Goal: Task Accomplishment & Management: Complete application form

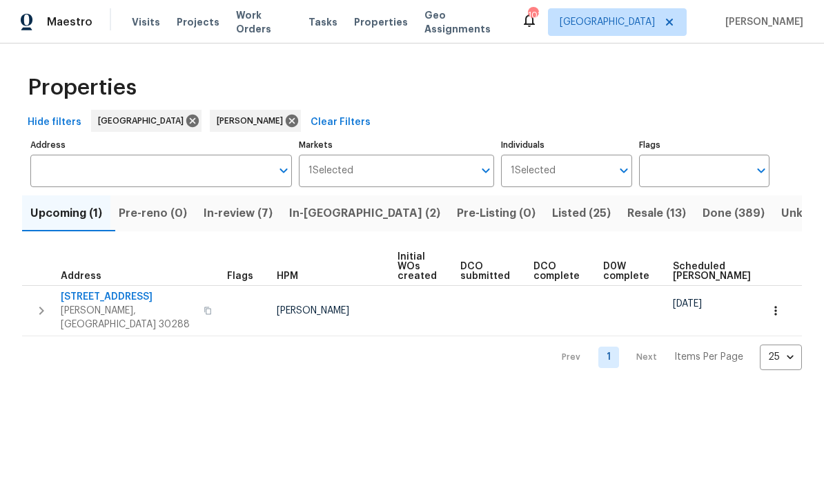
click at [266, 215] on span "In-review (7)" at bounding box center [238, 213] width 69 height 19
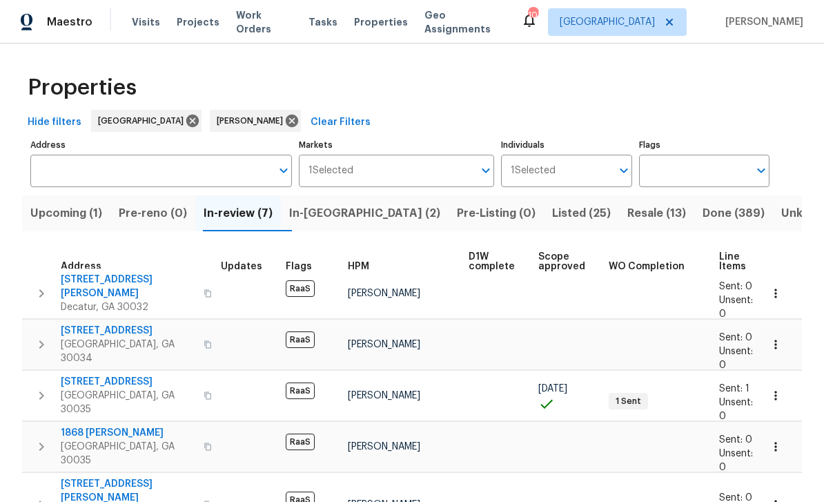
scroll to position [8, 6]
click at [61, 219] on span "Upcoming (1)" at bounding box center [66, 213] width 72 height 19
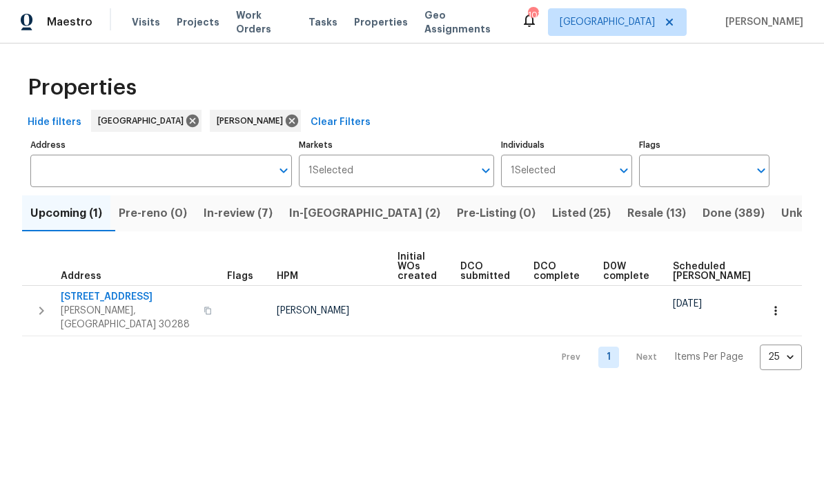
click at [261, 209] on span "In-review (7)" at bounding box center [238, 213] width 69 height 19
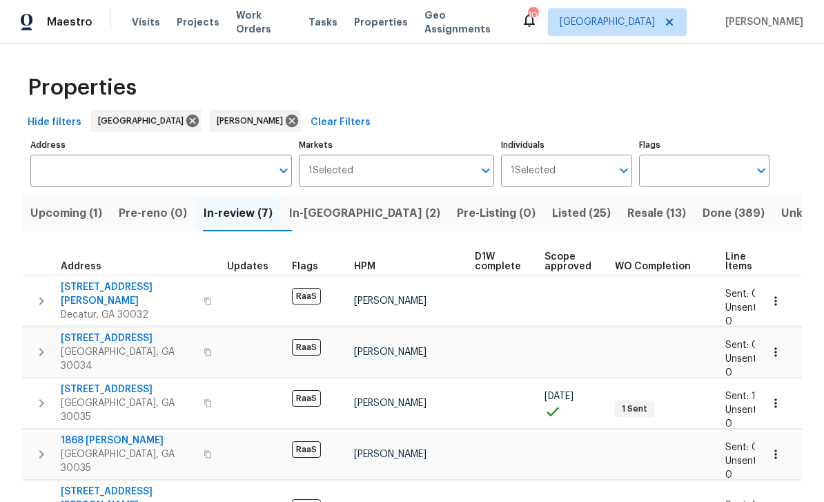
click at [77, 288] on span "3517 Hyland Dr" at bounding box center [128, 294] width 135 height 28
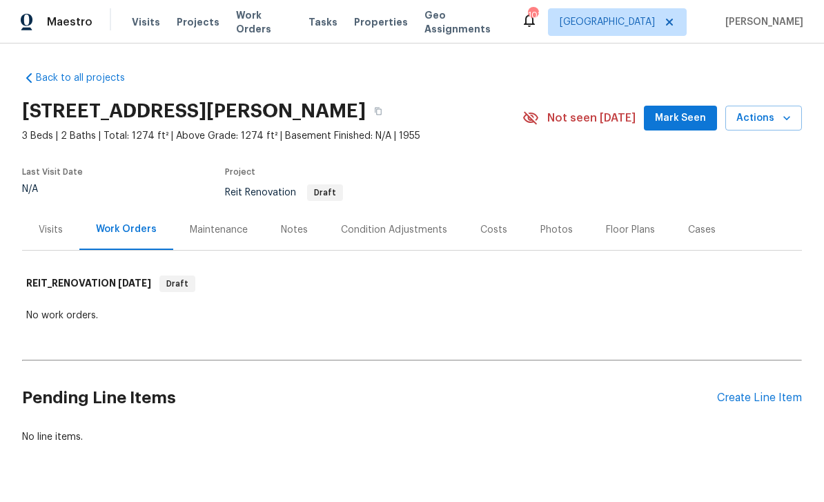
click at [758, 403] on div "Create Line Item" at bounding box center [759, 397] width 85 height 13
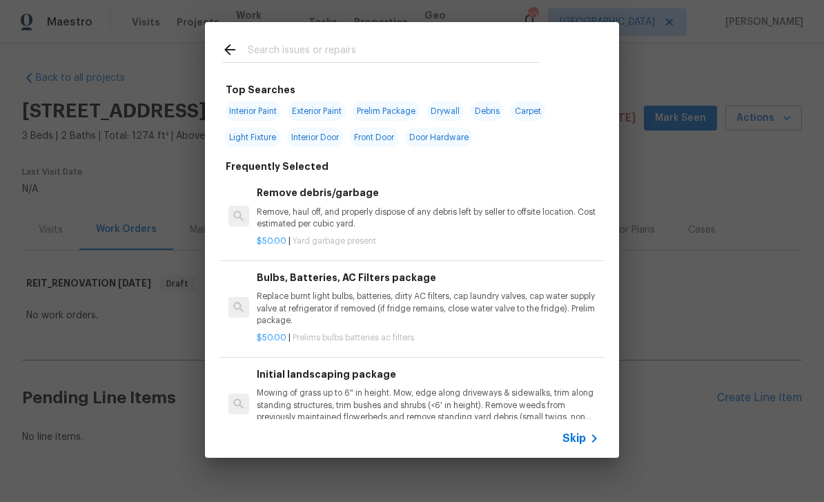
click at [582, 434] on span "Skip" at bounding box center [573, 438] width 23 height 14
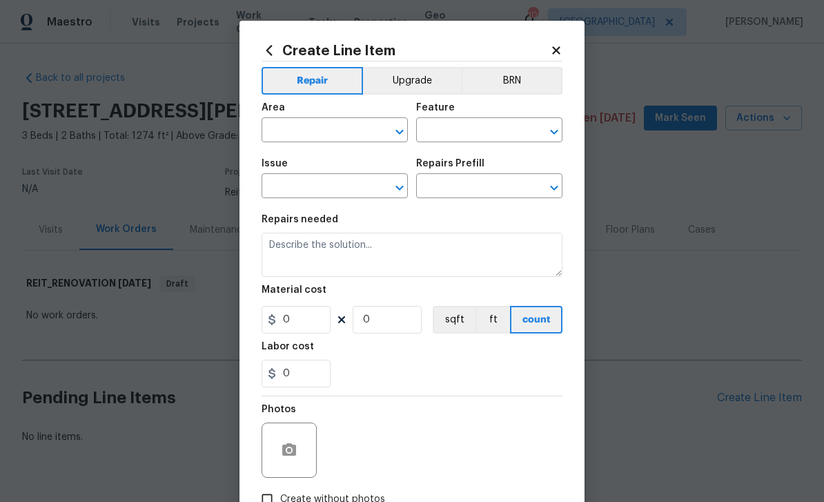
click at [346, 129] on input "text" at bounding box center [316, 131] width 108 height 21
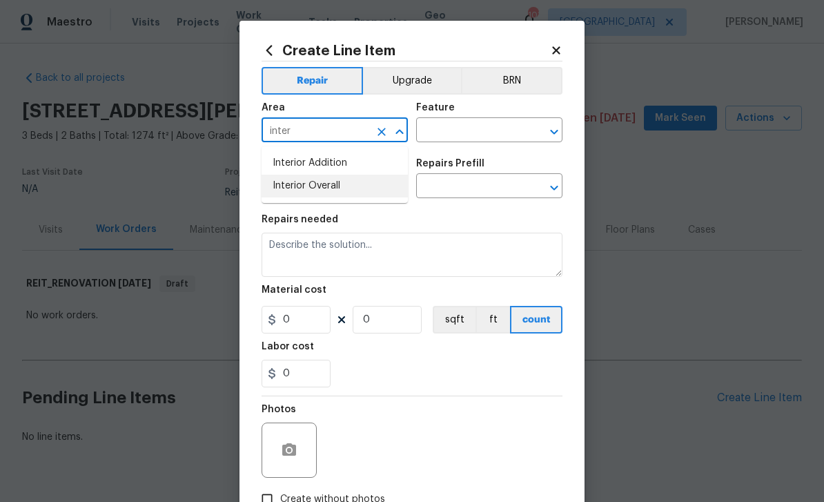
click at [351, 186] on li "Interior Overall" at bounding box center [335, 186] width 146 height 23
type input "Interior Overall"
click at [471, 130] on input "text" at bounding box center [470, 131] width 108 height 21
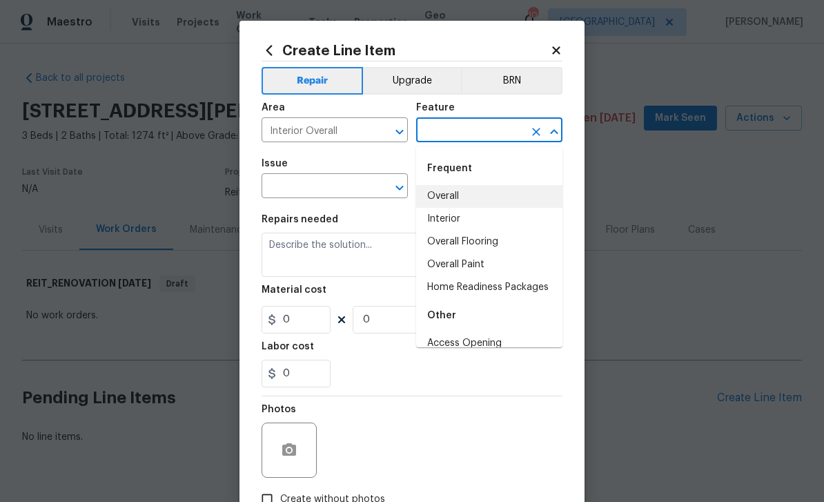
click at [475, 196] on li "Overall" at bounding box center [489, 196] width 146 height 23
type input "Overall"
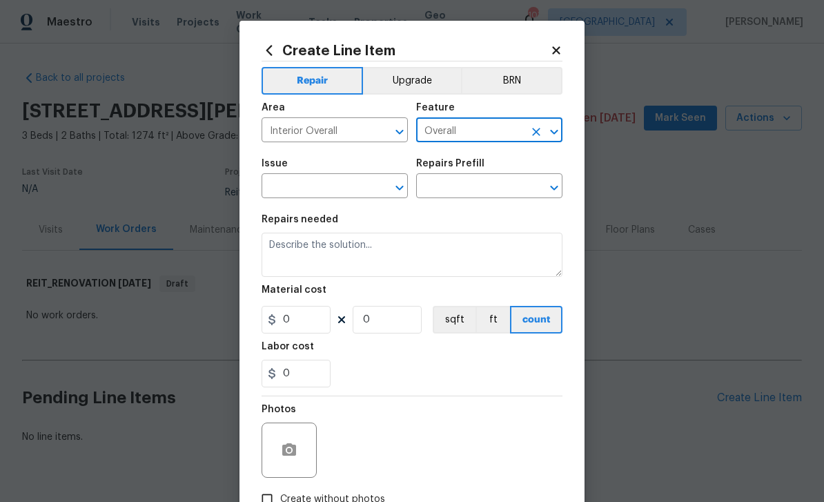
click at [360, 183] on input "text" at bounding box center [316, 187] width 108 height 21
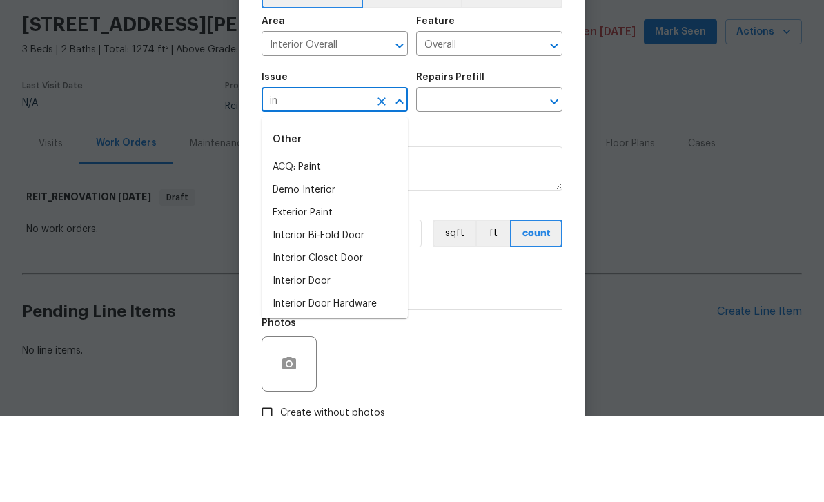
type input "i"
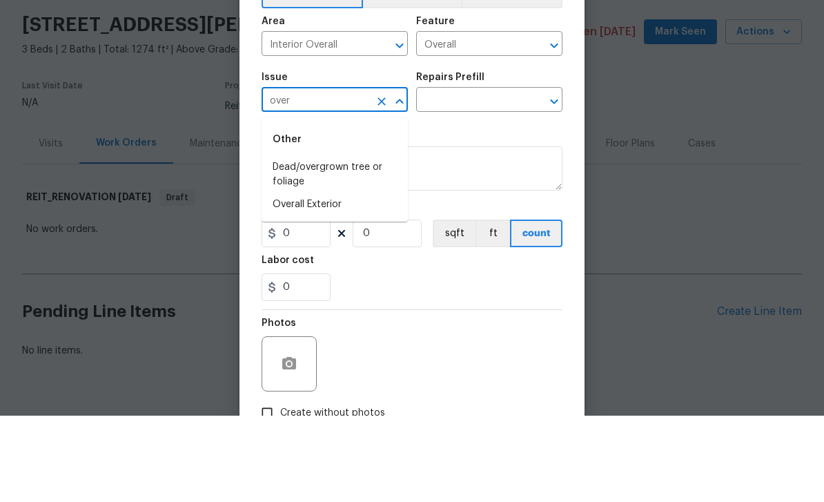
scroll to position [35, 0]
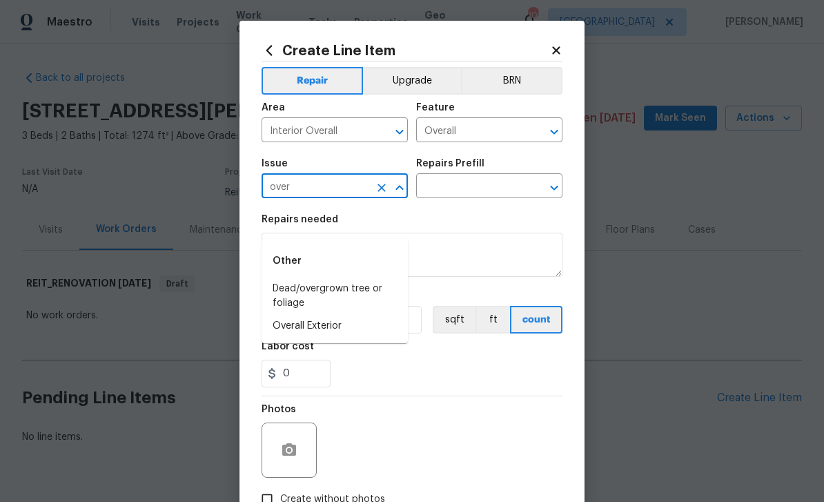
click at [355, 315] on li "Overall Exterior" at bounding box center [335, 326] width 146 height 23
type input "Overall Exterior"
click at [482, 186] on input "text" at bounding box center [470, 187] width 108 height 21
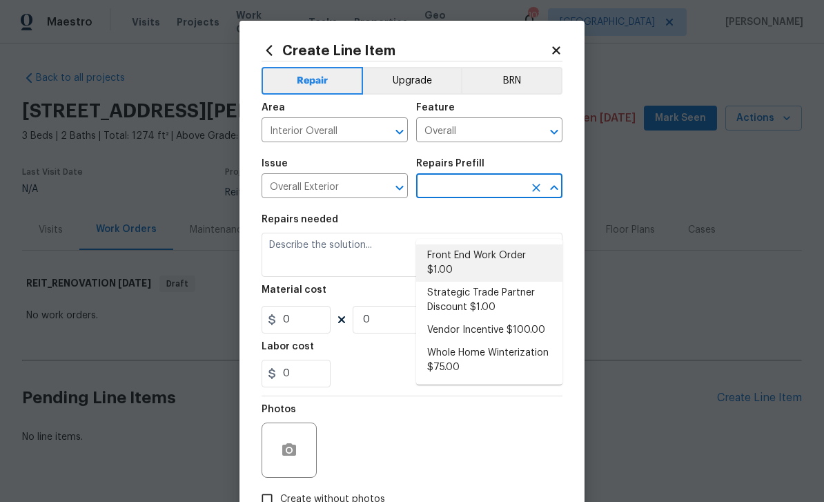
click at [503, 244] on li "Front End Work Order $1.00" at bounding box center [489, 262] width 146 height 37
type input "Front End Work Order $1.00"
type textarea "Placeholder line item for the creation of front end work orders."
type input "1"
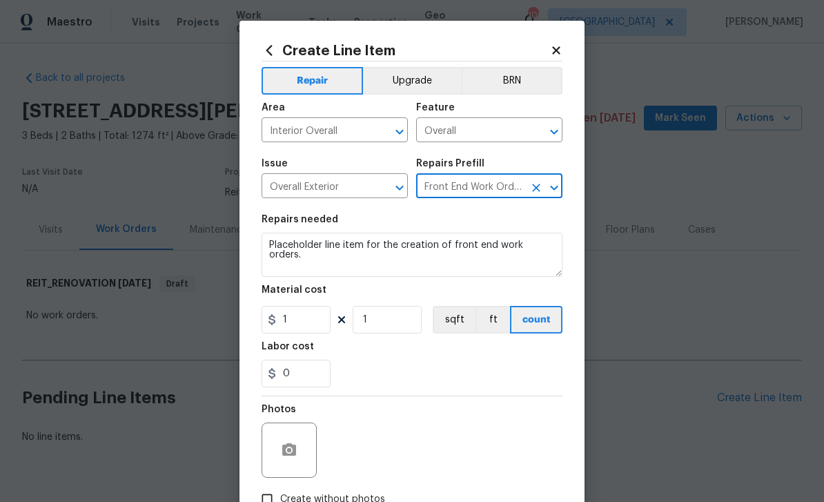
click at [517, 192] on input "Front End Work Order $1.00" at bounding box center [470, 187] width 108 height 21
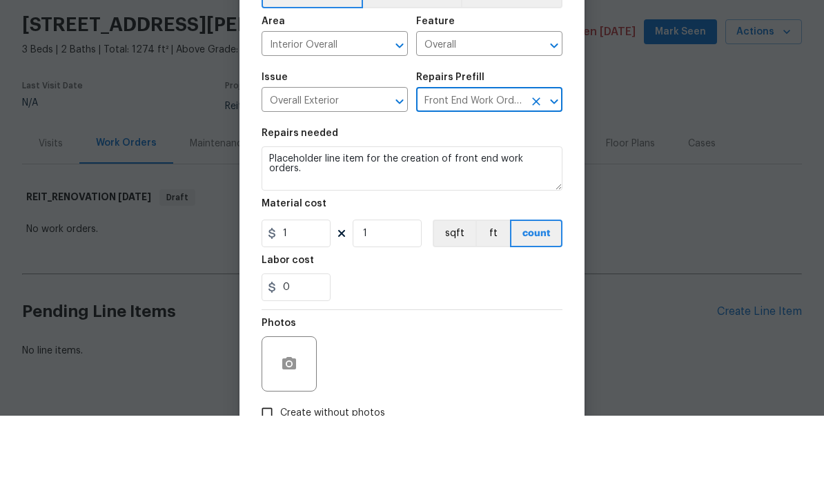
click at [513, 177] on input "Front End Work Order $1.00" at bounding box center [470, 187] width 108 height 21
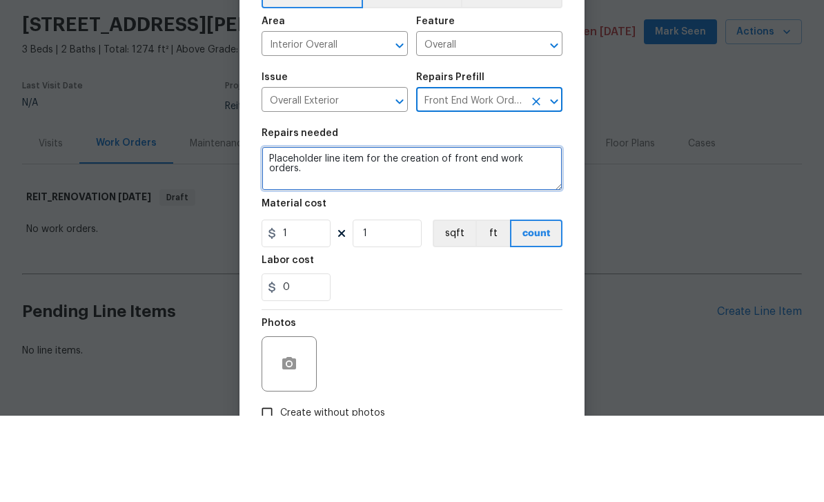
click at [549, 233] on textarea "Placeholder line item for the creation of front end work orders." at bounding box center [412, 255] width 301 height 44
click at [548, 233] on textarea "Placeholder line item for the creation of front end work orders." at bounding box center [412, 255] width 301 height 44
click at [551, 233] on textarea "Placeholder line item for the creation of front end work orders." at bounding box center [412, 255] width 301 height 44
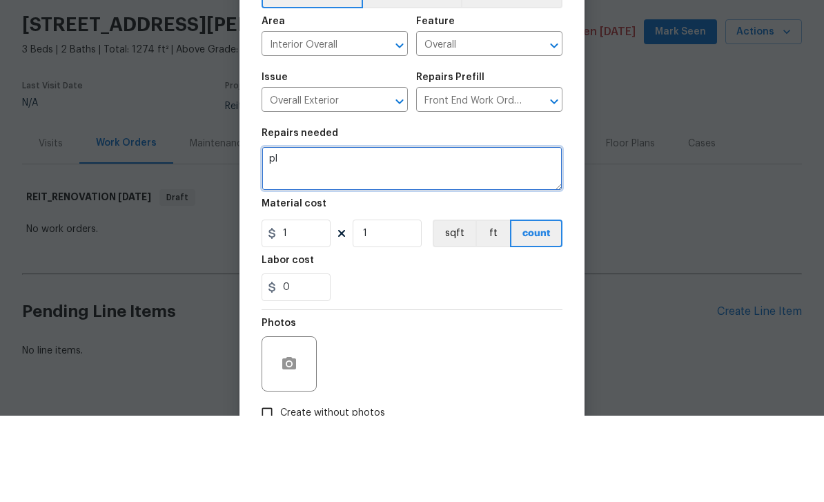
type textarea "p"
click at [351, 233] on textarea "PLEASE PROVIDE ONLY QUPTE" at bounding box center [412, 255] width 301 height 44
click at [313, 233] on textarea "PLEASE PROVIDE ONLY QUPTE" at bounding box center [412, 255] width 301 height 44
click at [491, 233] on textarea "PLEASE INSPECT AND PROVIDE ONLY QUPTE" at bounding box center [412, 255] width 301 height 44
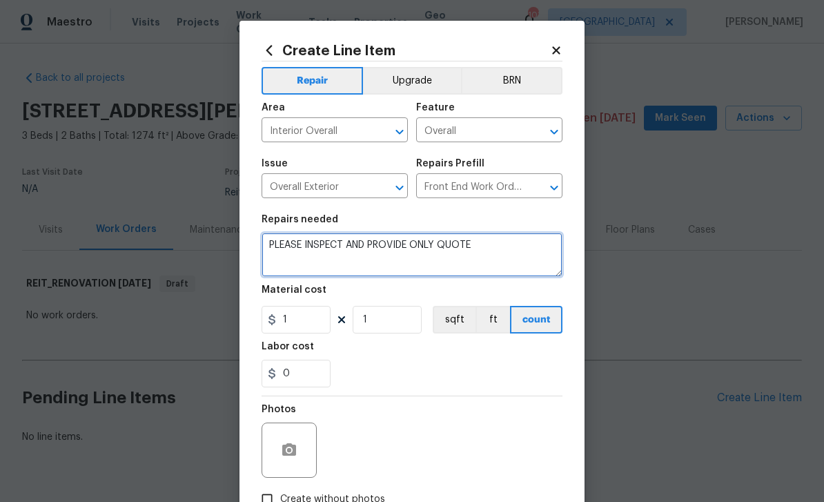
type textarea "PLEASE INSPECT AND PROVIDE ONLY QUOTE"
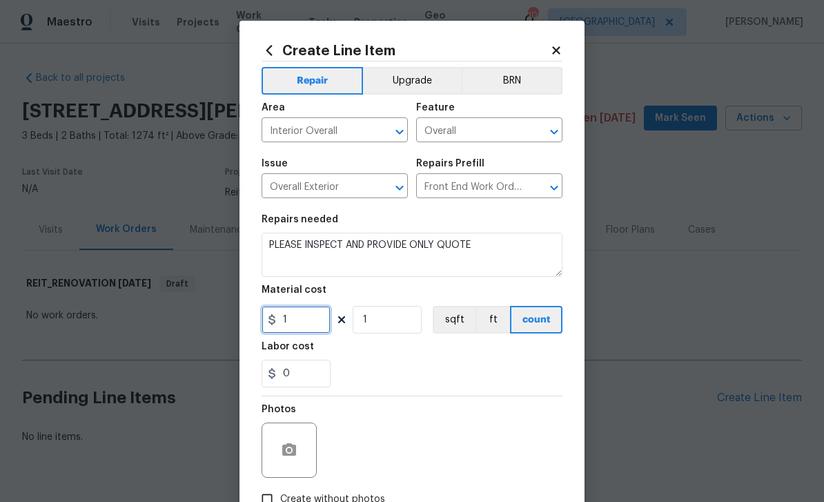
click at [311, 329] on input "1" at bounding box center [296, 320] width 69 height 28
type input "75"
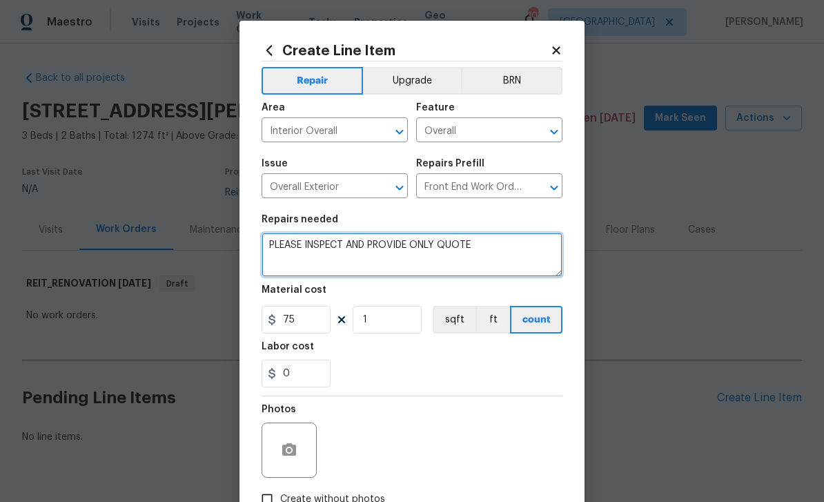
click at [508, 251] on textarea "PLEASE INSPECT AND PROVIDE ONLY QUOTE" at bounding box center [412, 255] width 301 height 44
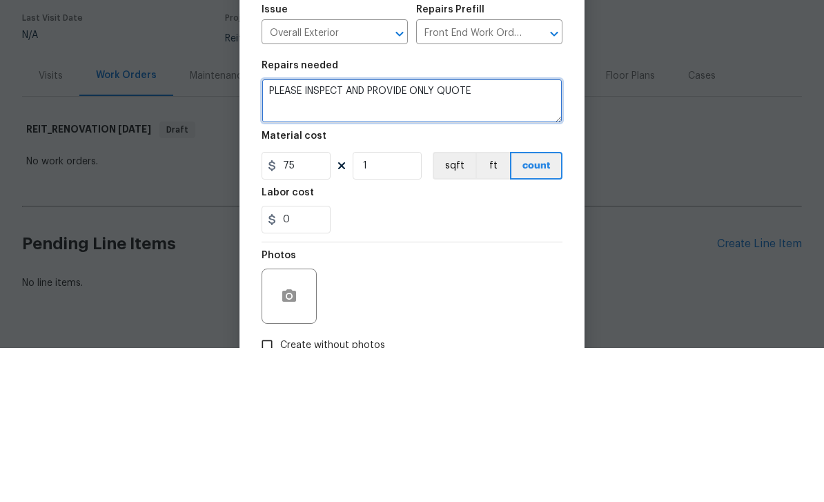
click at [296, 233] on textarea "PLEASE INSPECT AND PROVIDE ONLY QUOTE" at bounding box center [412, 255] width 301 height 44
paste textarea "[PERSON_NAME] @atl-acm Good afternoon, we have a new house assigned as one of o…"
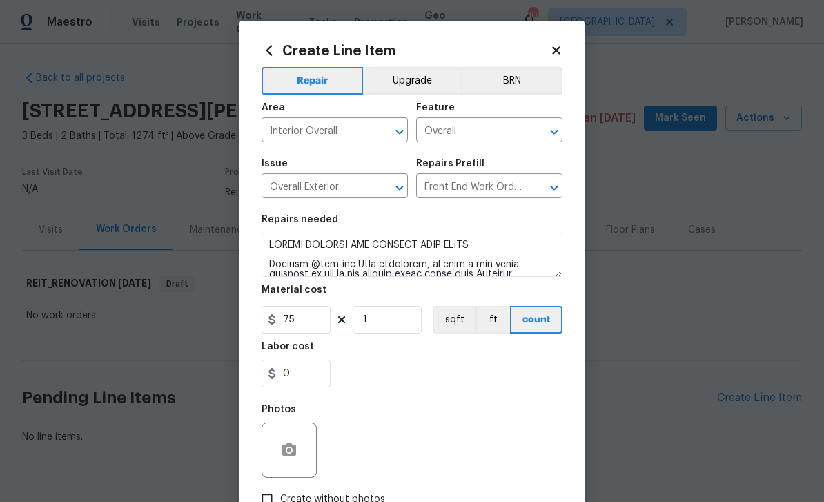
scroll to position [17, 0]
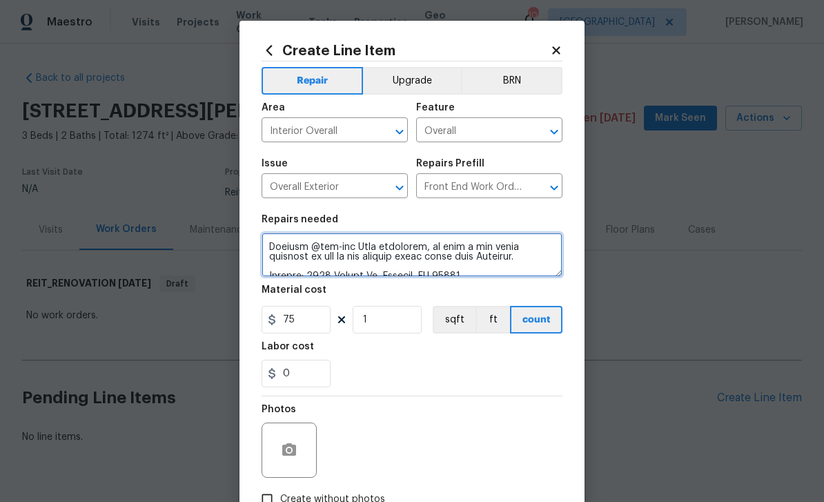
click at [524, 262] on textarea at bounding box center [412, 255] width 301 height 44
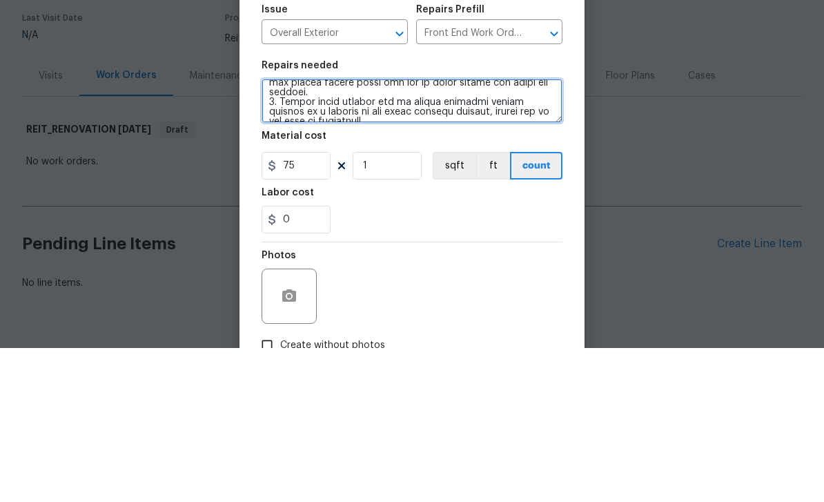
scroll to position [230, 0]
click at [344, 233] on textarea at bounding box center [412, 255] width 301 height 44
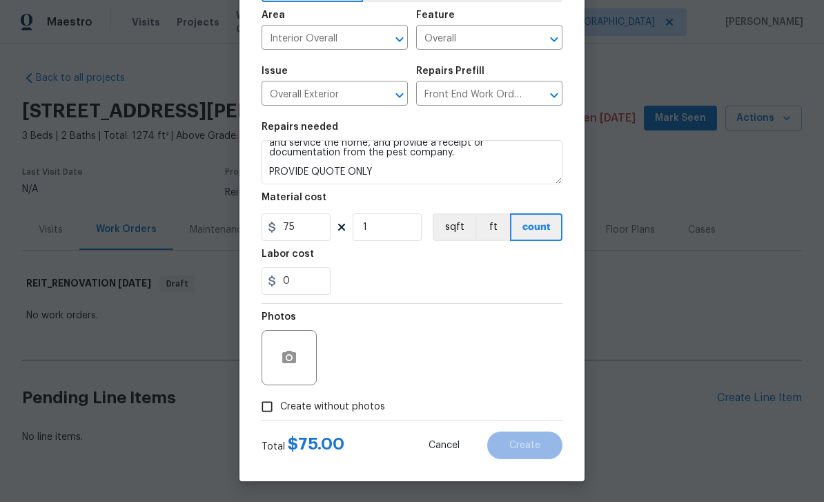
scroll to position [95, 0]
type textarea "PLEASE INSPECT AND PROVIDE ONLY QUOTE Address: [STREET_ADDRESS][PERSON_NAME] Ty…"
click at [300, 361] on button "button" at bounding box center [289, 357] width 33 height 33
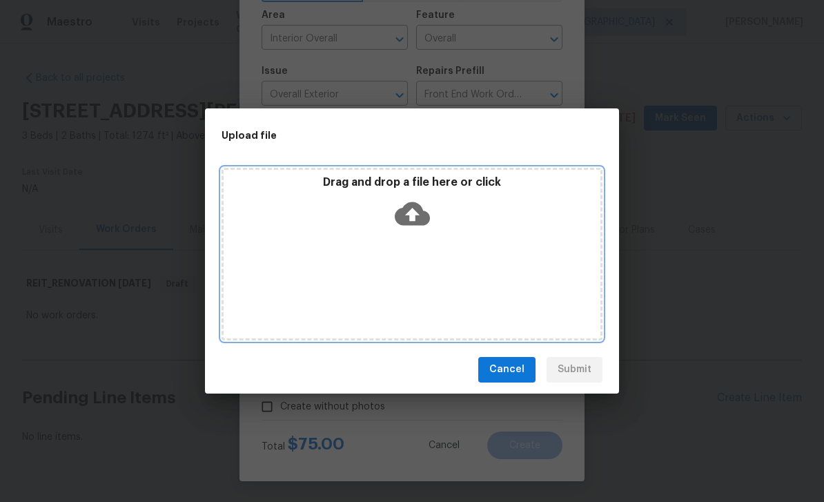
click at [422, 213] on icon at bounding box center [412, 213] width 35 height 23
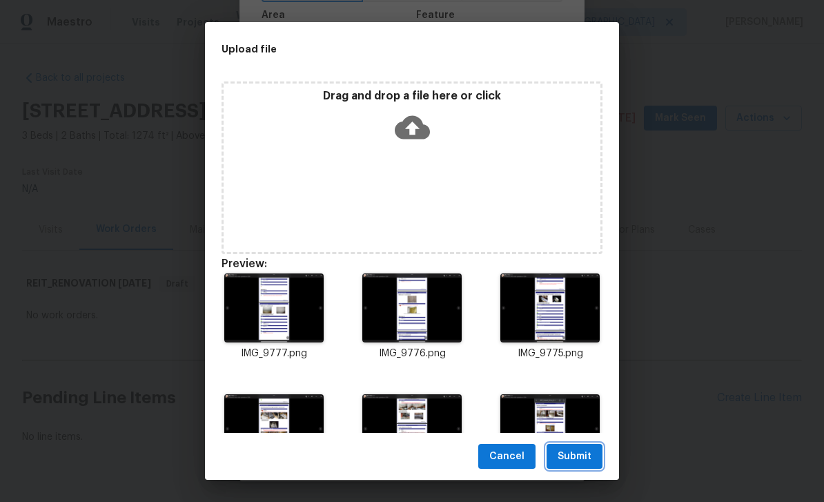
click at [589, 458] on span "Submit" at bounding box center [575, 456] width 34 height 17
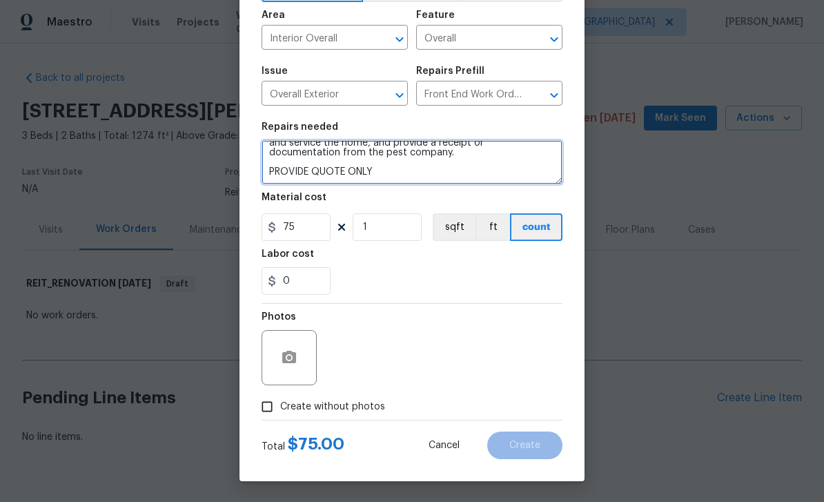
click at [513, 161] on textarea "PLEASE INSPECT AND PROVIDE ONLY QUOTE Address: [STREET_ADDRESS][PERSON_NAME] Ty…" at bounding box center [412, 162] width 301 height 44
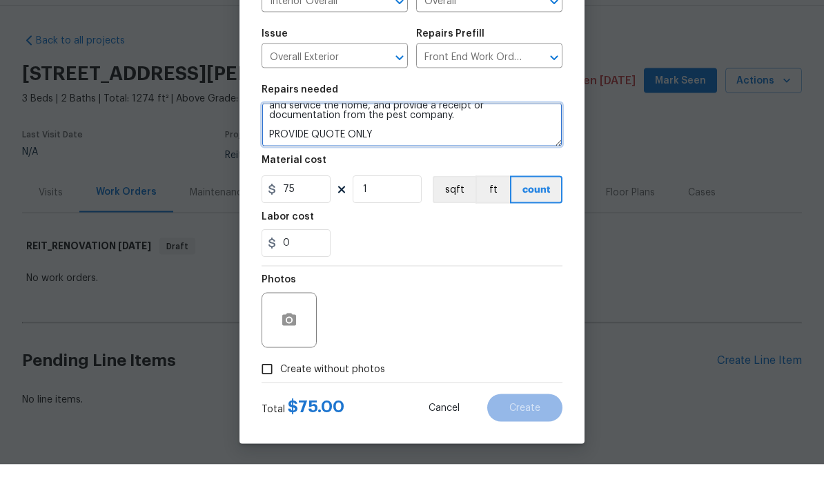
scroll to position [135, 0]
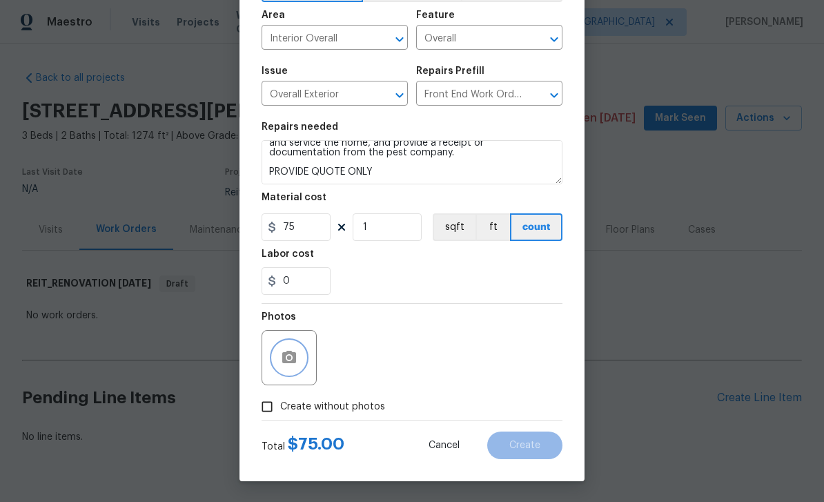
click at [304, 356] on button "button" at bounding box center [289, 357] width 33 height 33
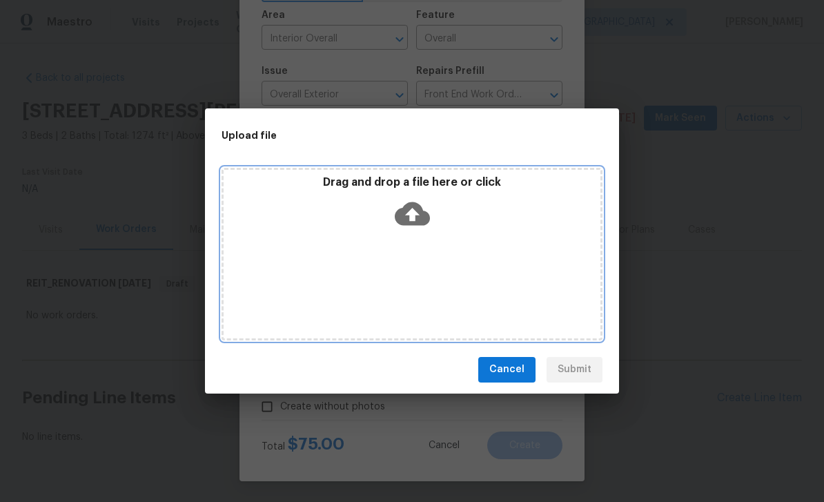
click at [422, 219] on icon at bounding box center [412, 213] width 35 height 23
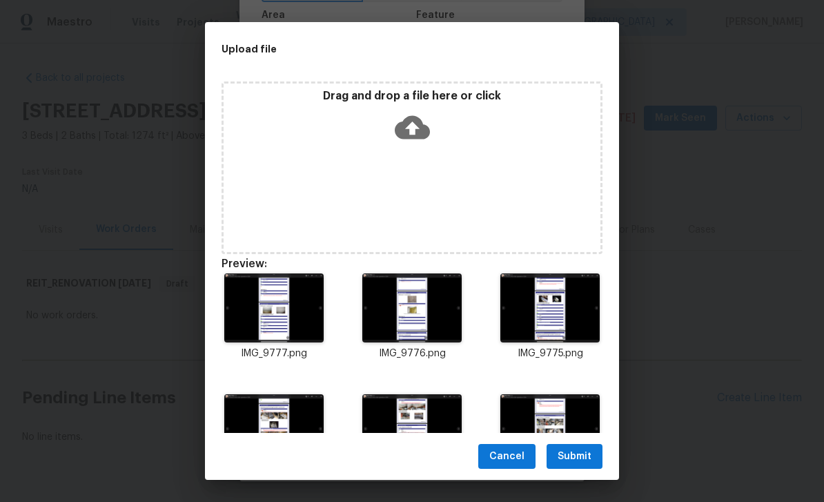
click at [586, 453] on span "Submit" at bounding box center [575, 456] width 34 height 17
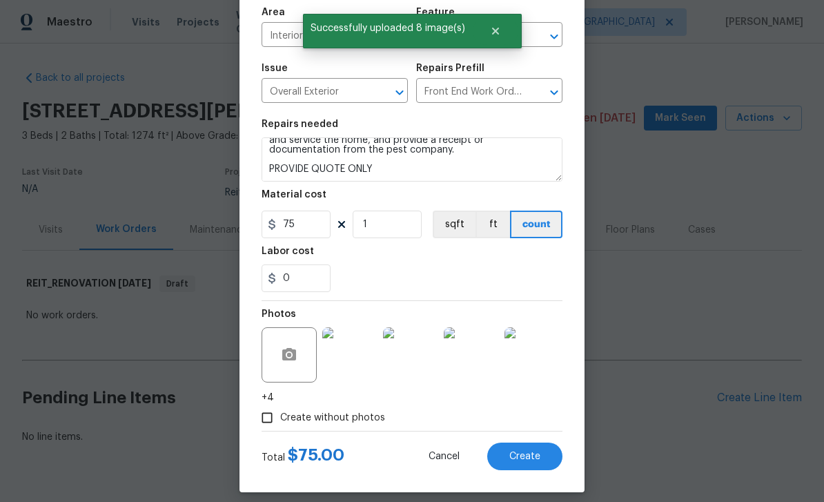
click at [545, 461] on button "Create" at bounding box center [524, 456] width 75 height 28
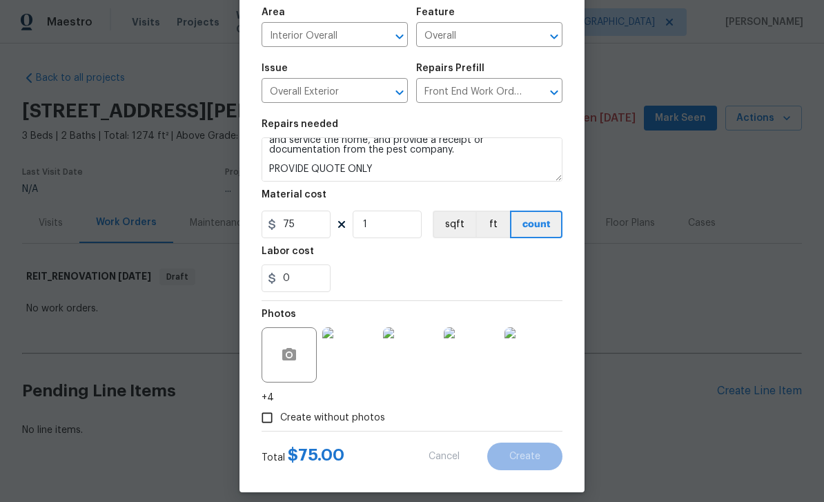
scroll to position [28, 0]
type input "0"
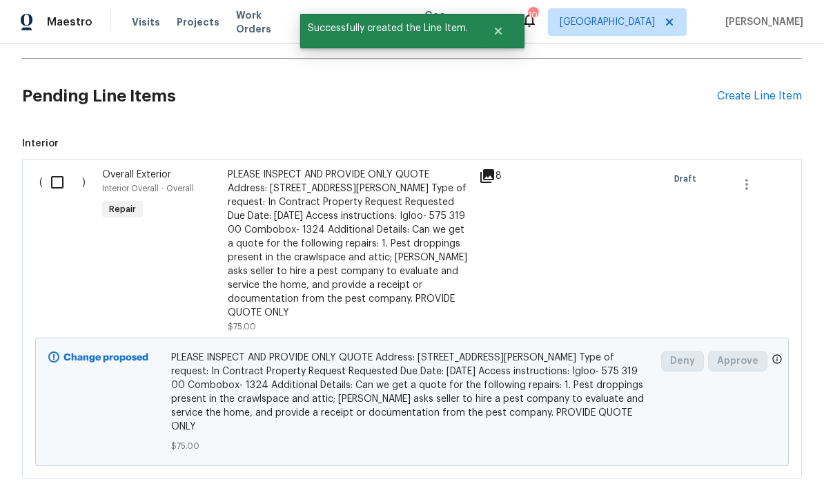
scroll to position [301, 0]
click at [62, 168] on input "checkbox" at bounding box center [62, 182] width 39 height 29
checkbox input "true"
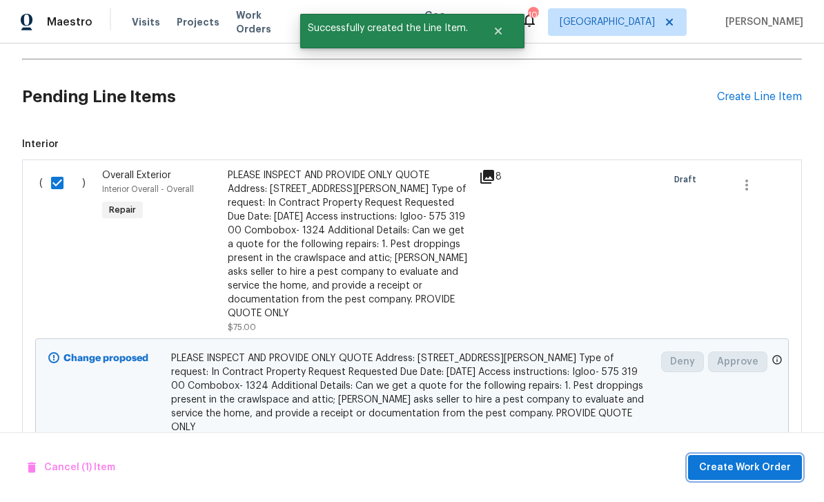
click at [756, 471] on span "Create Work Order" at bounding box center [745, 467] width 92 height 17
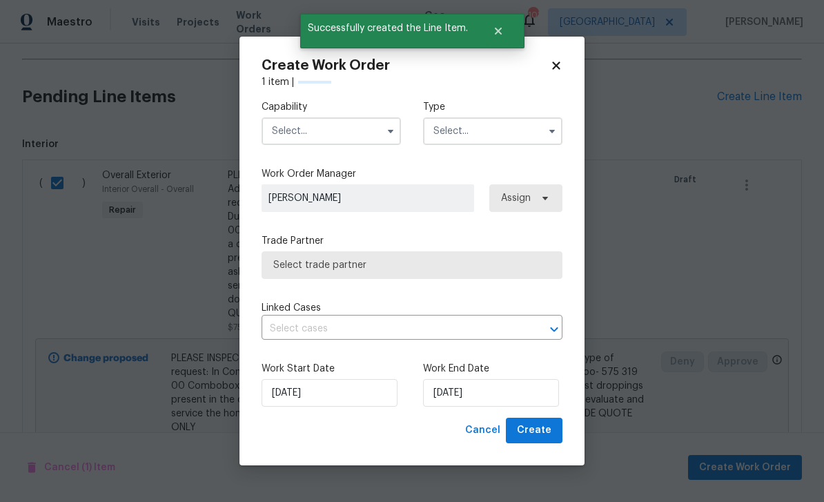
click at [351, 134] on input "text" at bounding box center [331, 131] width 139 height 28
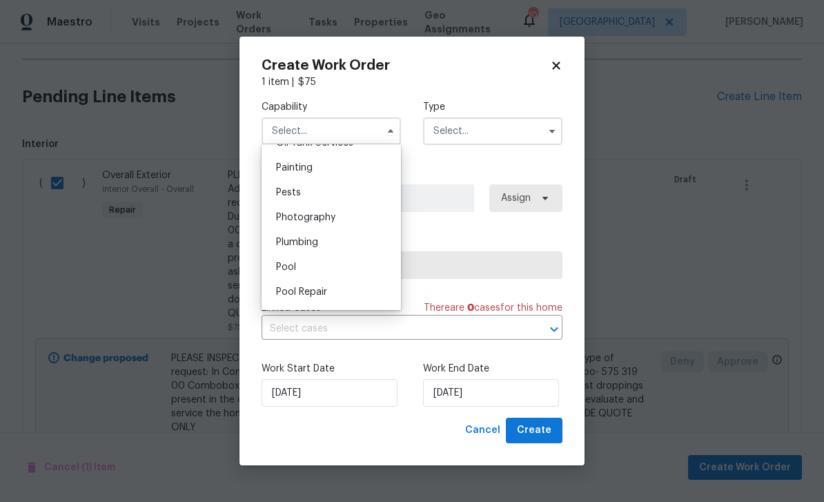
scroll to position [1151, 0]
click at [314, 193] on div "Pests" at bounding box center [331, 193] width 133 height 25
type input "Pests"
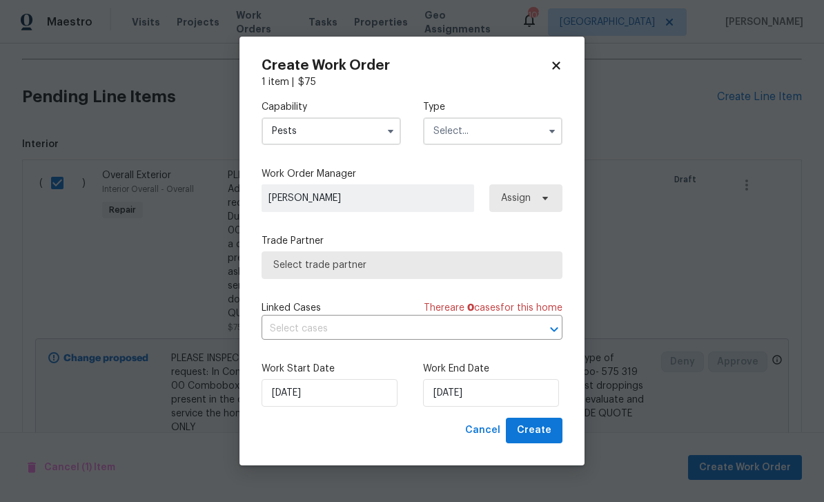
click at [498, 141] on input "text" at bounding box center [492, 131] width 139 height 28
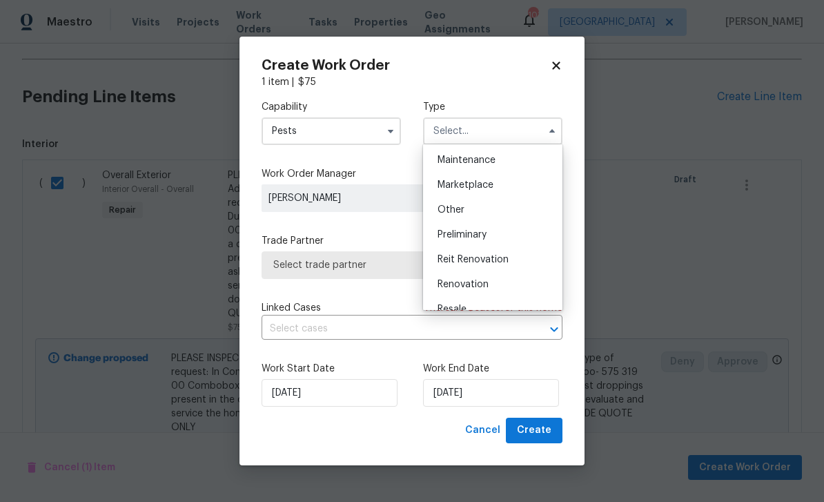
scroll to position [239, 0]
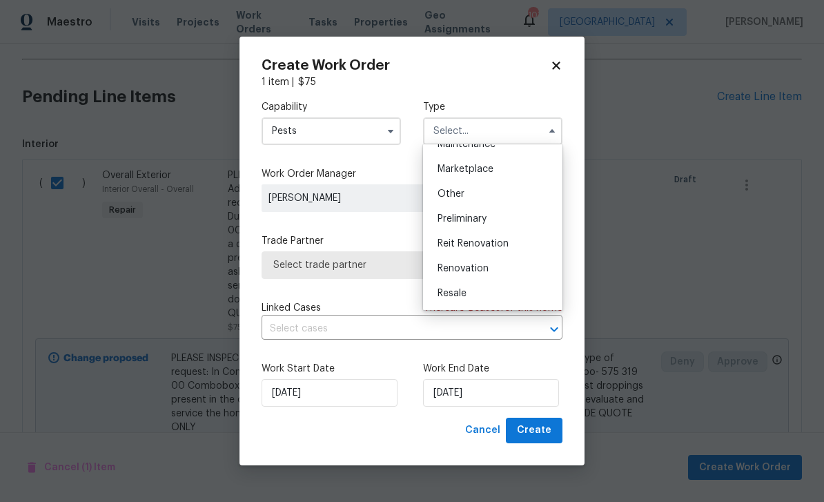
click at [517, 245] on div "Reit Renovation" at bounding box center [493, 243] width 133 height 25
type input "Reit Renovation"
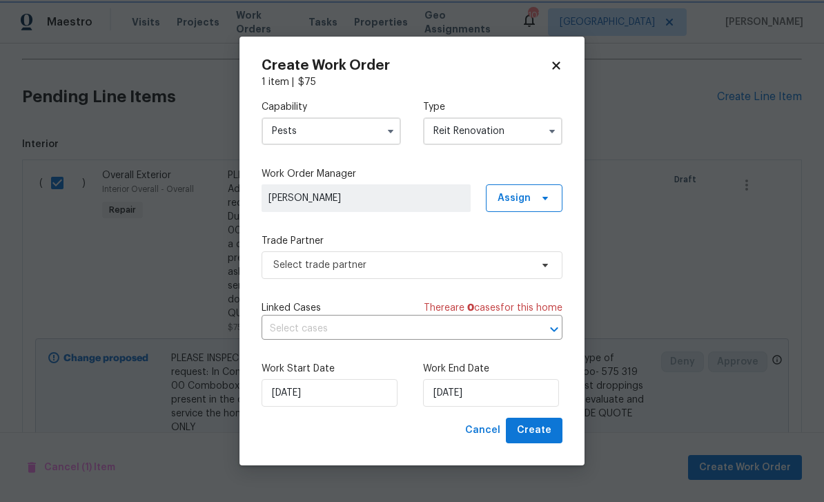
scroll to position [0, 0]
click at [498, 398] on input "[DATE]" at bounding box center [491, 393] width 136 height 28
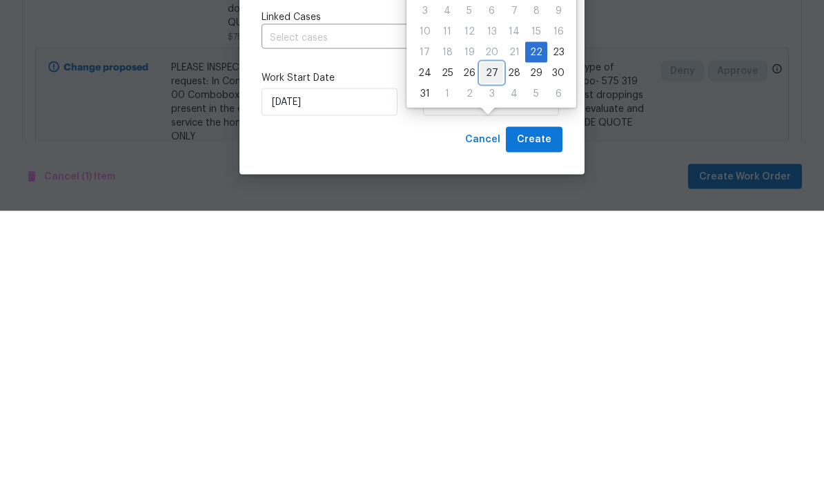
click at [488, 354] on div "27" at bounding box center [491, 363] width 23 height 19
type input "[DATE]"
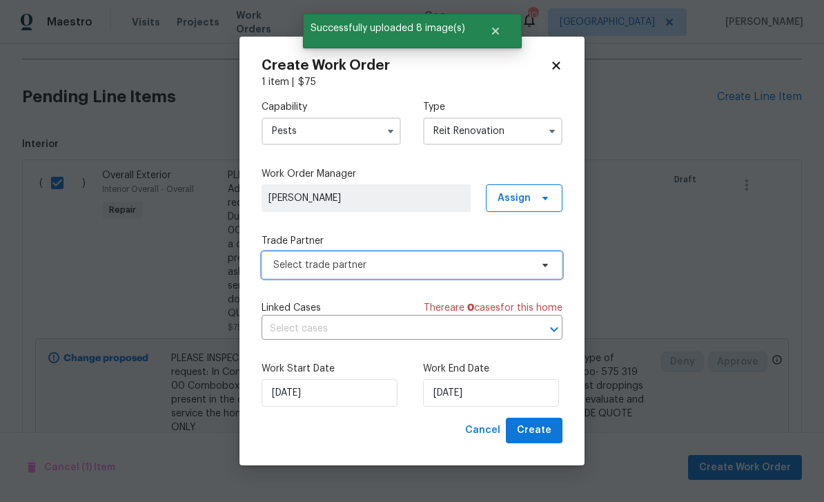
click at [471, 264] on span "Select trade partner" at bounding box center [401, 265] width 257 height 14
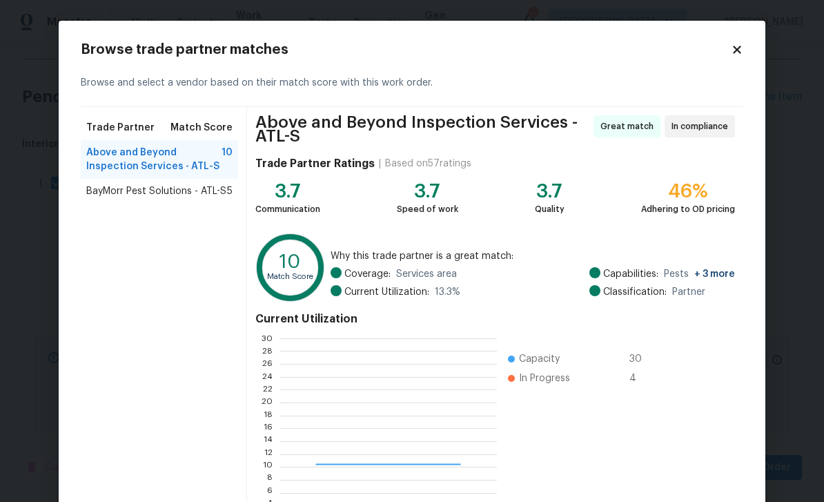
scroll to position [193, 217]
click at [121, 190] on span "BayMorr Pest Solutions - ATL-S" at bounding box center [156, 191] width 140 height 14
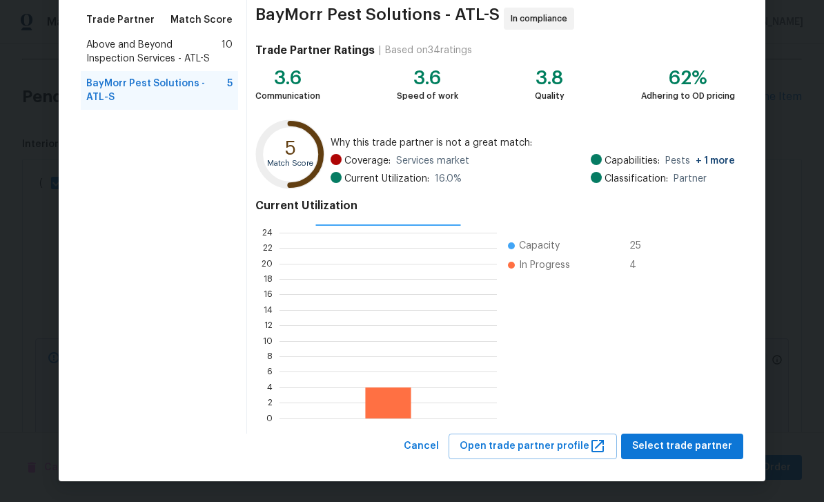
scroll to position [107, 0]
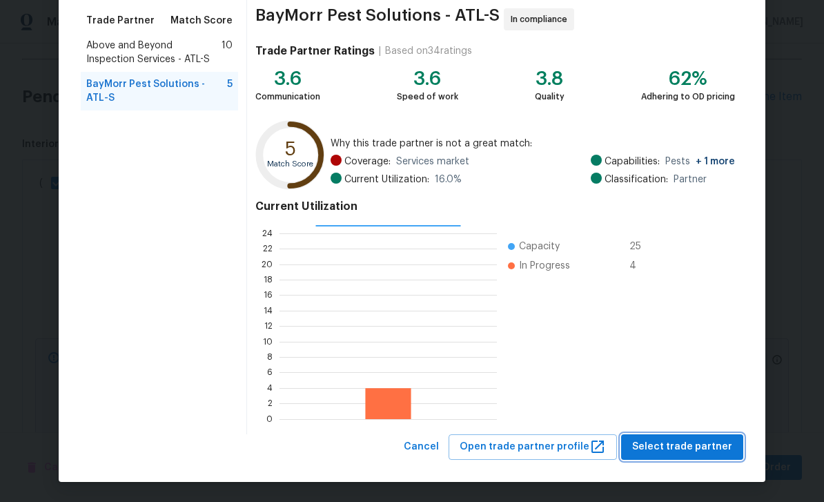
click at [708, 447] on span "Select trade partner" at bounding box center [682, 446] width 100 height 17
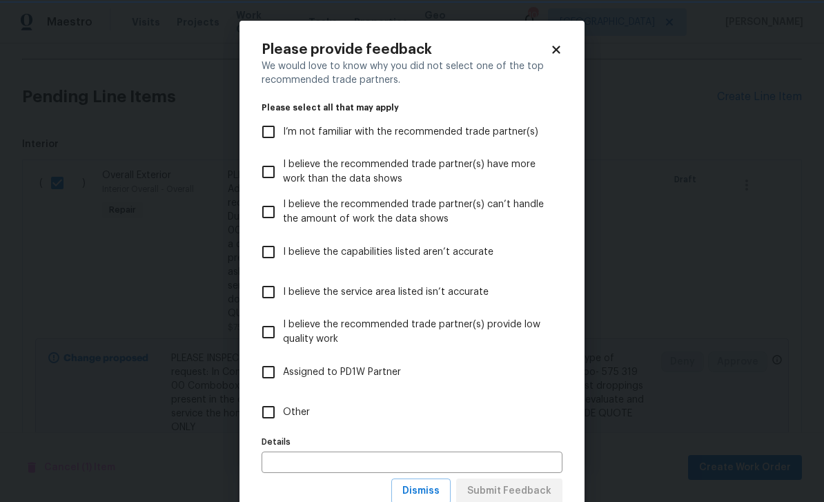
scroll to position [0, 0]
click at [528, 132] on span "I’m not familiar with the recommended trade partner(s)" at bounding box center [410, 132] width 255 height 14
click at [283, 132] on input "I’m not familiar with the recommended trade partner(s)" at bounding box center [268, 131] width 29 height 29
checkbox input "true"
click at [549, 492] on span "Submit Feedback" at bounding box center [509, 490] width 84 height 17
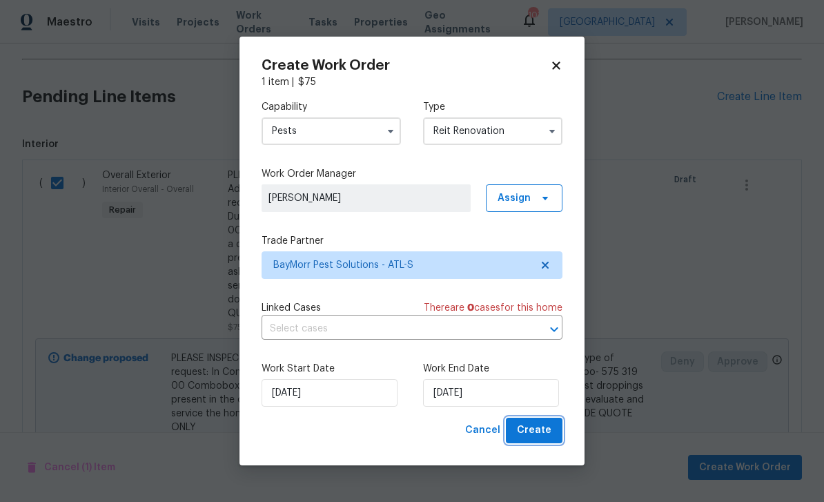
click at [548, 432] on span "Create" at bounding box center [534, 430] width 35 height 17
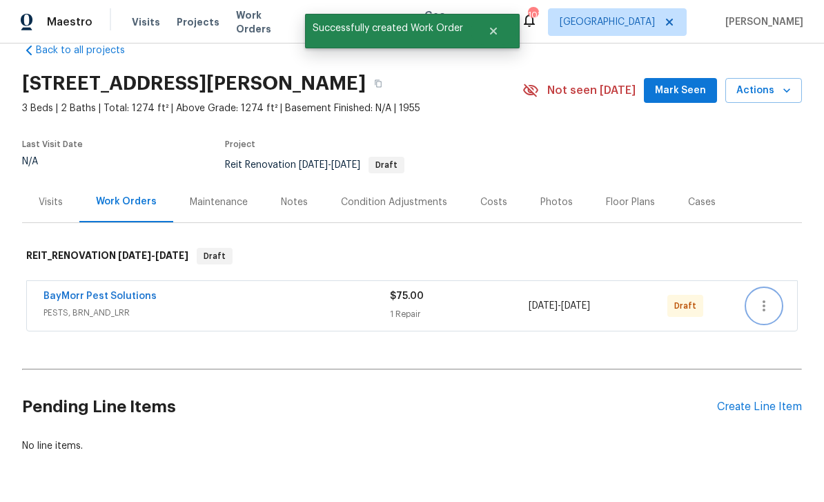
click at [767, 297] on icon "button" at bounding box center [764, 305] width 17 height 17
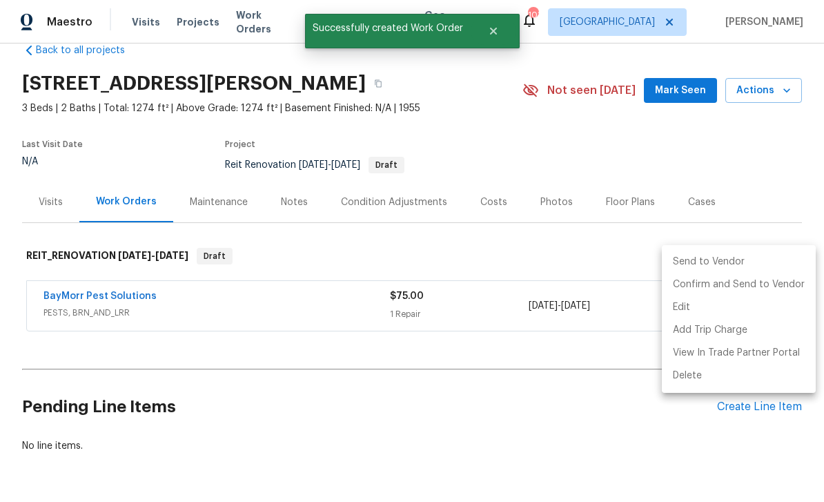
click at [737, 265] on li "Send to Vendor" at bounding box center [739, 262] width 154 height 23
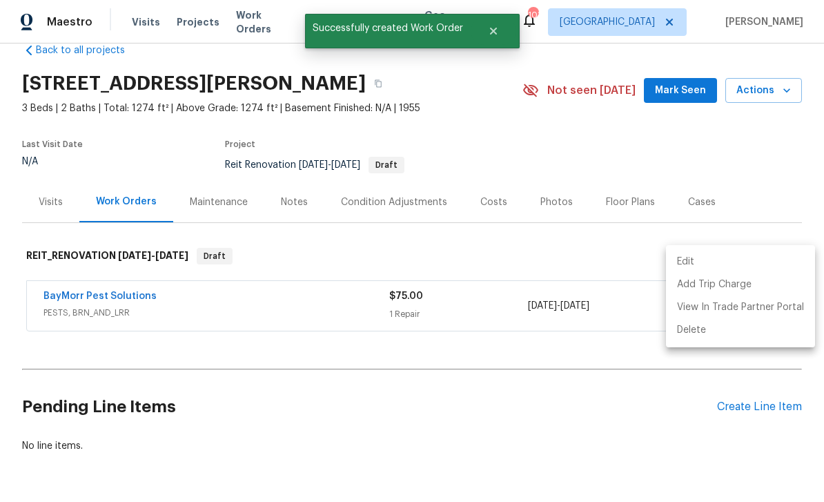
click at [772, 194] on div at bounding box center [412, 251] width 824 height 502
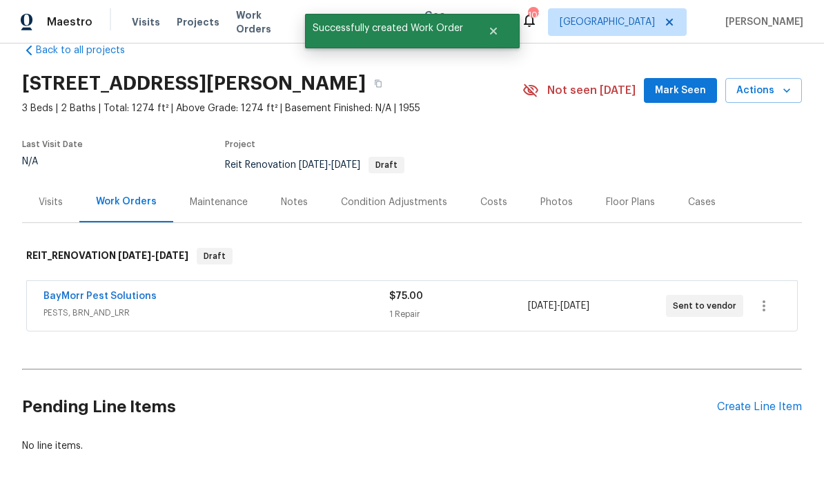
click at [764, 400] on div "Create Line Item" at bounding box center [759, 406] width 85 height 13
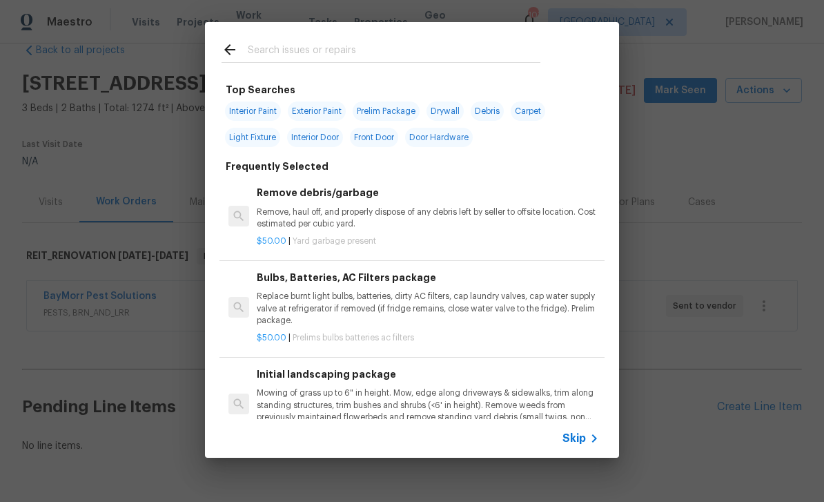
click at [351, 48] on input "text" at bounding box center [394, 51] width 293 height 21
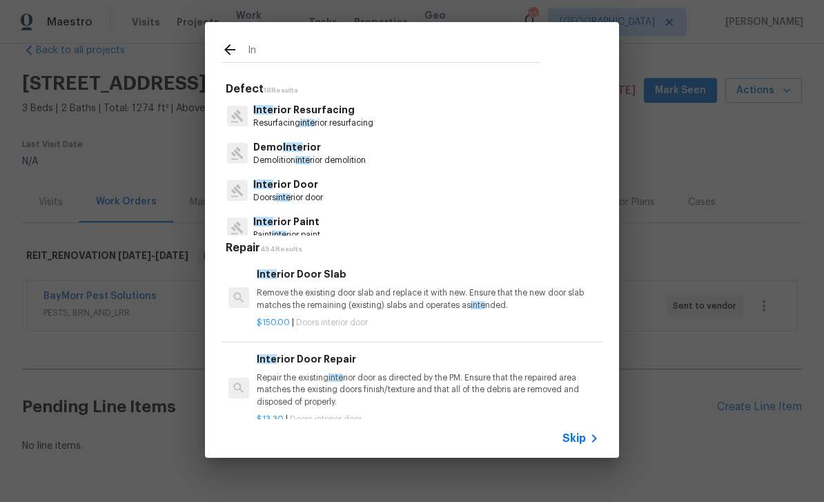
type input "I"
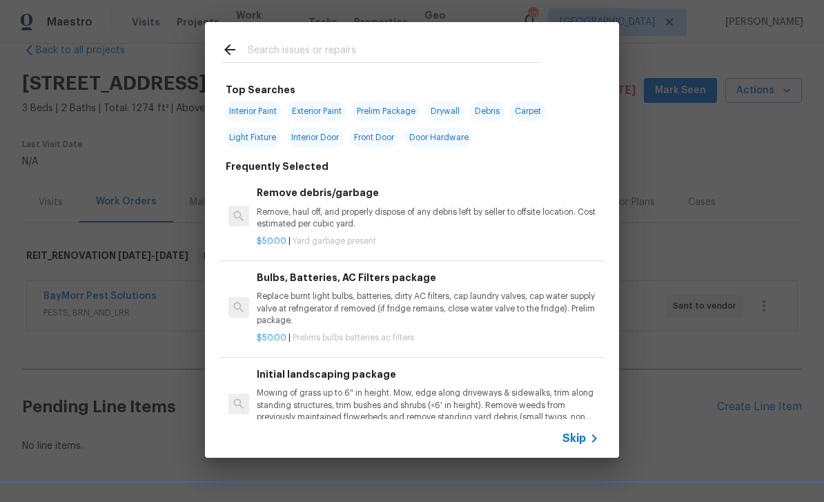
click at [588, 431] on icon at bounding box center [594, 438] width 17 height 17
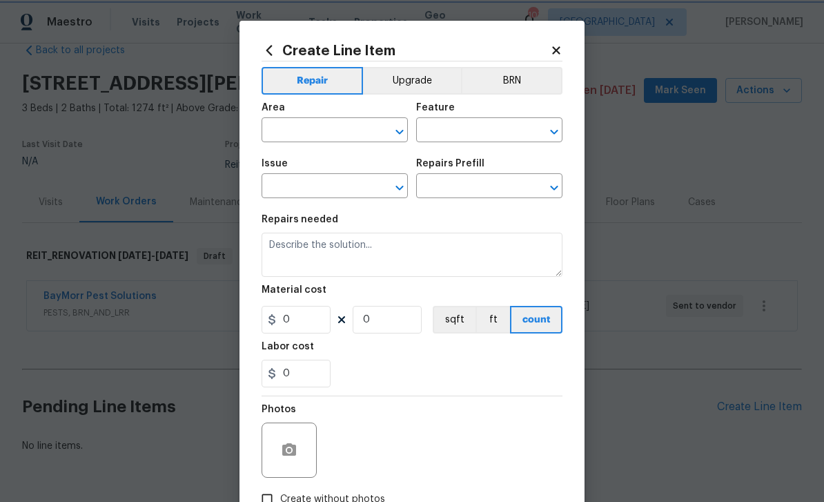
click at [375, 125] on icon "Clear" at bounding box center [382, 132] width 14 height 14
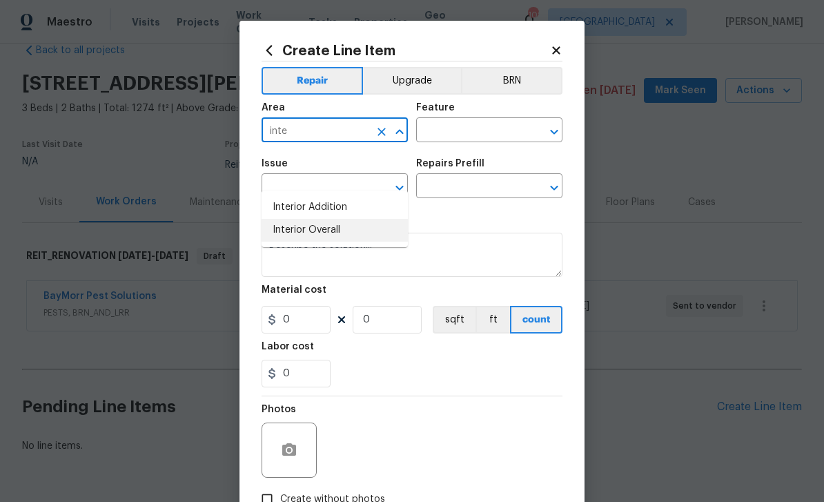
click at [346, 219] on li "Interior Overall" at bounding box center [335, 230] width 146 height 23
type input "Interior Overall"
click at [448, 135] on input "text" at bounding box center [470, 131] width 108 height 21
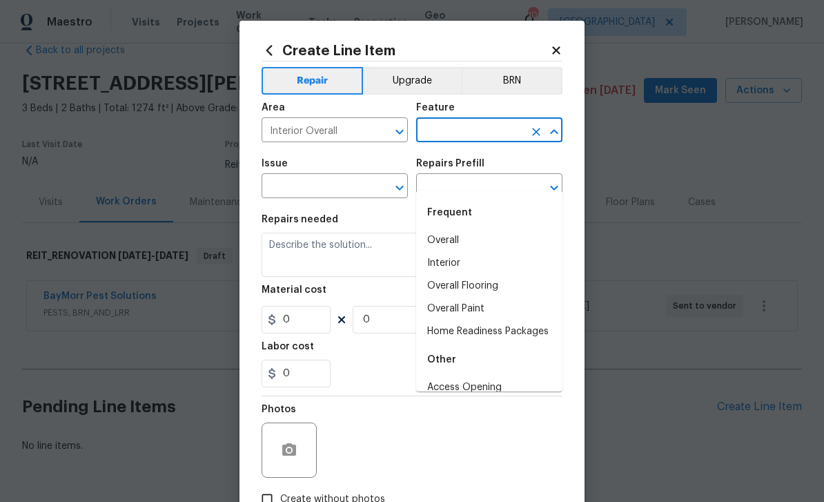
click at [473, 229] on li "Overall" at bounding box center [489, 240] width 146 height 23
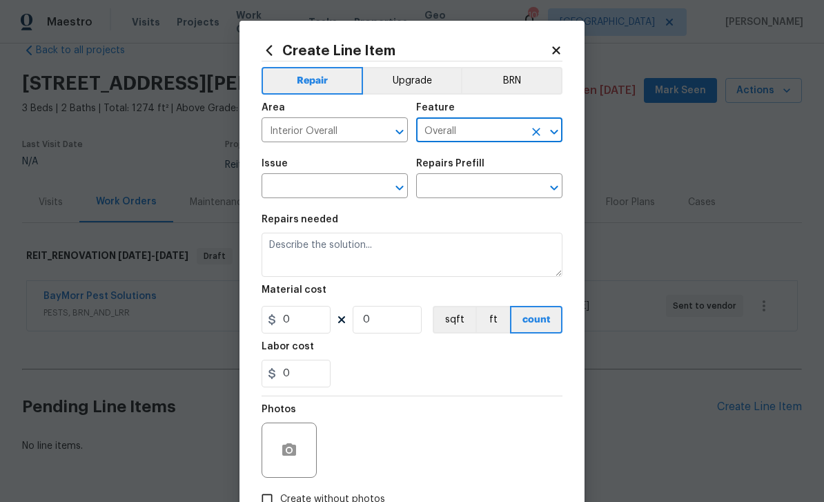
type input "Overall"
click at [353, 193] on input "text" at bounding box center [316, 187] width 108 height 21
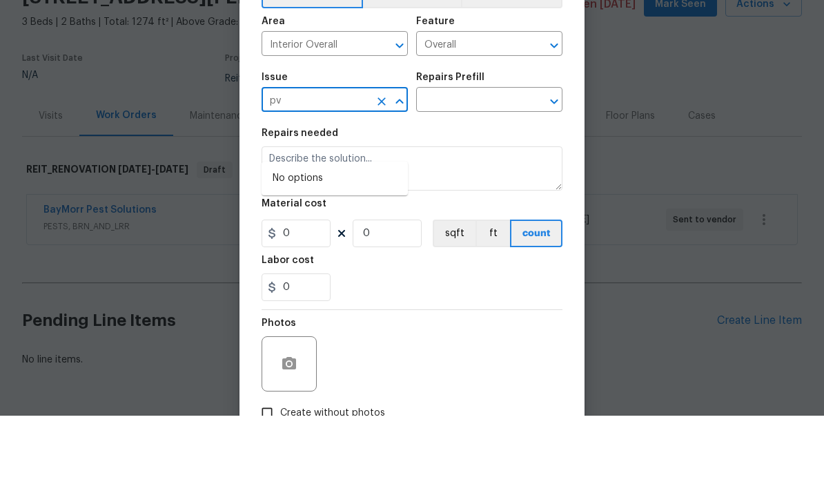
type input "p"
click at [341, 286] on li "Overall Exterior" at bounding box center [335, 297] width 146 height 23
type input "Overall Exterior"
click at [471, 177] on input "text" at bounding box center [470, 187] width 108 height 21
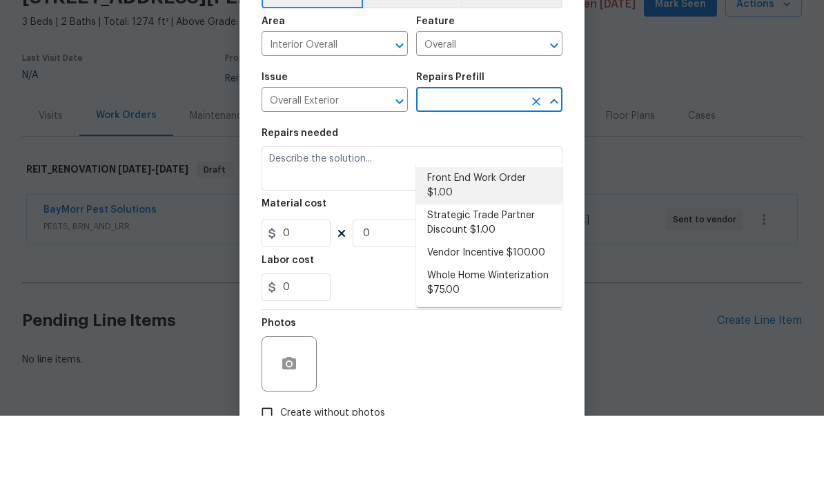
click at [506, 253] on li "Front End Work Order $1.00" at bounding box center [489, 271] width 146 height 37
type input "Front End Work Order $1.00"
type textarea "Placeholder line item for the creation of front end work orders."
type input "1"
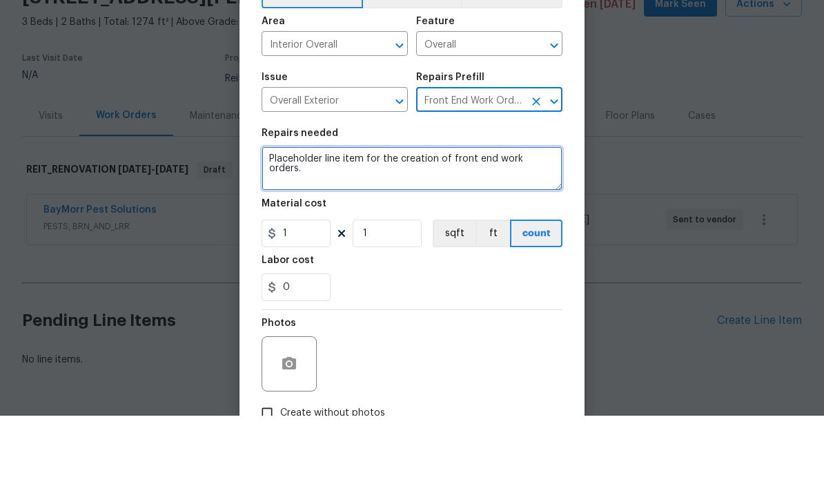
click at [557, 233] on textarea "Placeholder line item for the creation of front end work orders." at bounding box center [412, 255] width 301 height 44
click at [544, 233] on textarea "Placeholder line item for the creation of front end work orders." at bounding box center [412, 255] width 301 height 44
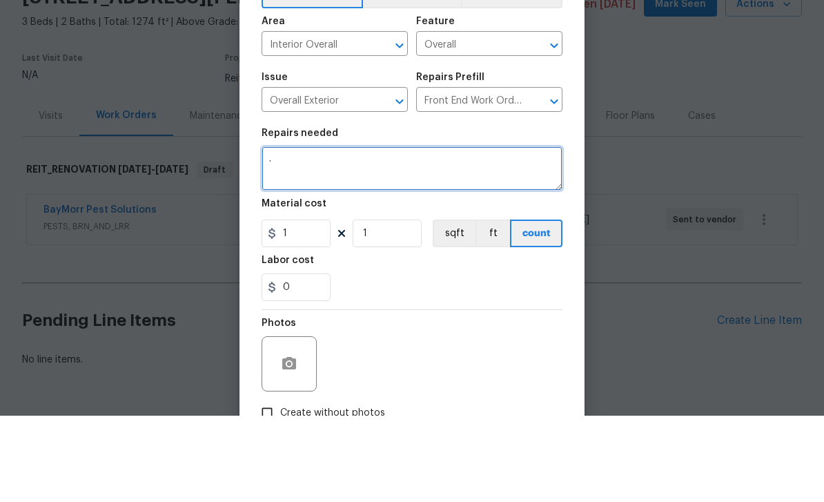
click at [305, 233] on textarea "." at bounding box center [412, 255] width 301 height 44
click at [286, 233] on textarea "." at bounding box center [412, 255] width 301 height 44
paste textarea "2. Seller is to clean and treat the Mold present on two areas of the subfloor j…"
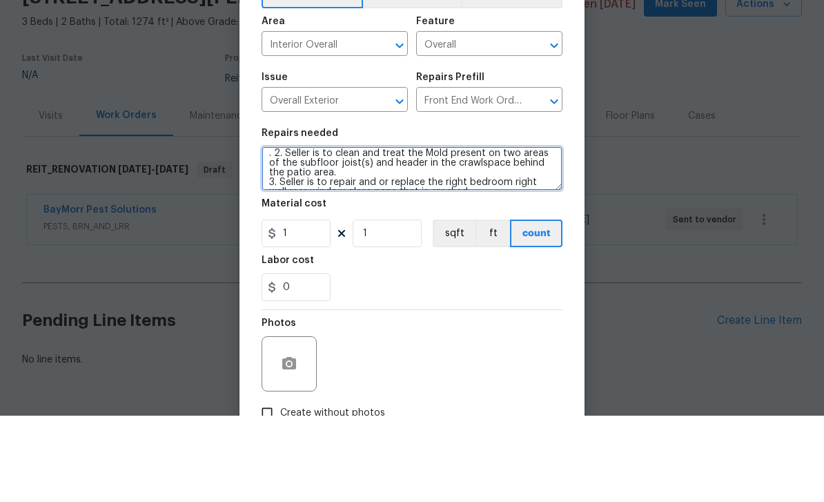
scroll to position [8, 0]
click at [322, 233] on textarea ". 2. Seller is to clean and treat the Mold present on two areas of the subfloor…" at bounding box center [412, 255] width 301 height 44
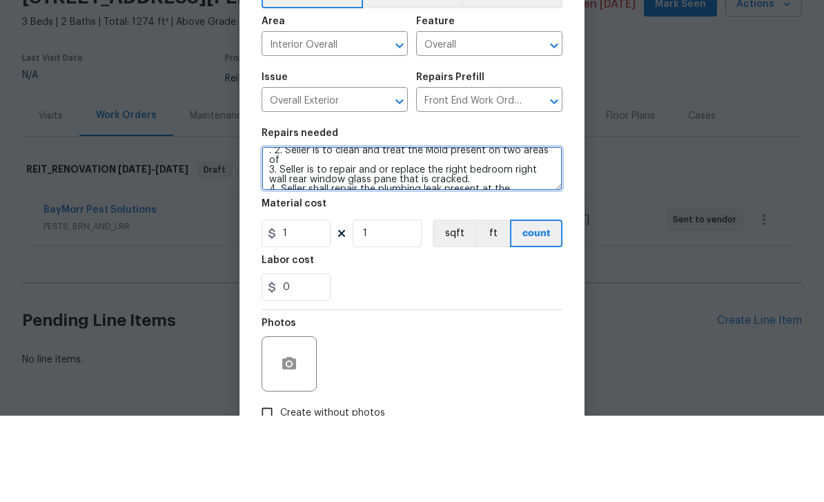
scroll to position [6, 0]
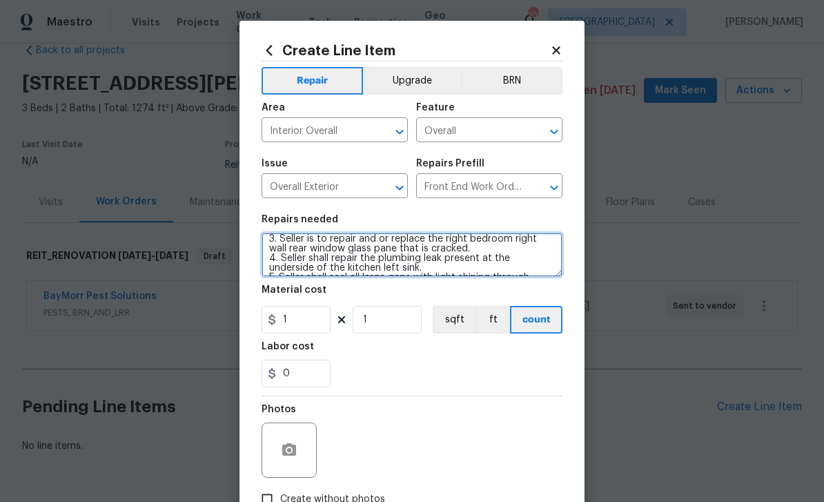
type textarea "3. Seller is to repair and or replace the right bedroom right wall rear window …"
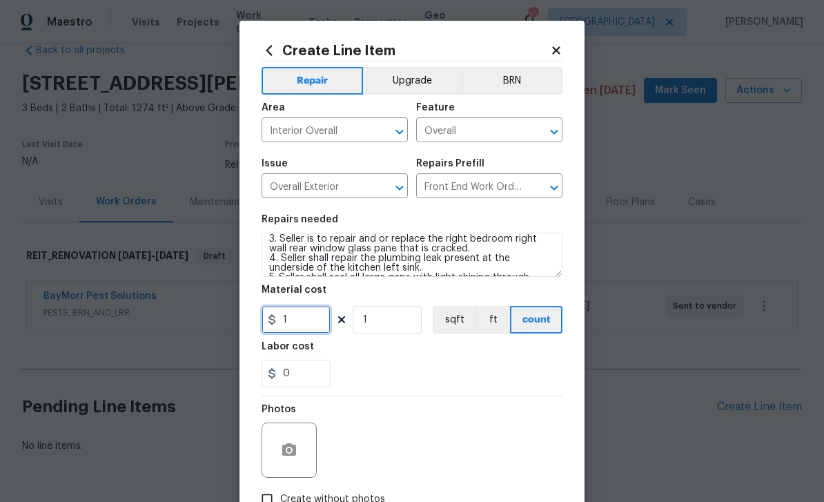
click at [326, 325] on input "1" at bounding box center [296, 320] width 69 height 28
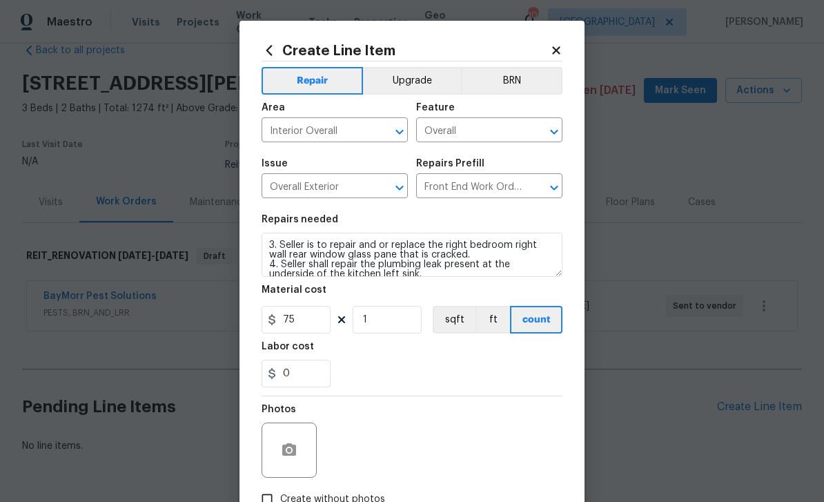
scroll to position [0, 0]
type input "75"
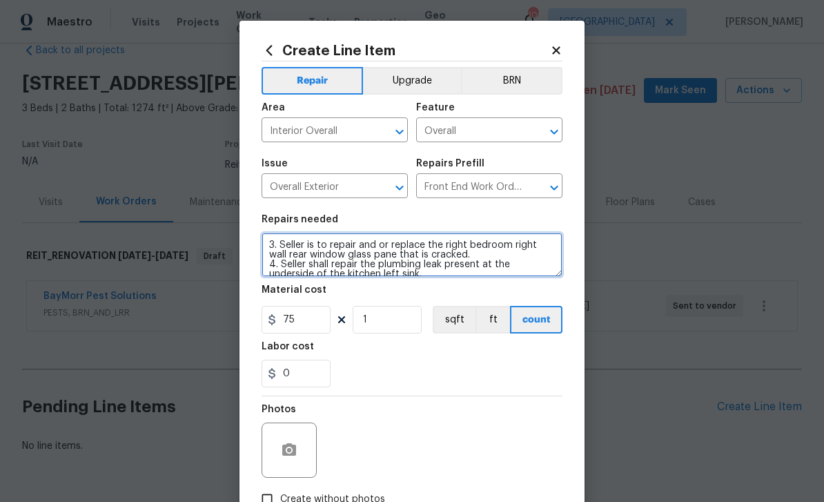
click at [495, 242] on textarea "3. Seller is to repair and or replace the right bedroom right wall rear window …" at bounding box center [412, 255] width 301 height 44
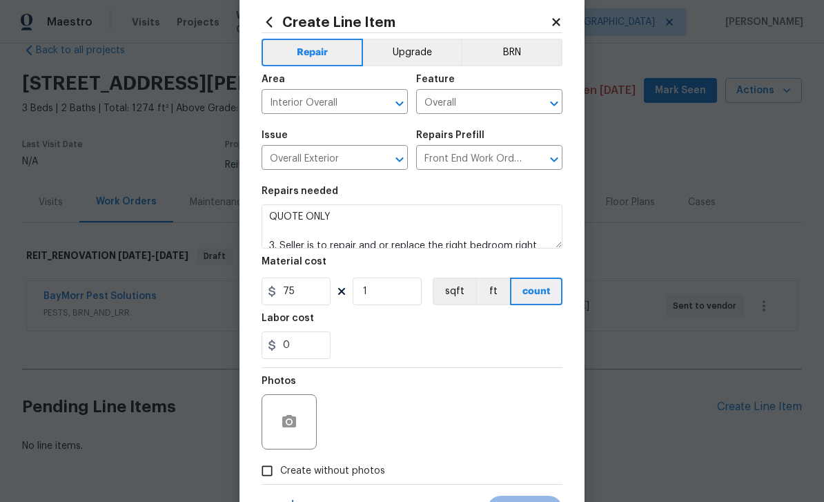
scroll to position [39, 0]
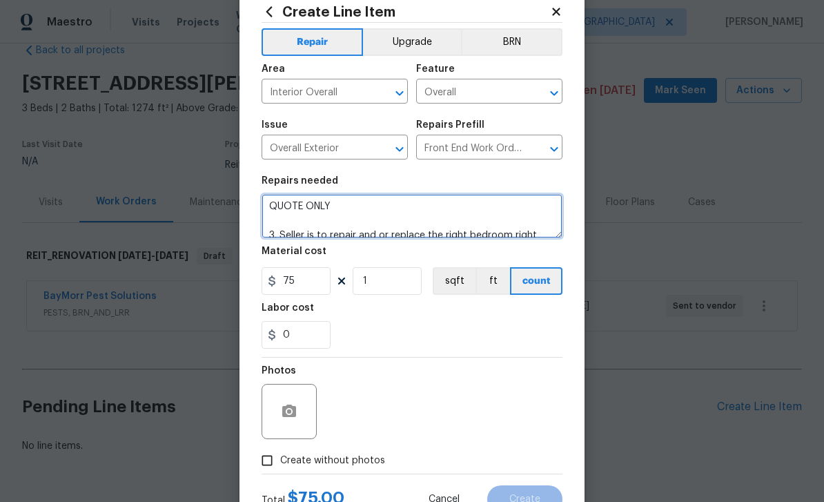
type textarea "QUOTE ONLY 3. Seller is to repair and or replace the right bedroom right wall r…"
click at [270, 464] on input "Create without photos" at bounding box center [267, 460] width 26 height 26
checkbox input "true"
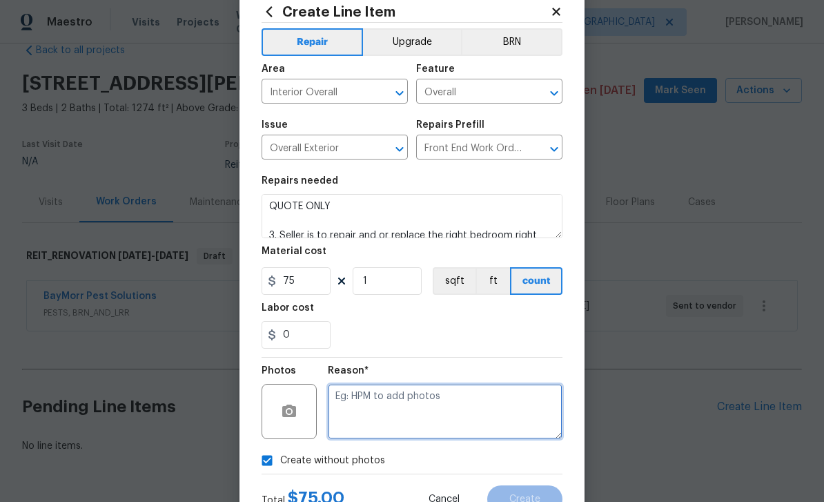
click at [388, 414] on textarea at bounding box center [445, 411] width 235 height 55
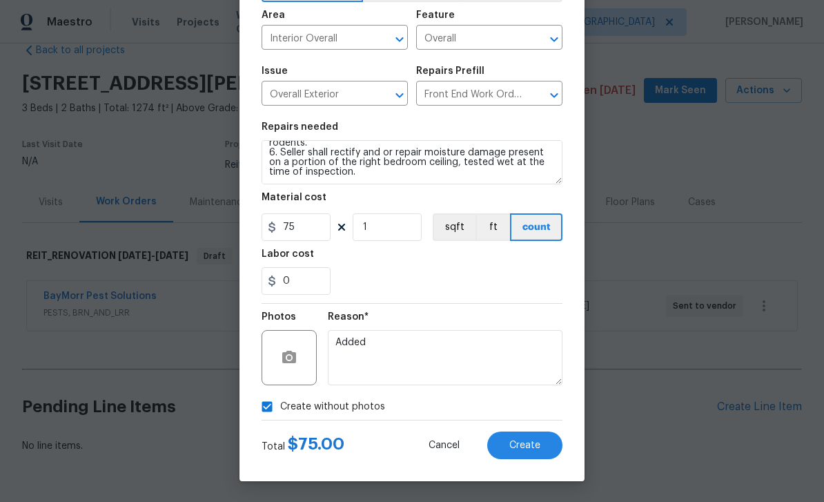
scroll to position [95, 0]
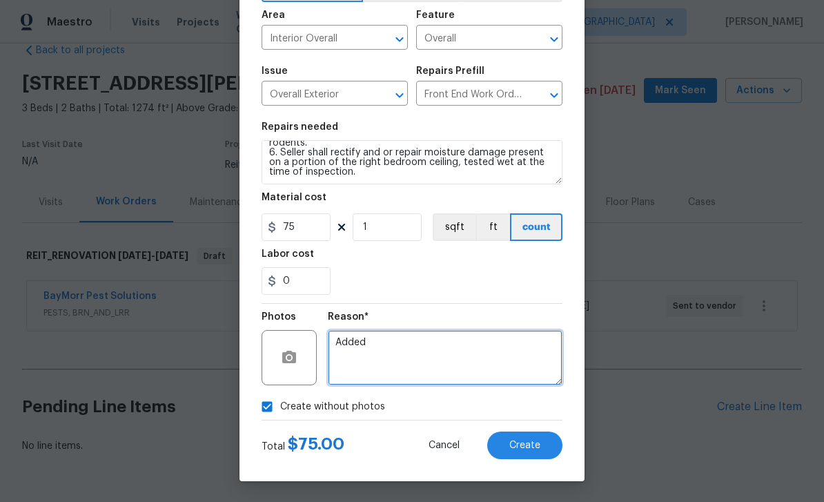
type textarea "Added"
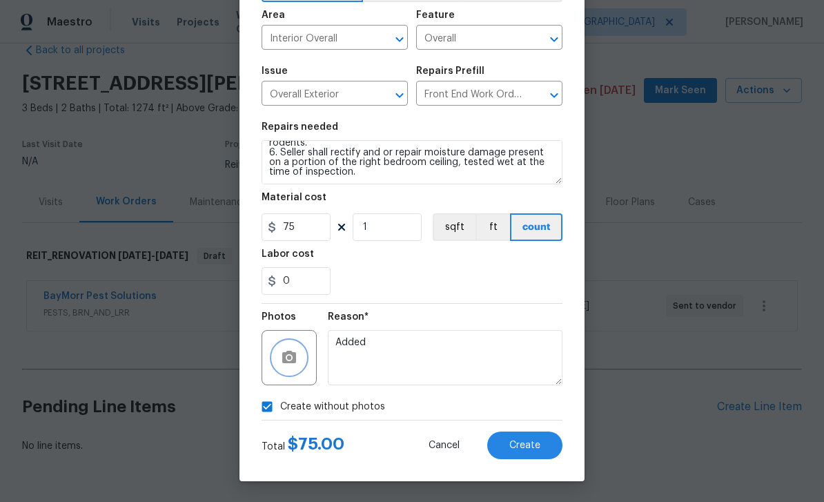
click at [296, 363] on icon "button" at bounding box center [289, 357] width 17 height 17
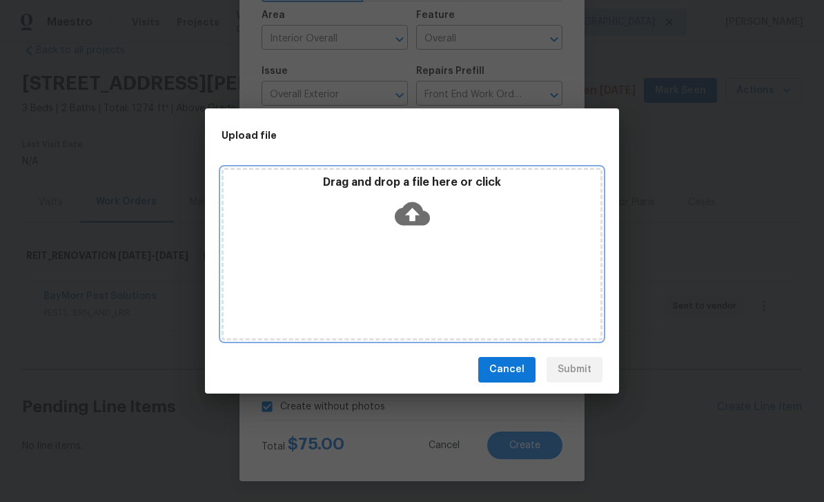
click at [409, 214] on icon at bounding box center [412, 213] width 35 height 35
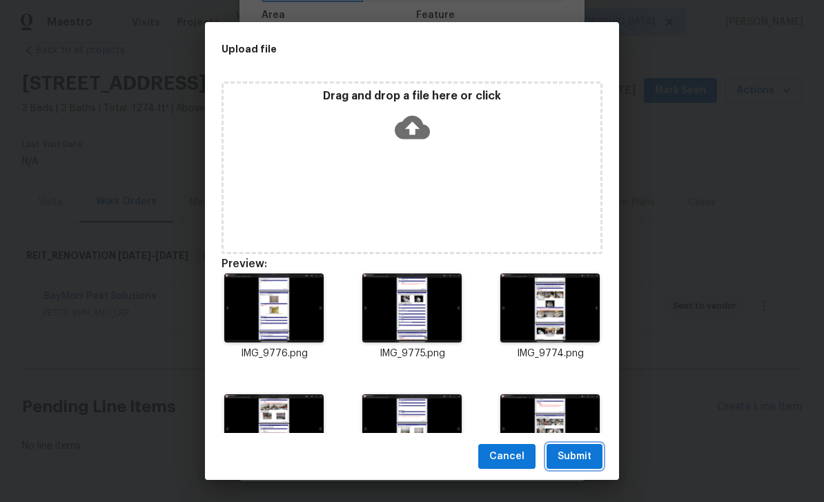
click at [589, 457] on span "Submit" at bounding box center [575, 456] width 34 height 17
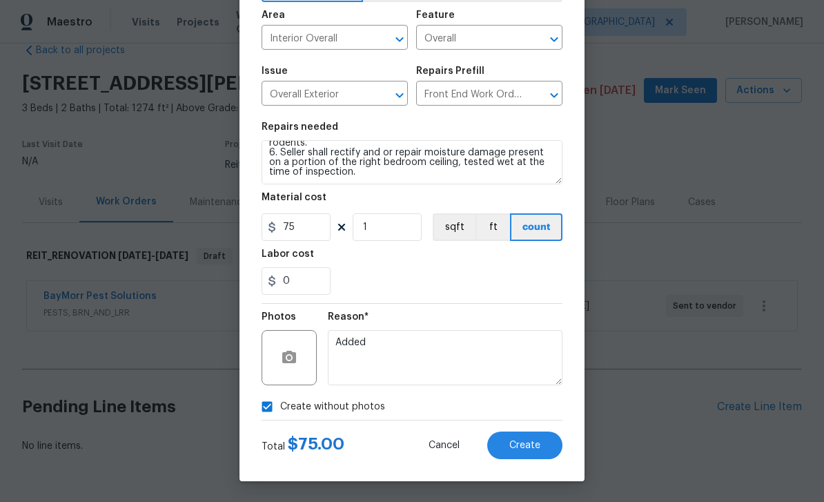
click at [540, 438] on button "Create" at bounding box center [524, 445] width 75 height 28
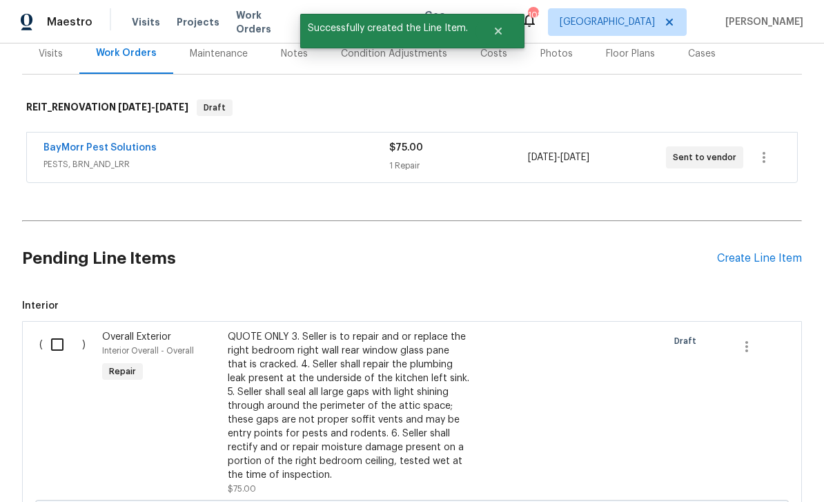
scroll to position [343, 0]
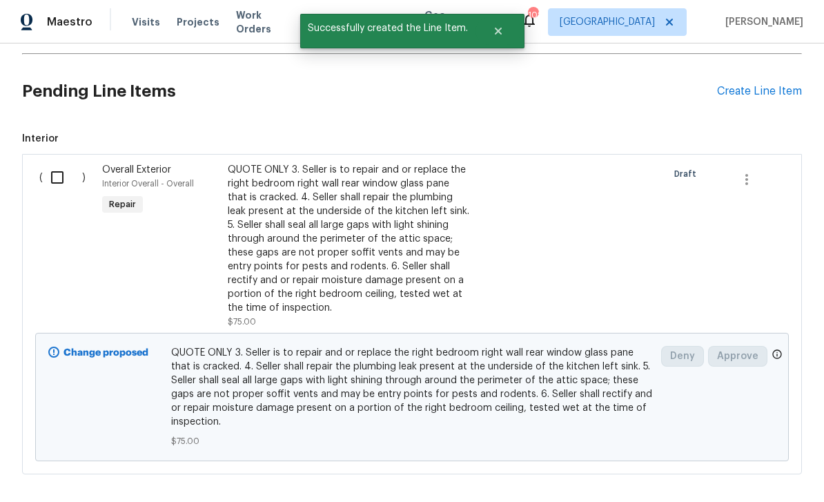
click at [57, 163] on input "checkbox" at bounding box center [62, 177] width 39 height 29
checkbox input "true"
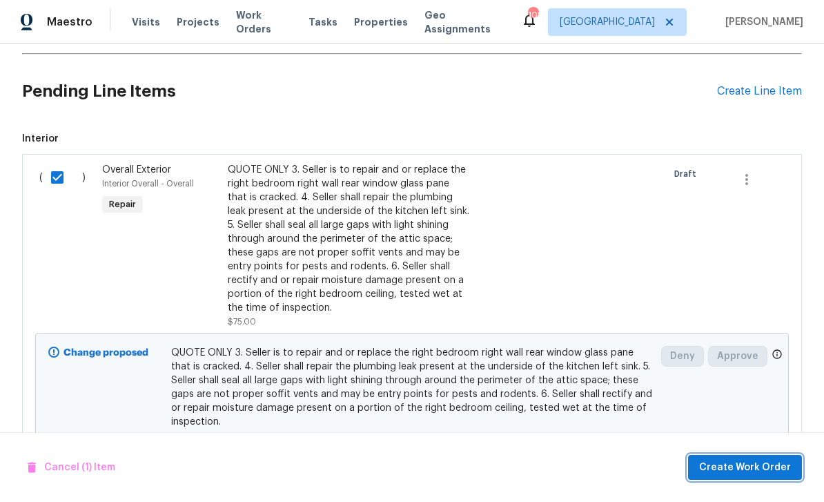
click at [765, 467] on span "Create Work Order" at bounding box center [745, 467] width 92 height 17
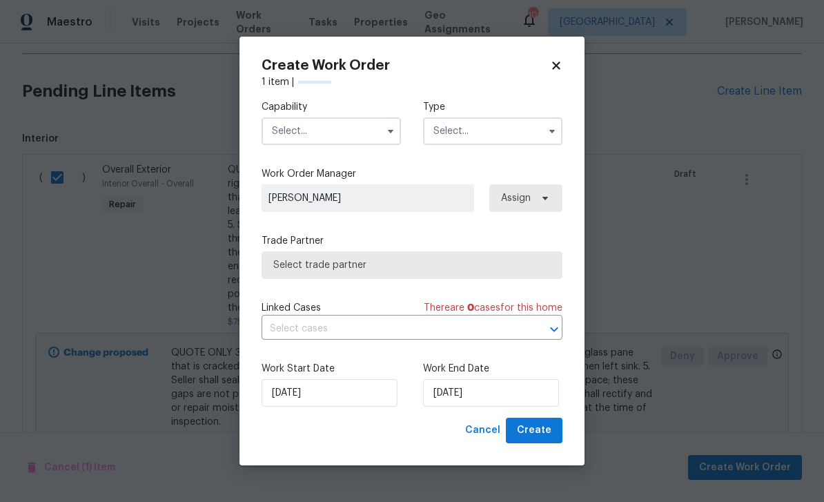
click at [358, 135] on input "text" at bounding box center [331, 131] width 139 height 28
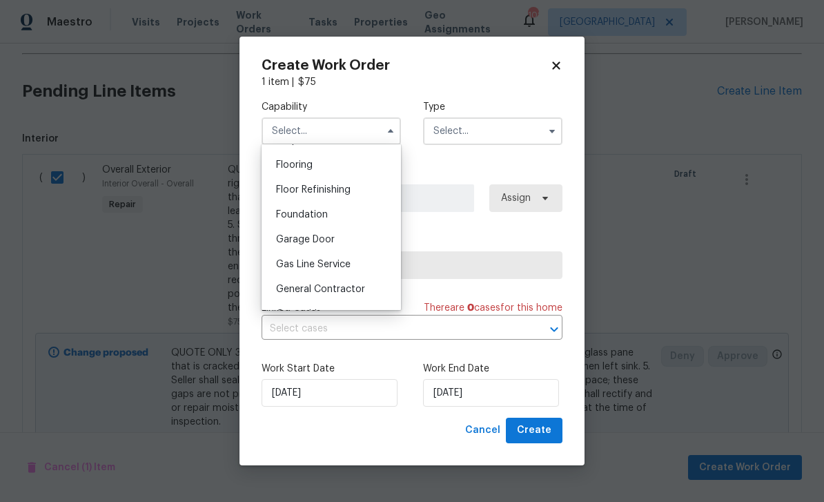
scroll to position [547, 0]
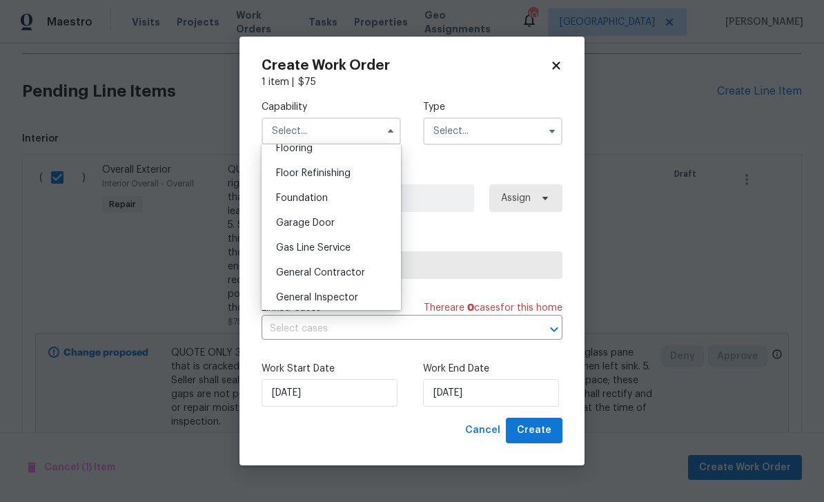
click at [364, 274] on div "General Contractor" at bounding box center [331, 272] width 133 height 25
type input "General Contractor"
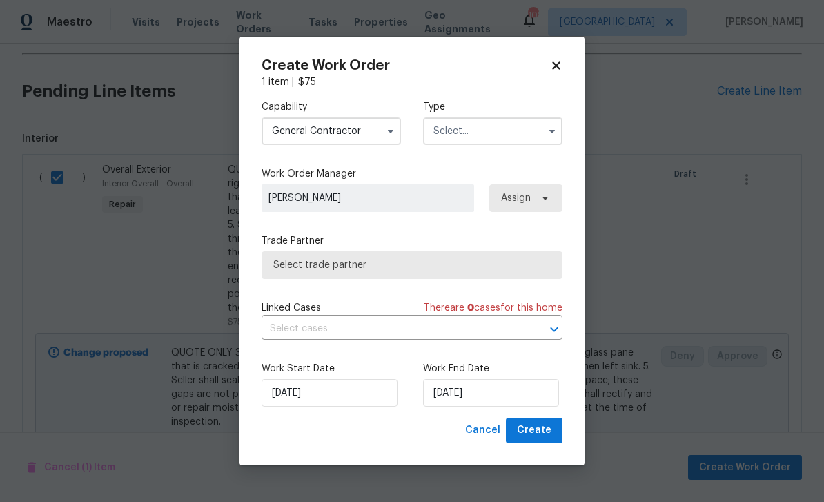
click at [502, 130] on input "text" at bounding box center [492, 131] width 139 height 28
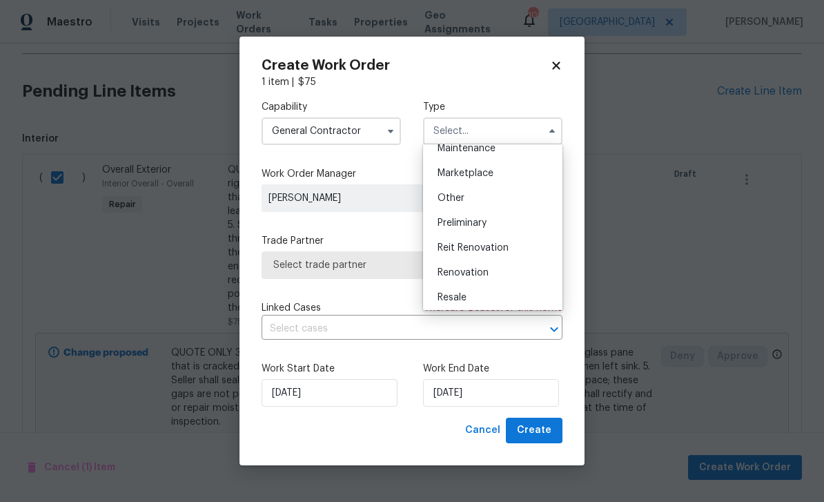
scroll to position [237, 0]
click at [507, 248] on span "Reit Renovation" at bounding box center [473, 247] width 71 height 10
type input "Reit Renovation"
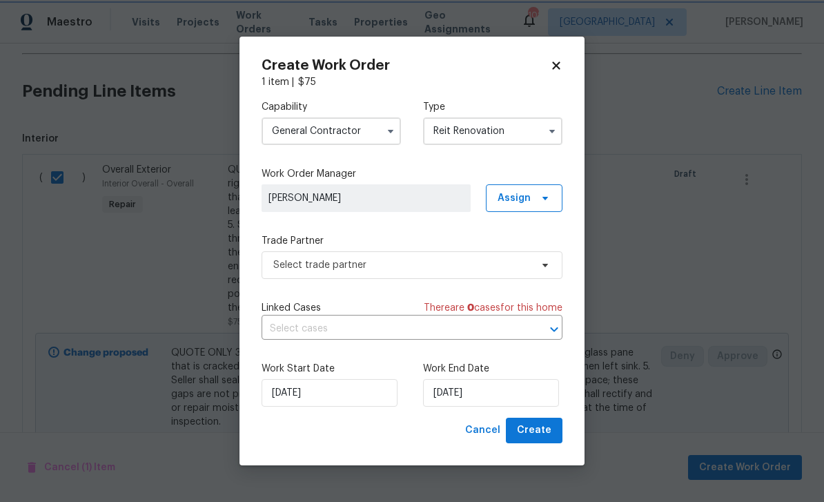
scroll to position [0, 0]
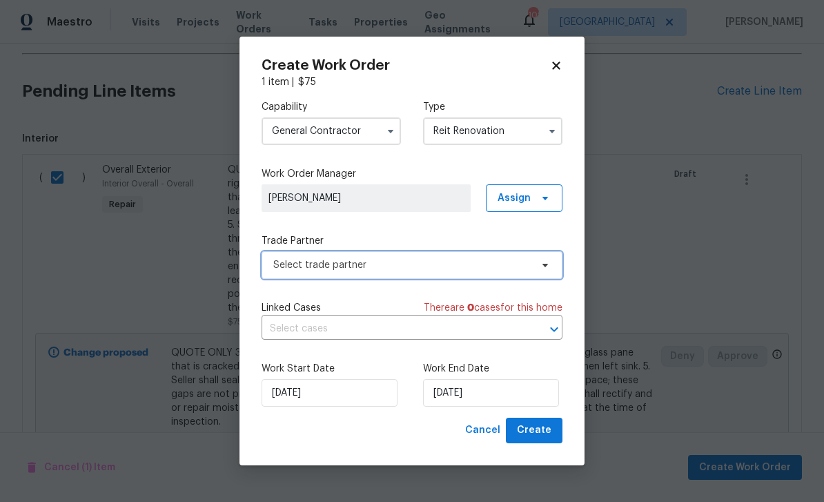
click at [460, 268] on span "Select trade partner" at bounding box center [401, 265] width 257 height 14
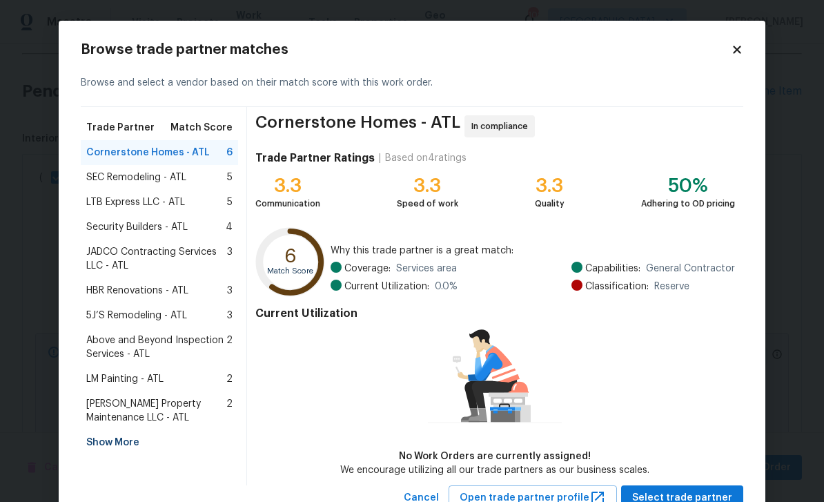
click at [148, 378] on span "LM Painting - ATL" at bounding box center [124, 379] width 77 height 14
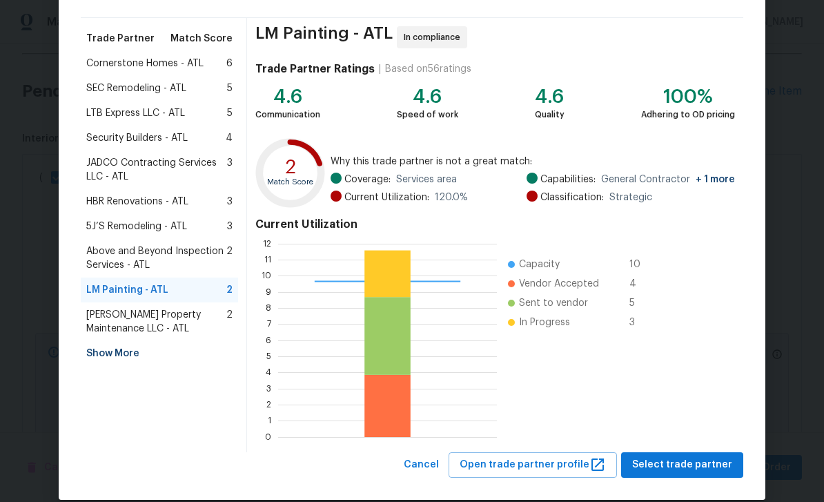
scroll to position [92, 0]
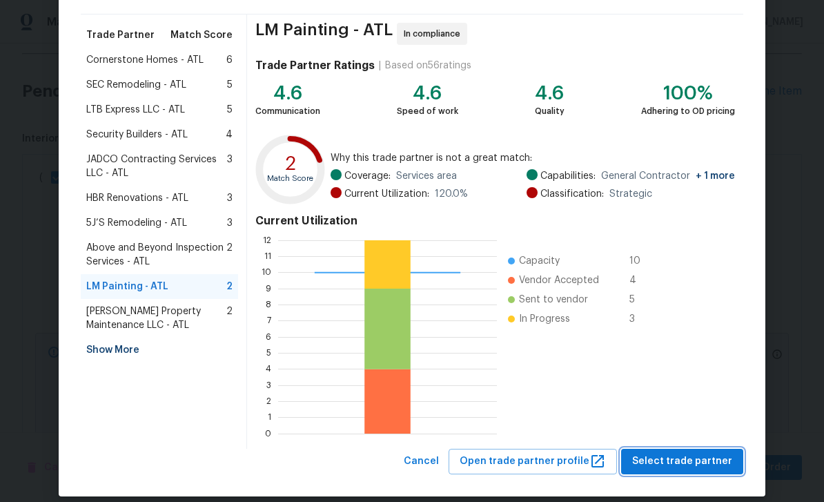
click at [716, 462] on span "Select trade partner" at bounding box center [682, 461] width 100 height 17
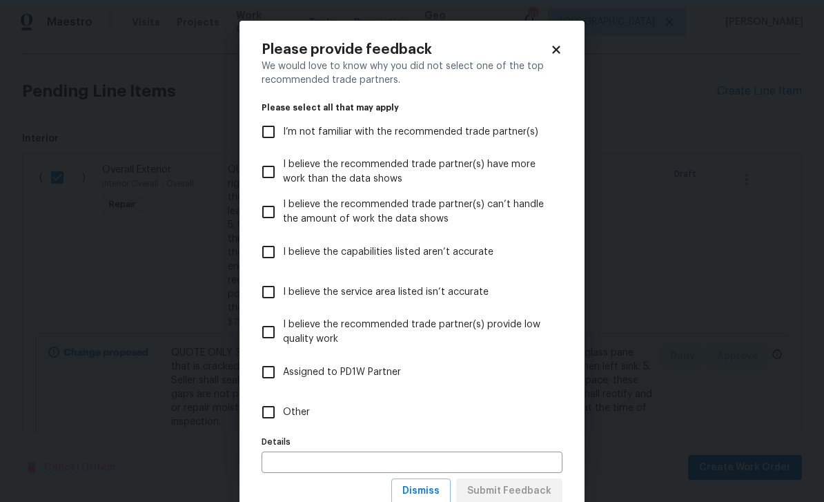
scroll to position [0, 0]
click at [502, 137] on span "I’m not familiar with the recommended trade partner(s)" at bounding box center [410, 132] width 255 height 14
click at [283, 137] on input "I’m not familiar with the recommended trade partner(s)" at bounding box center [268, 131] width 29 height 29
checkbox input "true"
click at [543, 492] on span "Submit Feedback" at bounding box center [509, 490] width 84 height 17
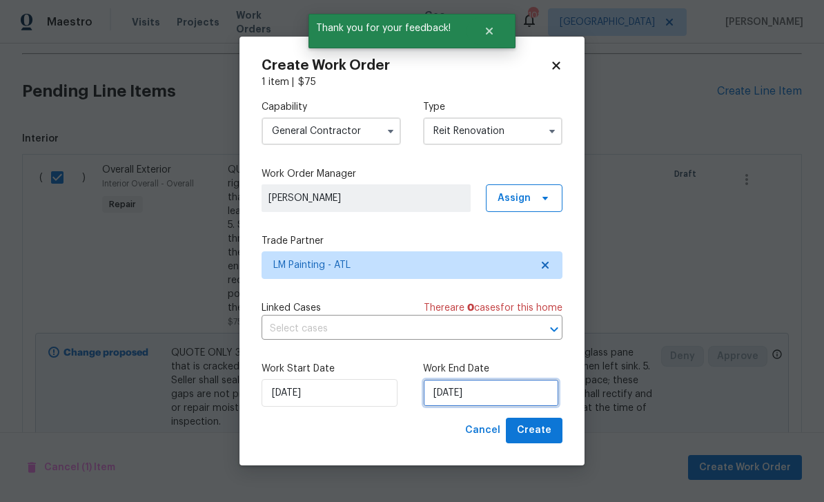
click at [513, 402] on input "[DATE]" at bounding box center [491, 393] width 136 height 28
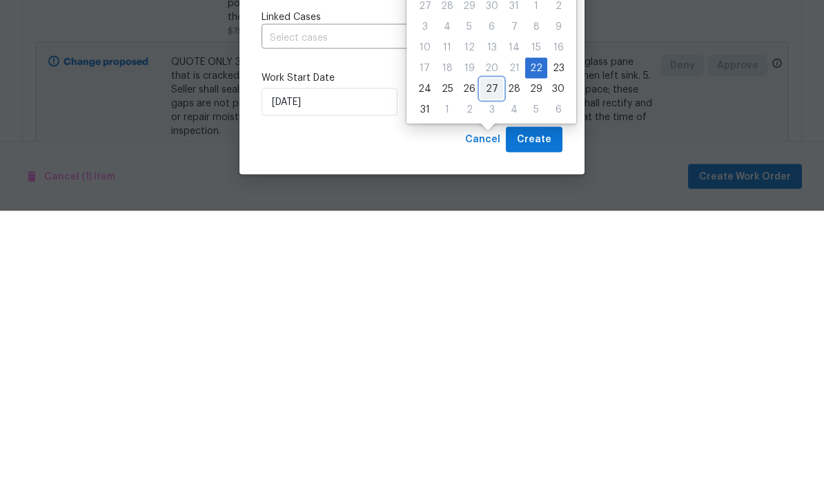
click at [491, 370] on div "27" at bounding box center [491, 379] width 23 height 19
type input "[DATE]"
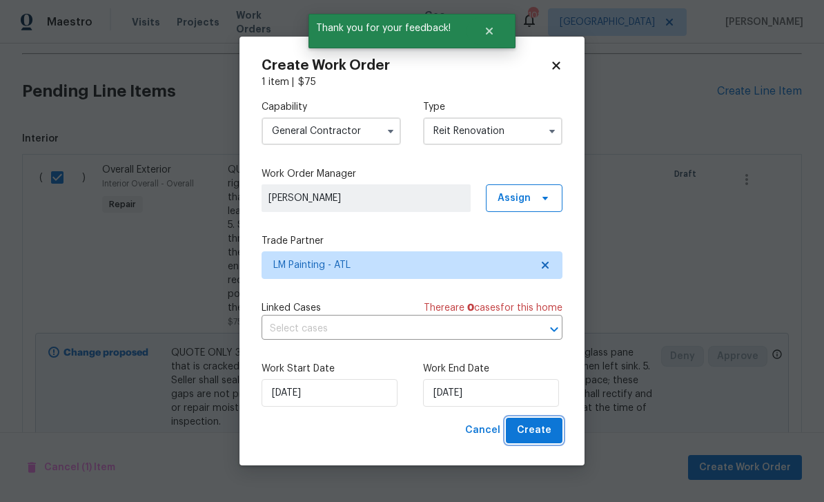
click at [545, 431] on span "Create" at bounding box center [534, 430] width 35 height 17
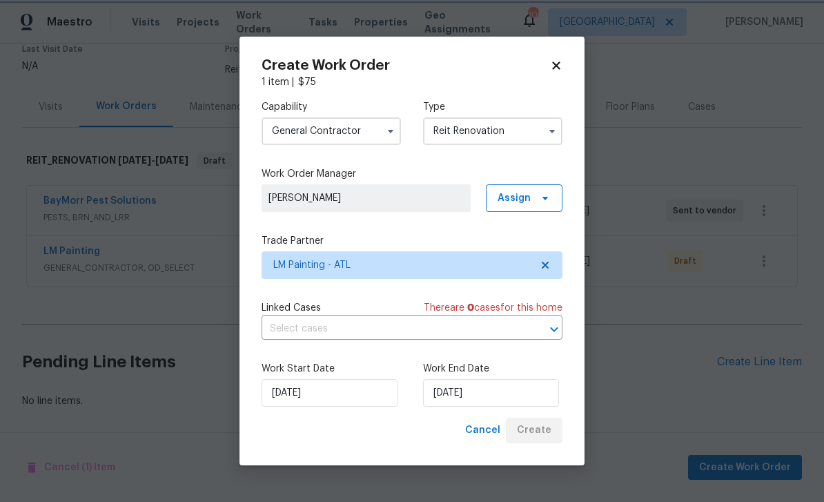
scroll to position [78, 0]
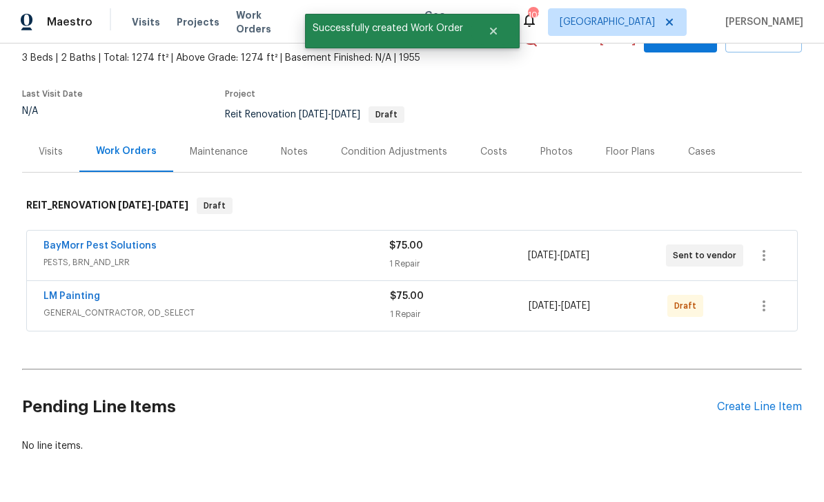
click at [723, 81] on section "[STREET_ADDRESS][PERSON_NAME] 3 Beds | 2 Baths | Total: 1274 ft² | Above Grade:…" at bounding box center [412, 73] width 780 height 116
click at [767, 297] on icon "button" at bounding box center [764, 305] width 17 height 17
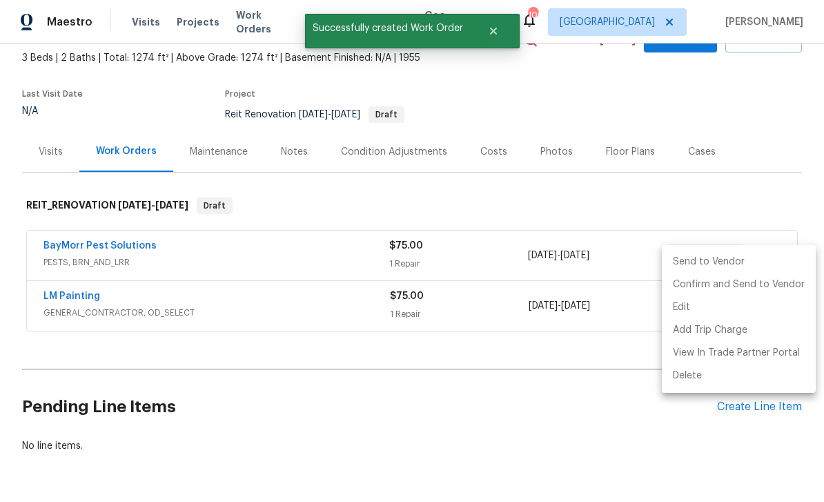
click at [720, 262] on li "Send to Vendor" at bounding box center [739, 262] width 154 height 23
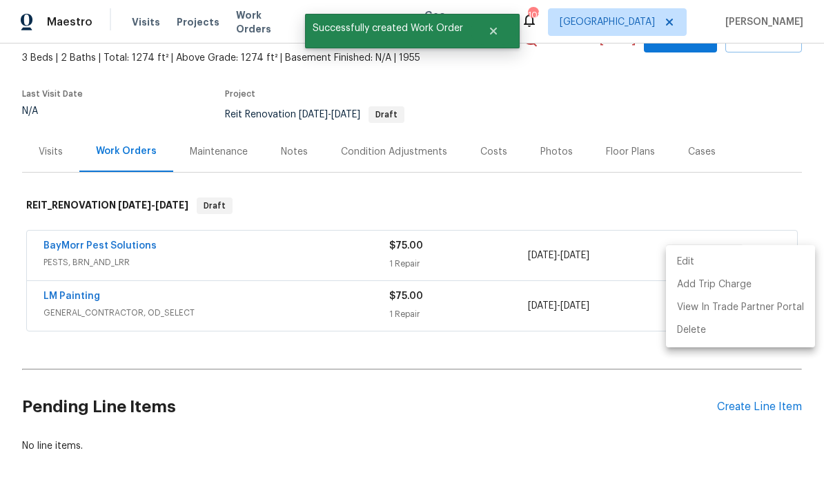
click at [645, 362] on div at bounding box center [412, 251] width 824 height 502
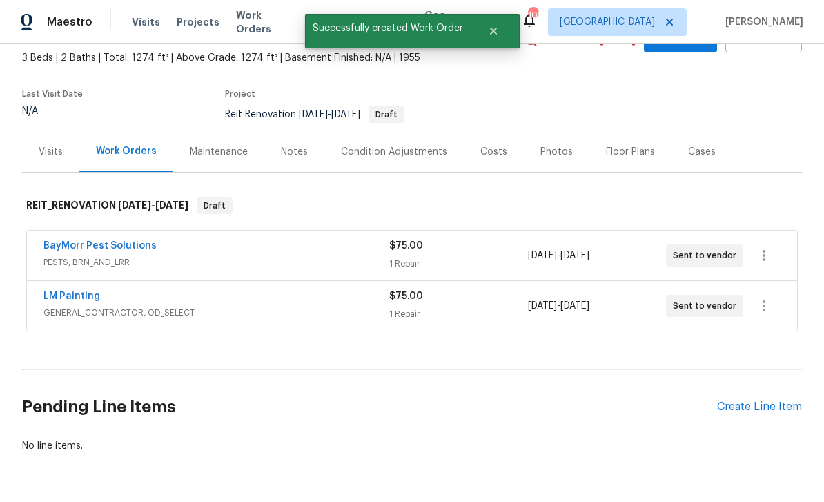
click at [751, 400] on div "Create Line Item" at bounding box center [759, 406] width 85 height 13
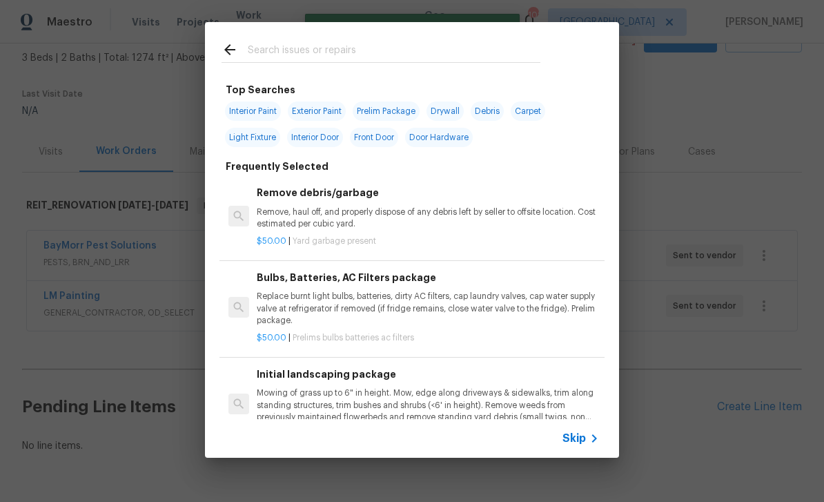
click at [354, 52] on input "text" at bounding box center [394, 51] width 293 height 21
type input "P"
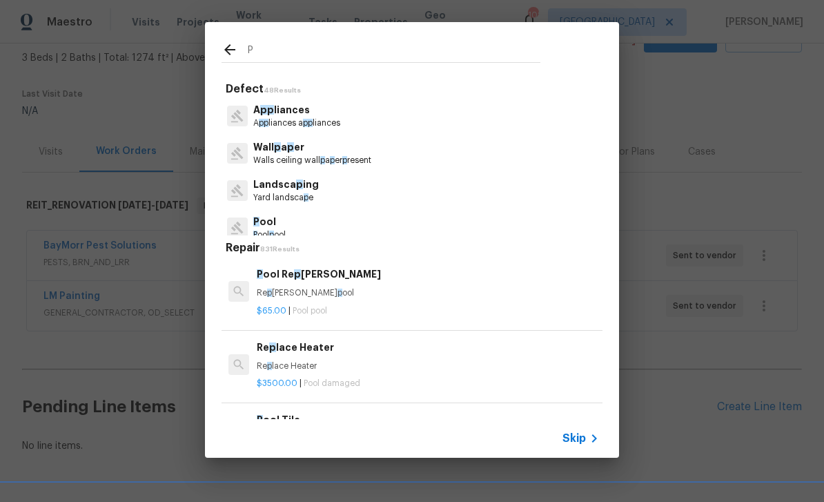
click at [581, 432] on span "Skip" at bounding box center [573, 438] width 23 height 14
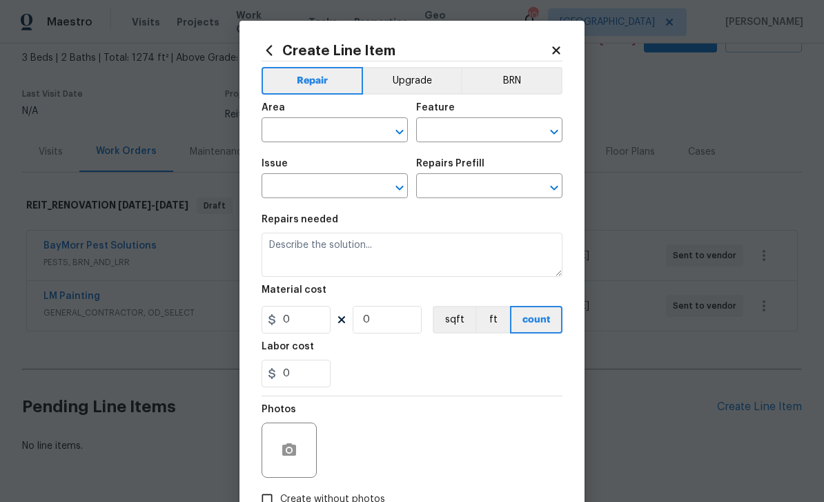
click at [353, 124] on input "text" at bounding box center [316, 131] width 108 height 21
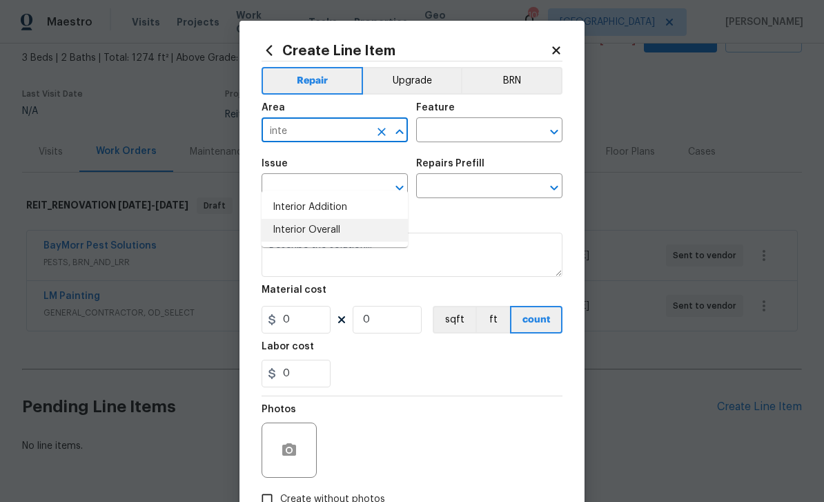
click at [346, 219] on li "Interior Overall" at bounding box center [335, 230] width 146 height 23
type input "Interior Overall"
click at [441, 140] on input "text" at bounding box center [470, 131] width 108 height 21
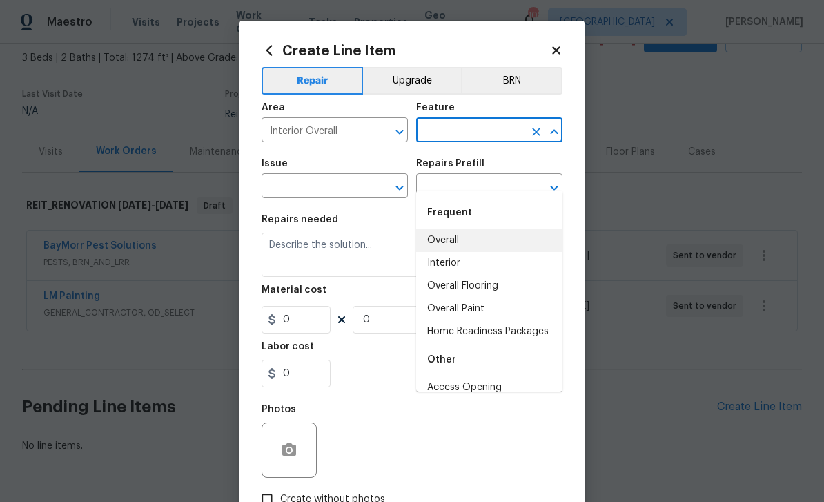
click at [473, 229] on li "Overall" at bounding box center [489, 240] width 146 height 23
type input "Overall"
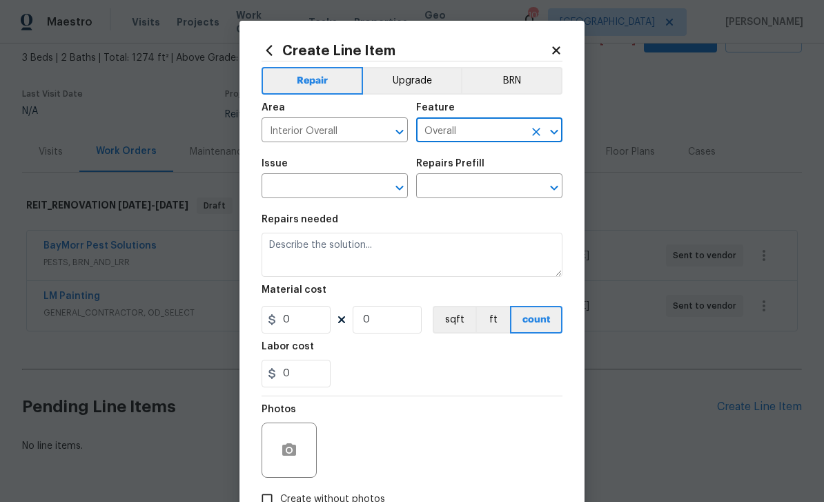
click at [348, 190] on input "text" at bounding box center [316, 187] width 108 height 21
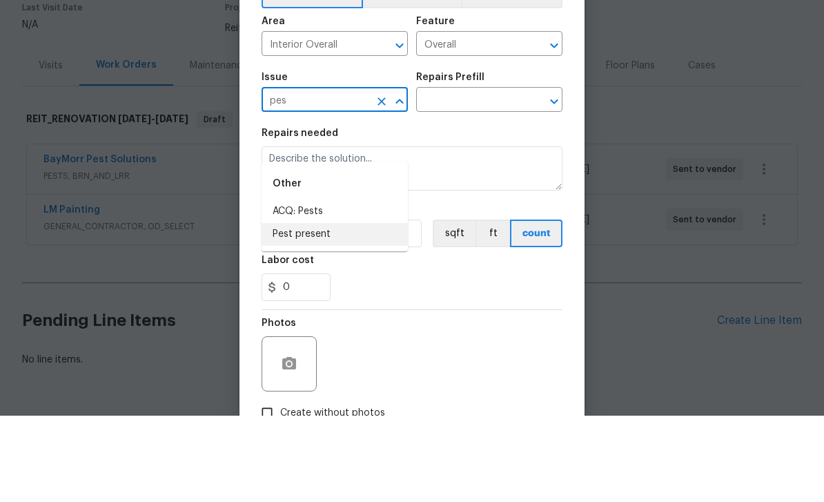
click at [339, 309] on li "Pest present" at bounding box center [335, 320] width 146 height 23
type input "Pest present"
click at [508, 177] on input "text" at bounding box center [470, 187] width 108 height 21
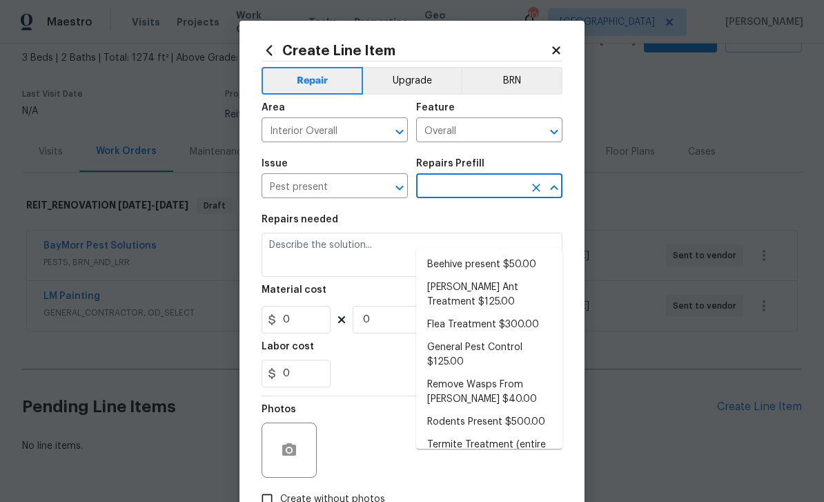
scroll to position [0, 0]
click at [498, 336] on li "General Pest Control $125.00" at bounding box center [489, 354] width 146 height 37
type input "General Pest Control $125.00"
type input "Pests"
type textarea "General pest treatment for active pest/insect infestation - non termite"
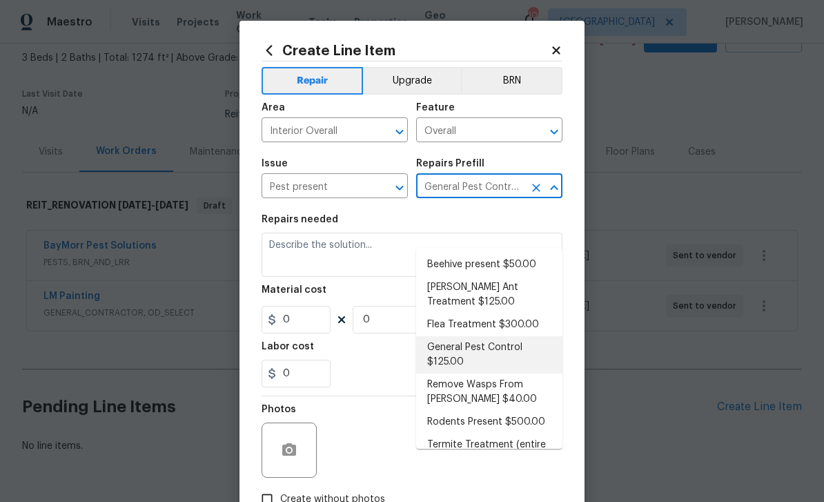
type input "1"
type input "General Pest Control $125.00"
type input "125"
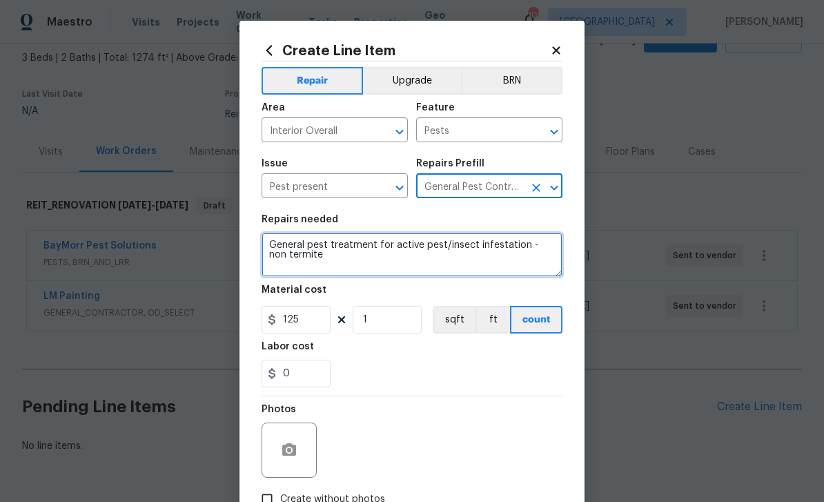
click at [335, 264] on textarea "General pest treatment for active pest/insect infestation - non termite" at bounding box center [412, 255] width 301 height 44
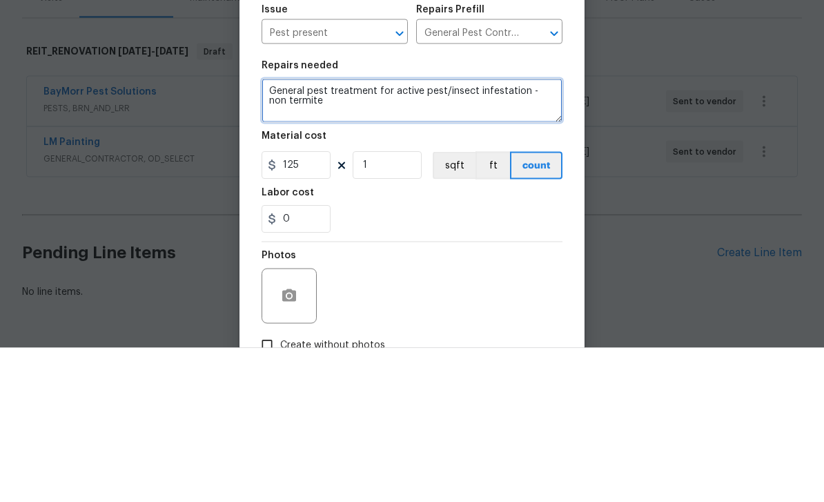
click at [313, 233] on textarea "General pest treatment for active pest/insect infestation - non termite" at bounding box center [412, 255] width 301 height 44
click at [304, 233] on textarea at bounding box center [412, 255] width 301 height 44
paste textarea "2. Seller is to clean and treat the Mold present on two areas of the subfloor j…"
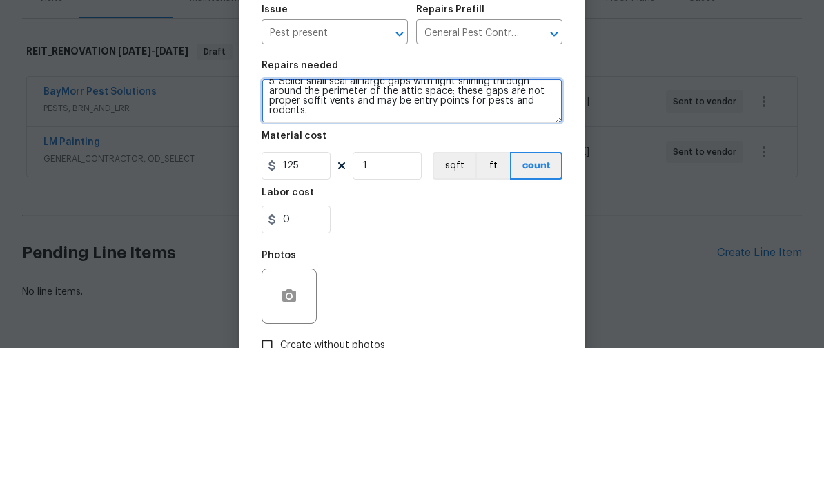
scroll to position [87, 0]
click at [487, 233] on textarea "2. Seller is to clean and treat the Mold present on two areas of the subfloor j…" at bounding box center [412, 255] width 301 height 44
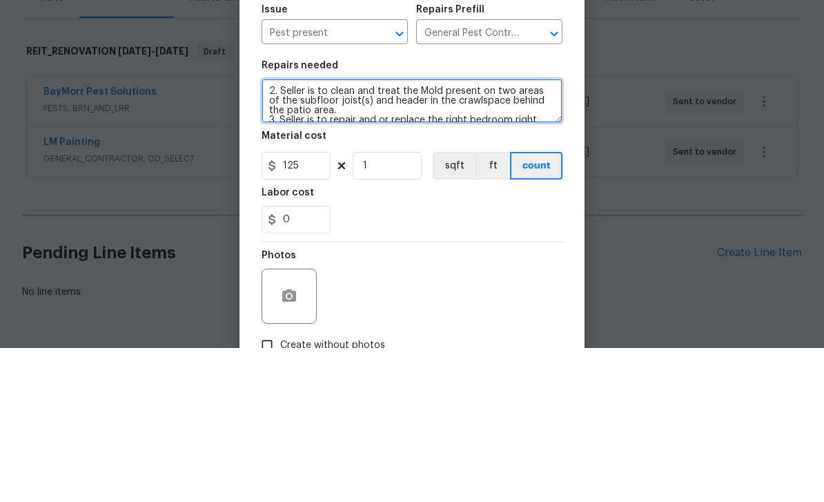
scroll to position [0, 0]
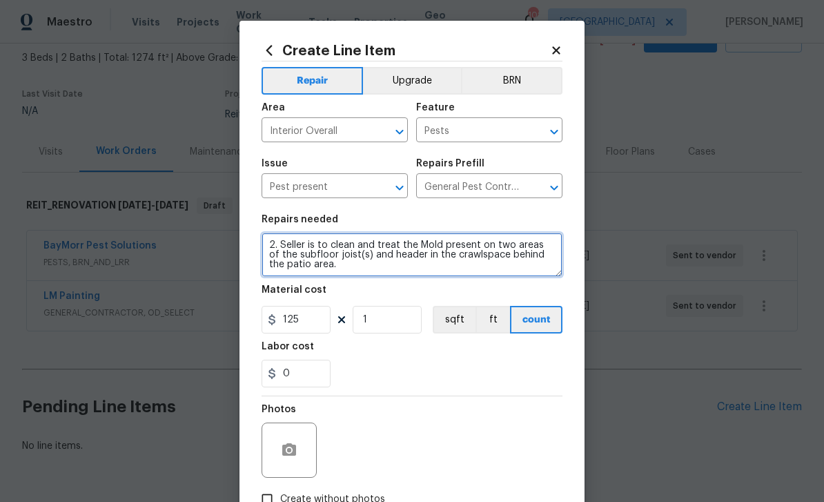
click at [331, 277] on textarea "2. Seller is to clean and treat the Mold present on two areas of the subfloor j…" at bounding box center [412, 255] width 301 height 44
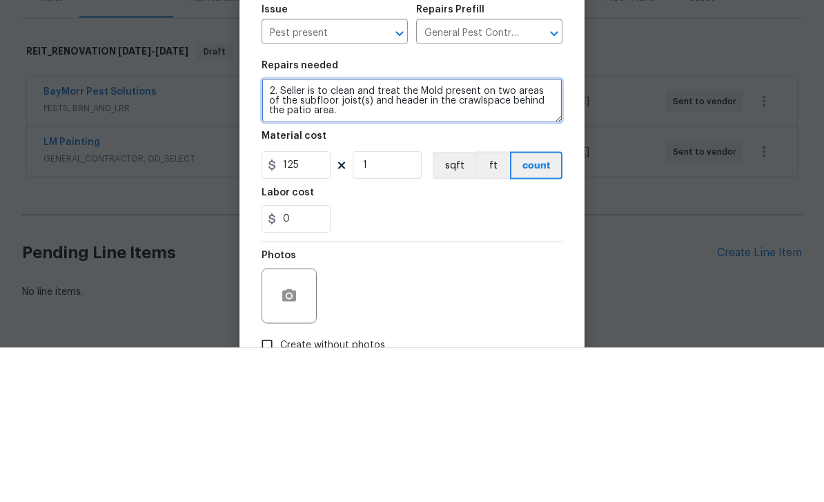
click at [354, 233] on textarea "2. Seller is to clean and treat the Mold present on two areas of the subfloor j…" at bounding box center [412, 255] width 301 height 44
click at [353, 233] on textarea "2. Seller is to clean and treat the Mold present on two areas of the subfloor j…" at bounding box center [412, 255] width 301 height 44
click at [314, 233] on textarea "2. Seller is to clean and treat the Mold present on two areas of the subfloor j…" at bounding box center [412, 255] width 301 height 44
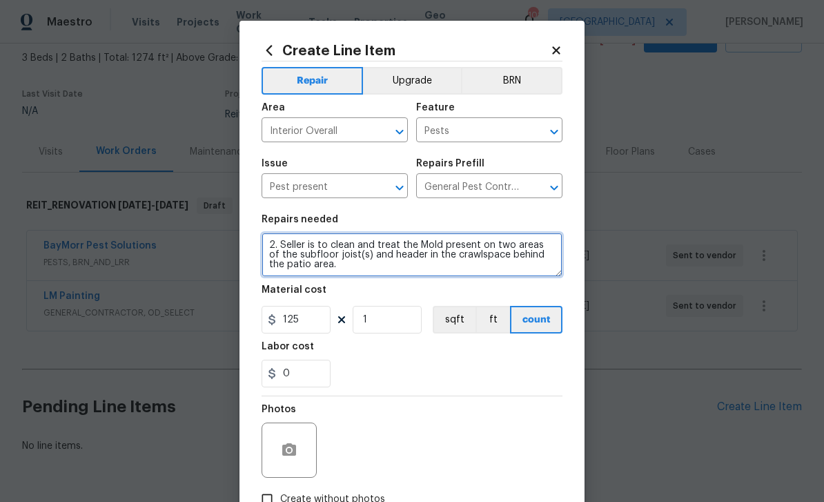
type textarea "2. Seller is to clean and treat the Mold present on two areas of the subfloor j…"
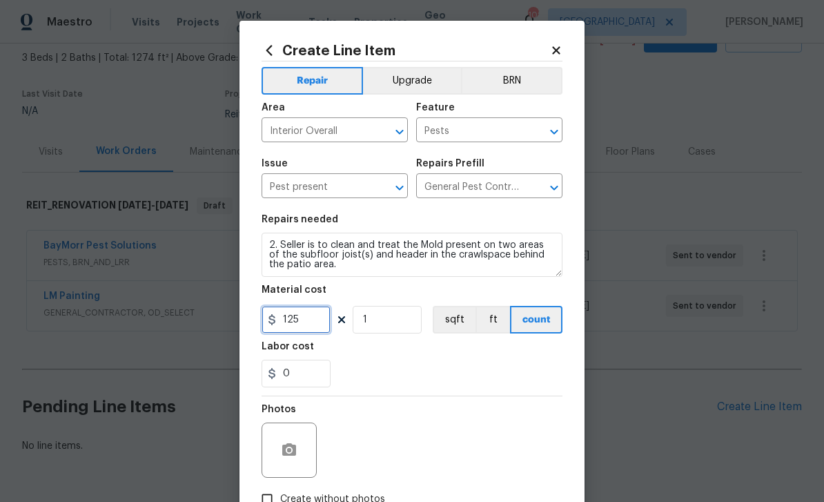
click at [324, 315] on input "125" at bounding box center [296, 320] width 69 height 28
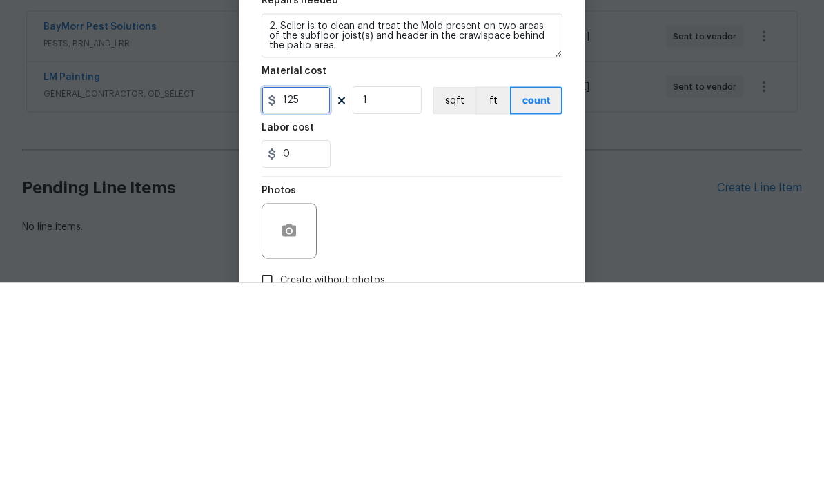
click at [315, 306] on input "125" at bounding box center [296, 320] width 69 height 28
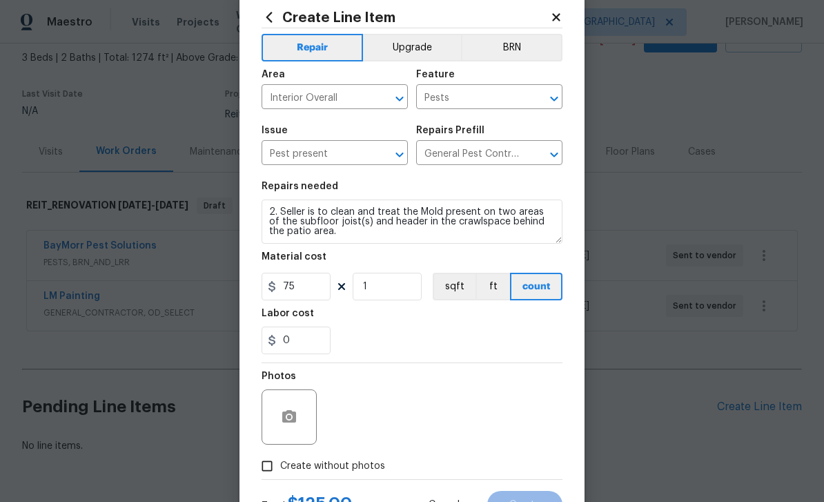
scroll to position [46, 0]
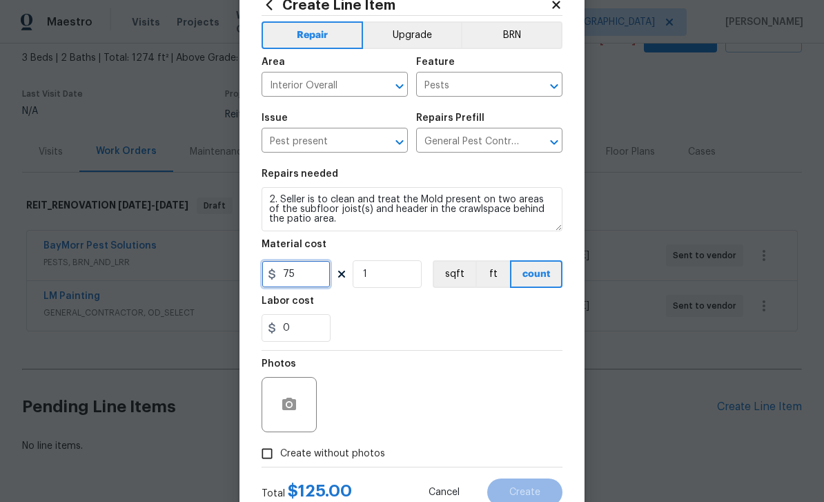
type input "75"
click at [491, 89] on input "Pests" at bounding box center [470, 85] width 108 height 21
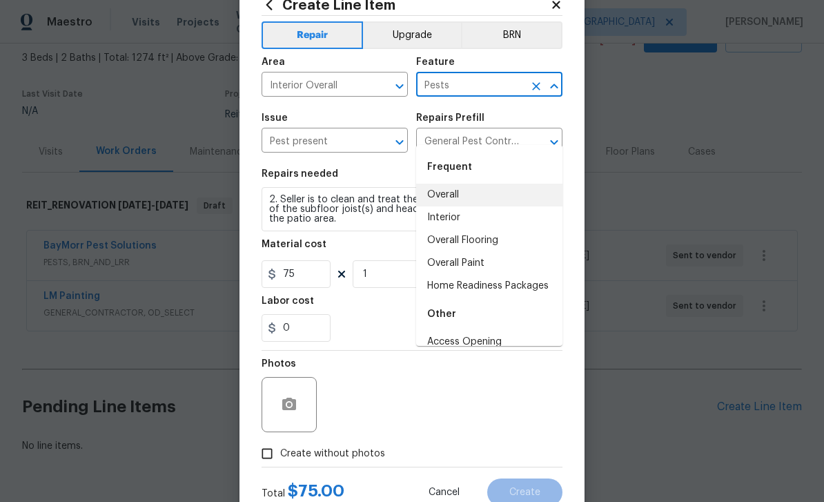
type input "m"
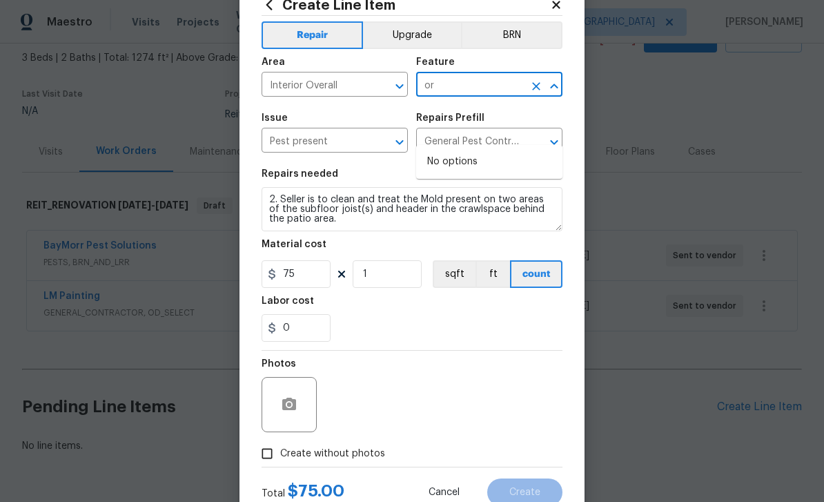
type input "o"
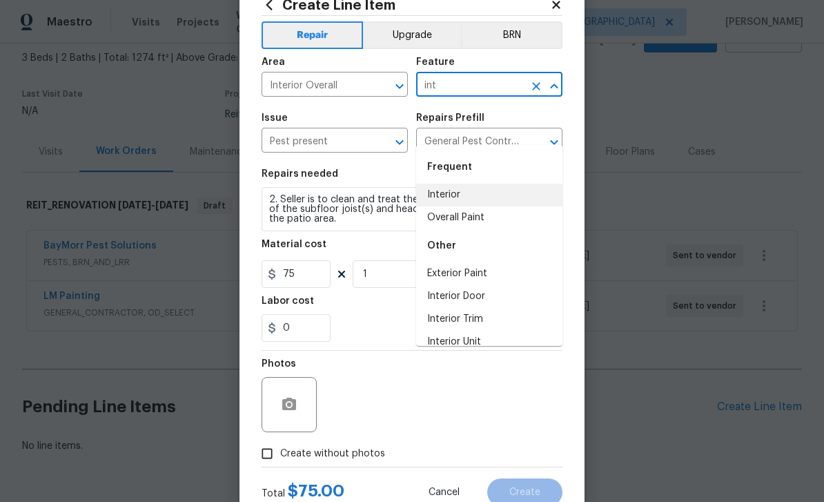
click at [474, 184] on li "Interior" at bounding box center [489, 195] width 146 height 23
type input "Interior"
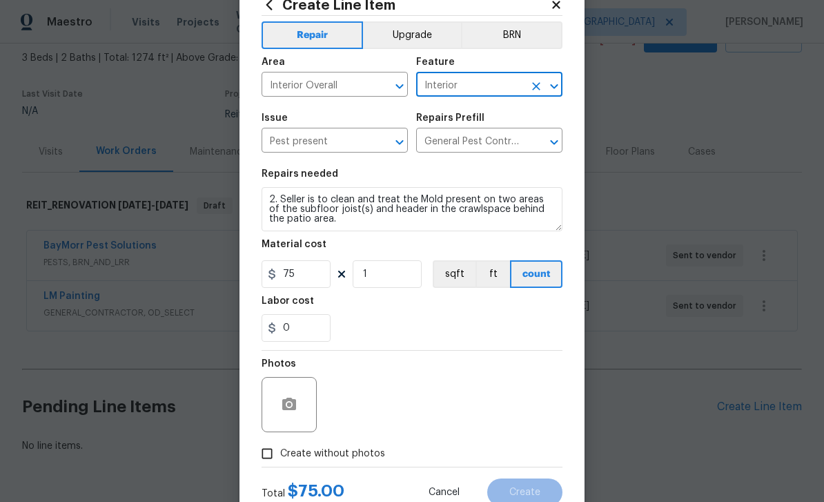
click at [372, 147] on button "Clear" at bounding box center [381, 142] width 19 height 19
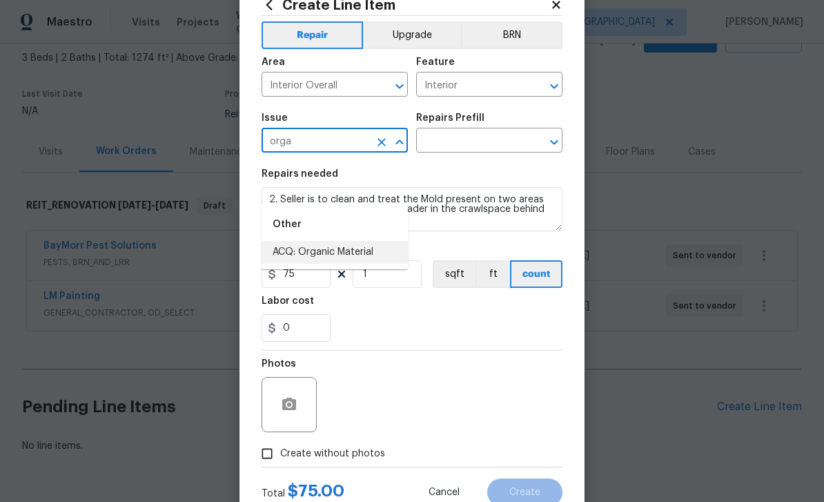
click at [378, 241] on li "ACQ: Organic Material" at bounding box center [335, 252] width 146 height 23
type input "ACQ: Organic Material"
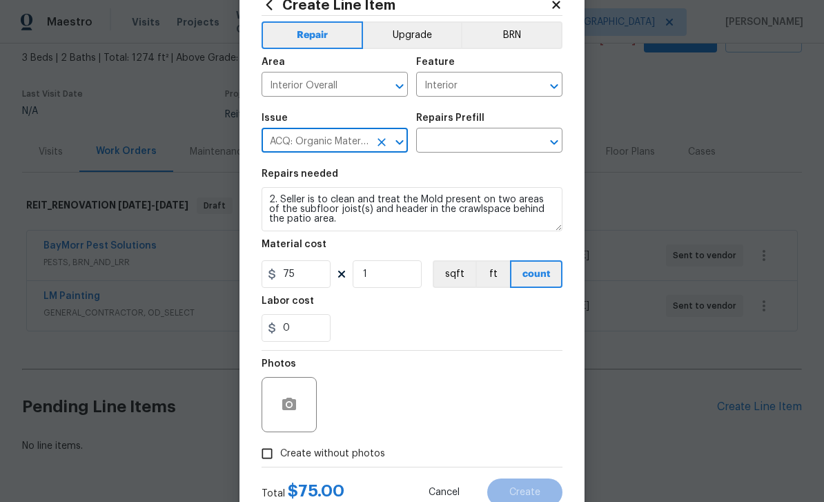
scroll to position [10, 0]
click at [510, 143] on input "text" at bounding box center [470, 141] width 108 height 21
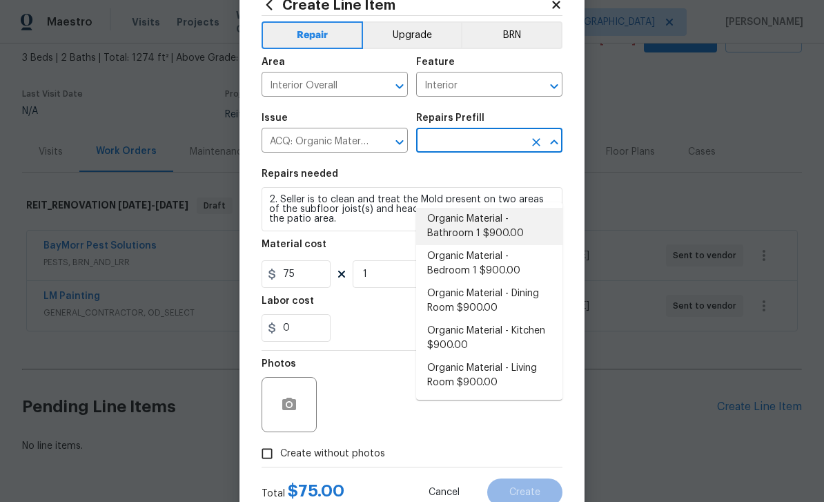
click at [531, 208] on li "Organic Material - Bathroom 1 $900.00" at bounding box center [489, 226] width 146 height 37
type input "Organic Material - Bathroom 1 $900.00"
type input "Acquisition"
type textarea "Acquisition Scope: Conditions Conducive to Organic Material - Bathroom 1 Discla…"
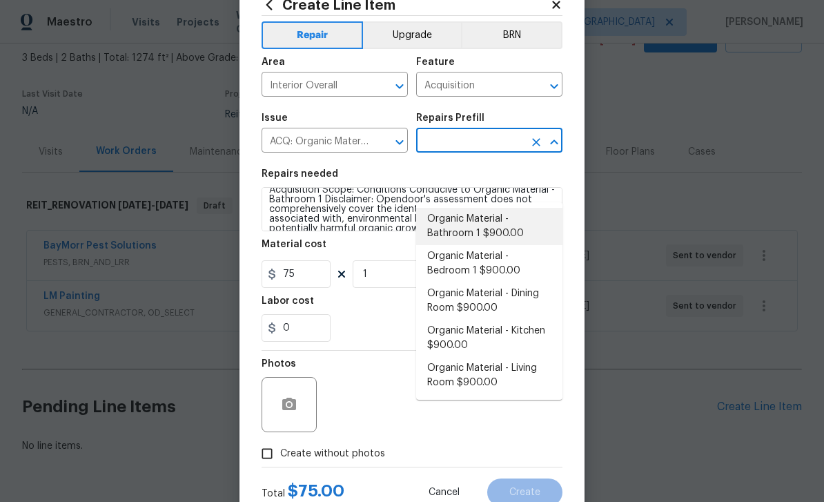
type input "Organic Material - Bathroom 1 $900.00"
type input "900"
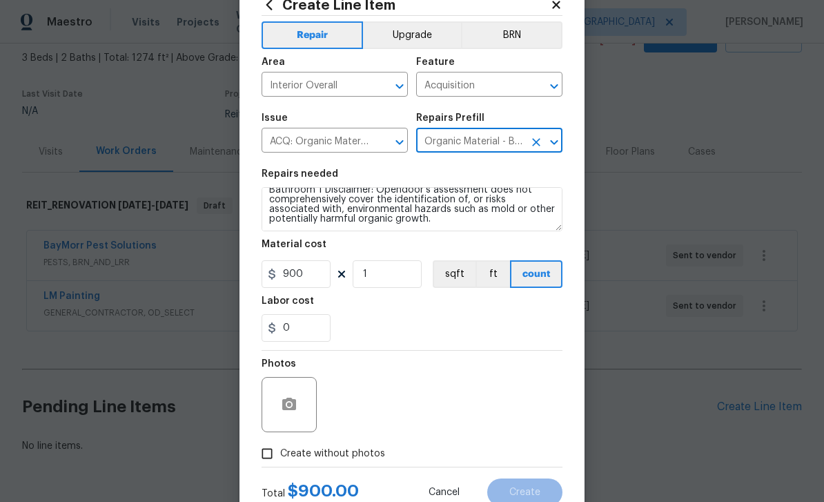
scroll to position [19, 0]
click at [404, 225] on textarea "Acquisition Scope: Conditions Conducive to Organic Material - Bathroom 1 Discla…" at bounding box center [412, 209] width 301 height 44
click at [404, 314] on div "0" at bounding box center [412, 328] width 301 height 28
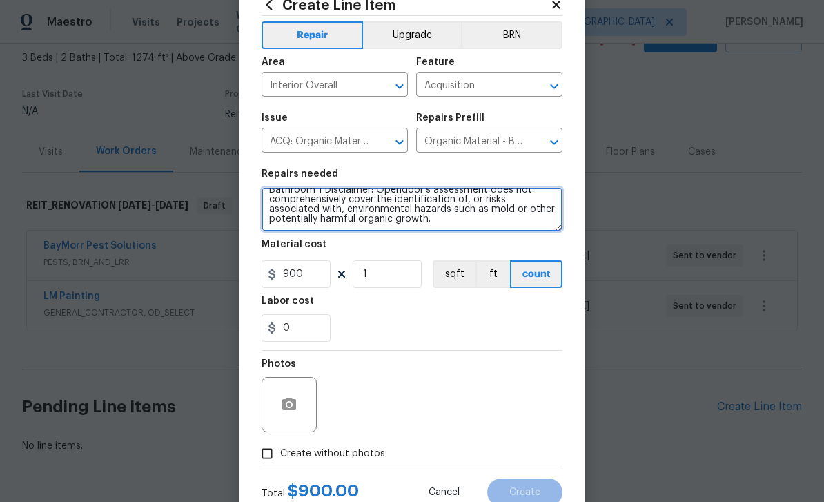
click at [404, 222] on textarea "Acquisition Scope: Conditions Conducive to Organic Material - Bathroom 1 Discla…" at bounding box center [412, 209] width 301 height 44
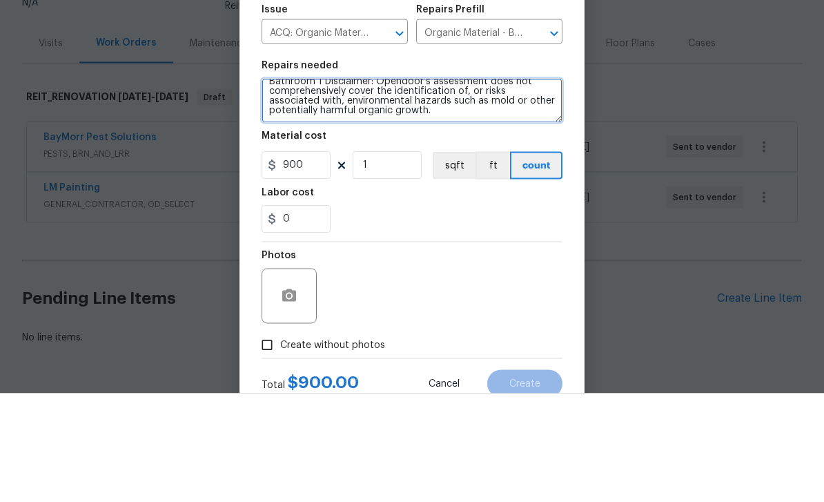
click at [395, 187] on textarea "Acquisition Scope: Conditions Conducive to Organic Material - Bathroom 1 Discla…" at bounding box center [412, 209] width 301 height 44
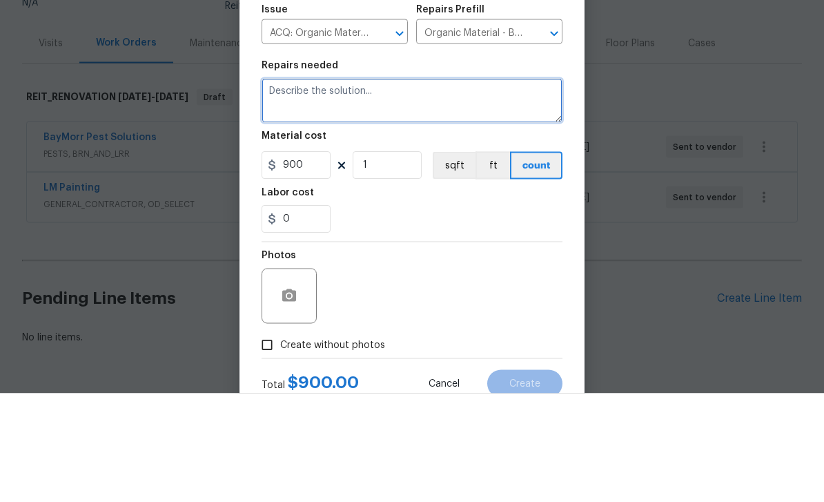
scroll to position [0, 0]
type textarea "W"
click at [295, 187] on textarea "QUOTE ONLY PLEASE" at bounding box center [412, 209] width 301 height 44
paste textarea "2. Seller is to clean and treat the Mold present on two areas of the subfloor j…"
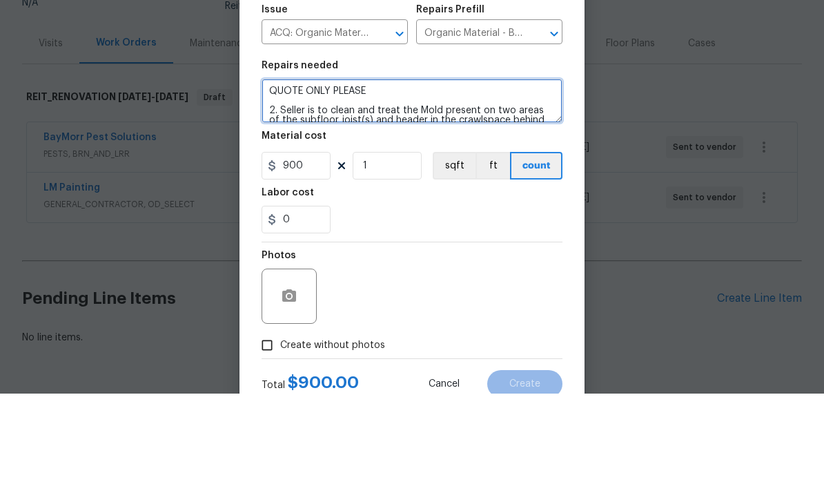
scroll to position [29, 0]
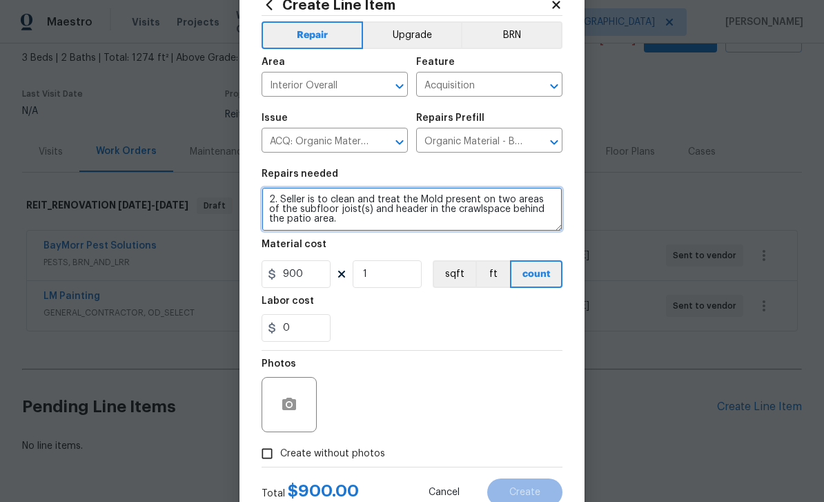
type textarea "QUOTE ONLY PLEASE 2. Seller is to clean and treat the Mold present on two areas…"
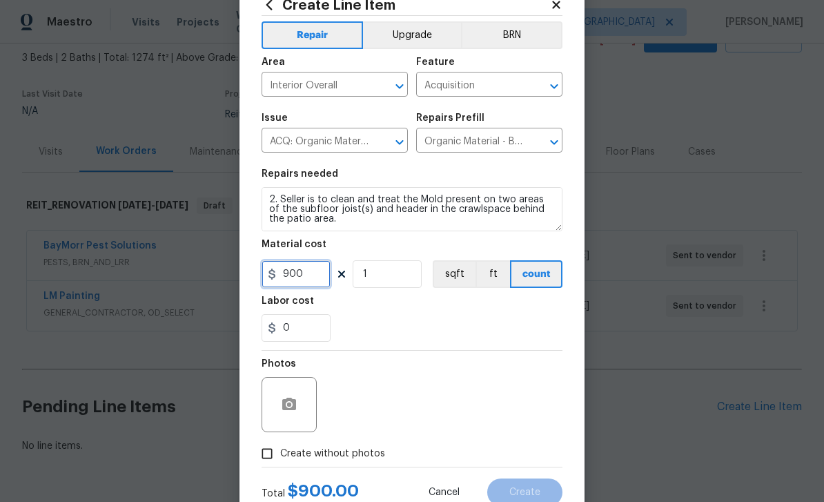
click at [306, 278] on input "900" at bounding box center [296, 274] width 69 height 28
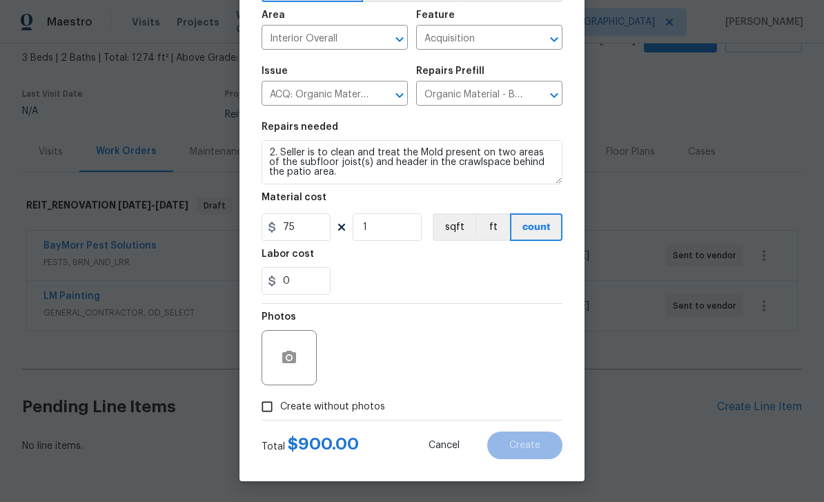
scroll to position [95, 0]
type input "75"
click at [271, 409] on input "Create without photos" at bounding box center [267, 406] width 26 height 26
checkbox input "true"
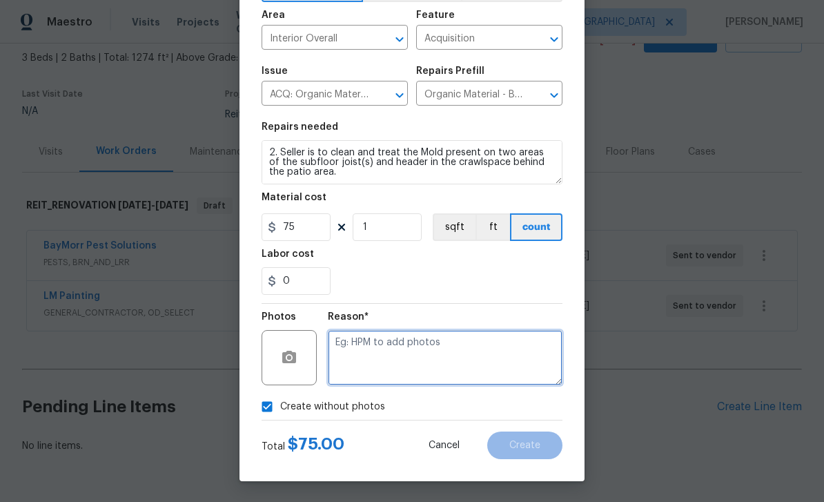
click at [441, 358] on textarea at bounding box center [445, 357] width 235 height 55
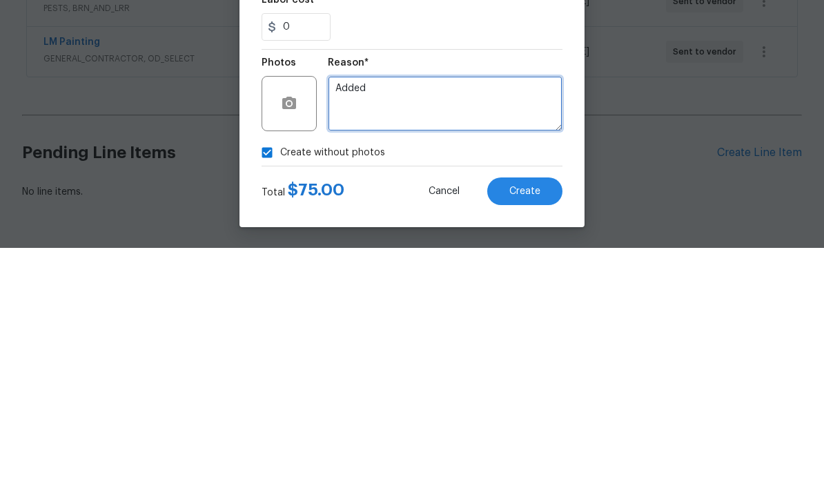
type textarea "Added"
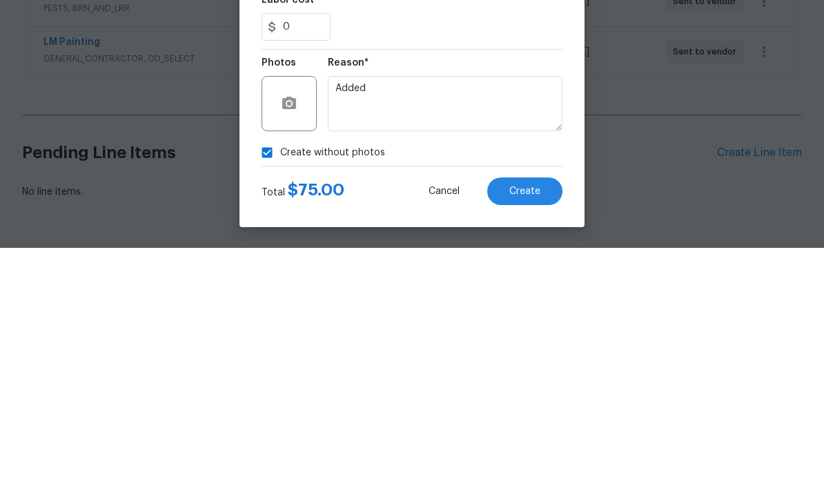
click at [533, 440] on span "Create" at bounding box center [524, 445] width 31 height 10
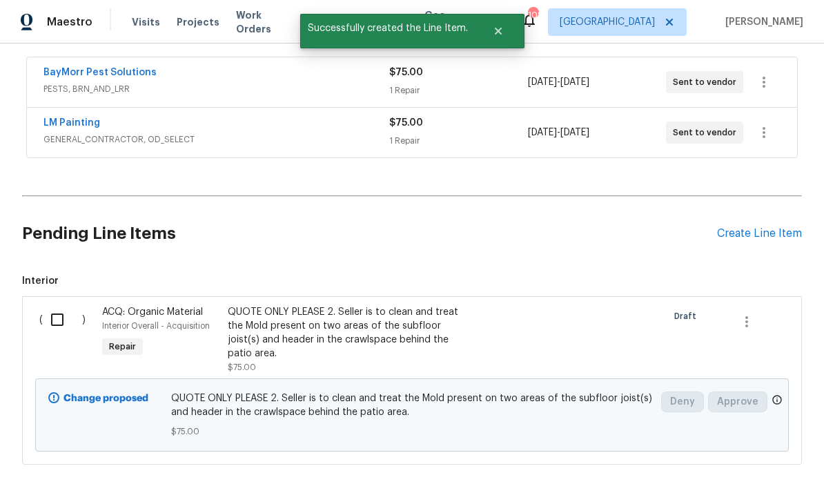
scroll to position [250, 0]
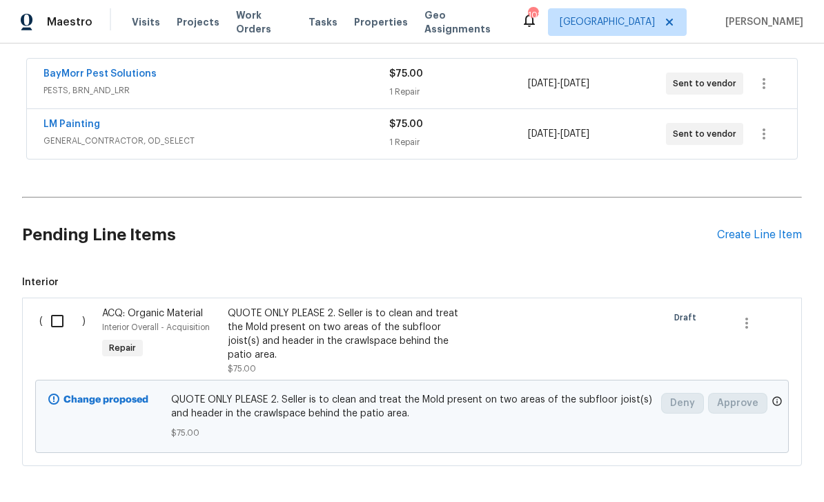
click at [57, 306] on input "checkbox" at bounding box center [62, 320] width 39 height 29
checkbox input "true"
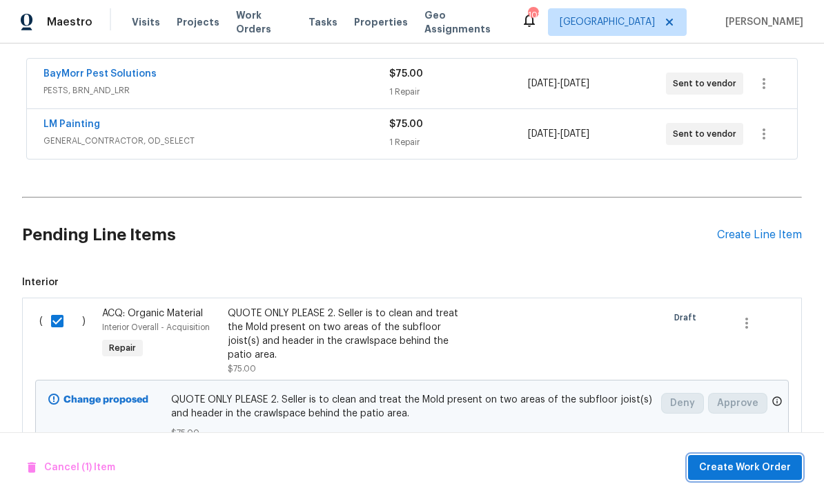
click at [758, 471] on span "Create Work Order" at bounding box center [745, 467] width 92 height 17
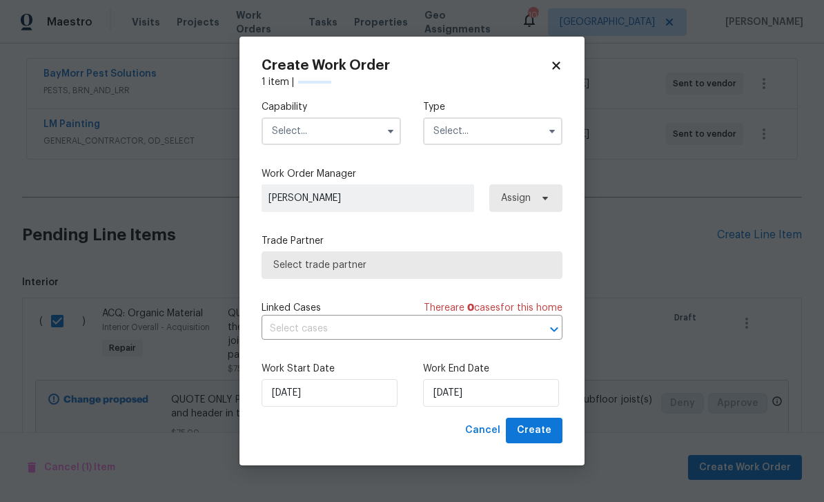
click at [336, 130] on input "text" at bounding box center [331, 131] width 139 height 28
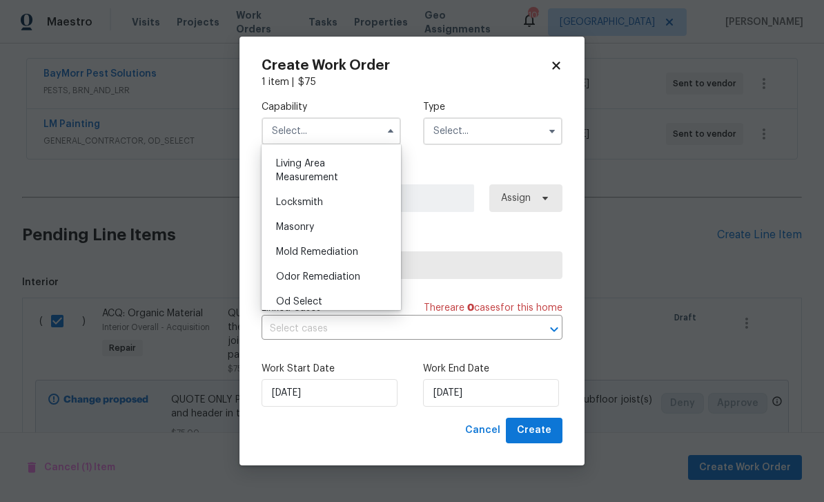
scroll to position [980, 0]
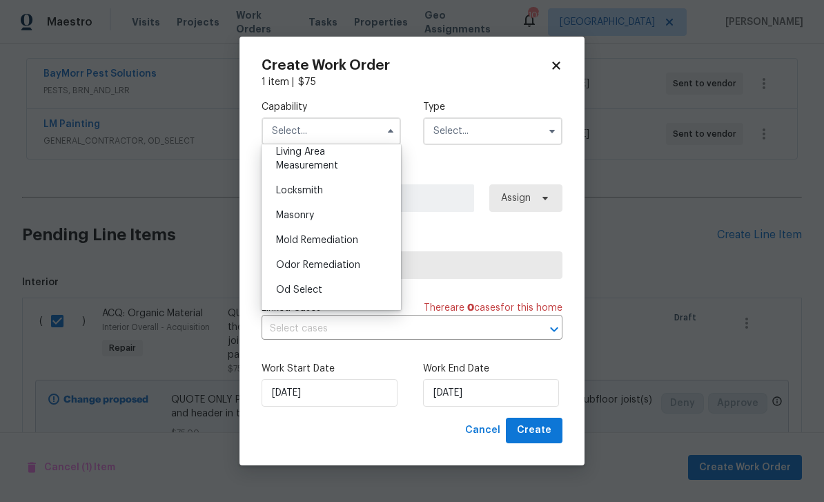
click at [370, 243] on div "Mold Remediation" at bounding box center [331, 240] width 133 height 25
type input "Mold Remediation"
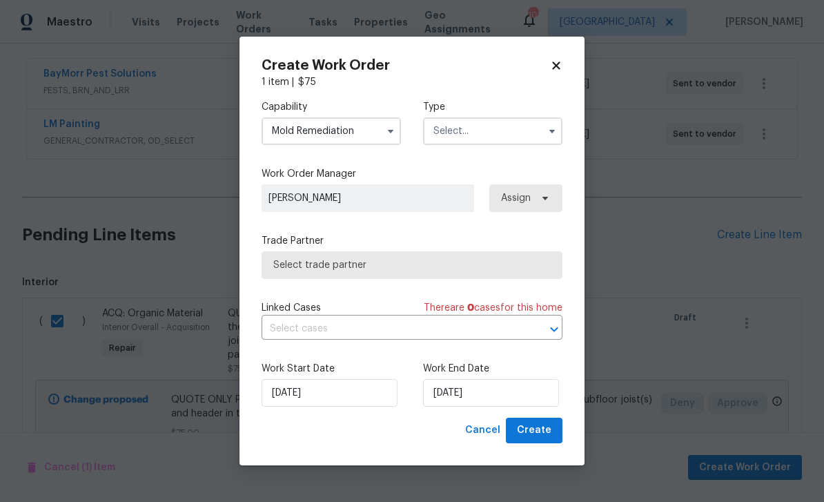
click at [487, 139] on input "text" at bounding box center [492, 131] width 139 height 28
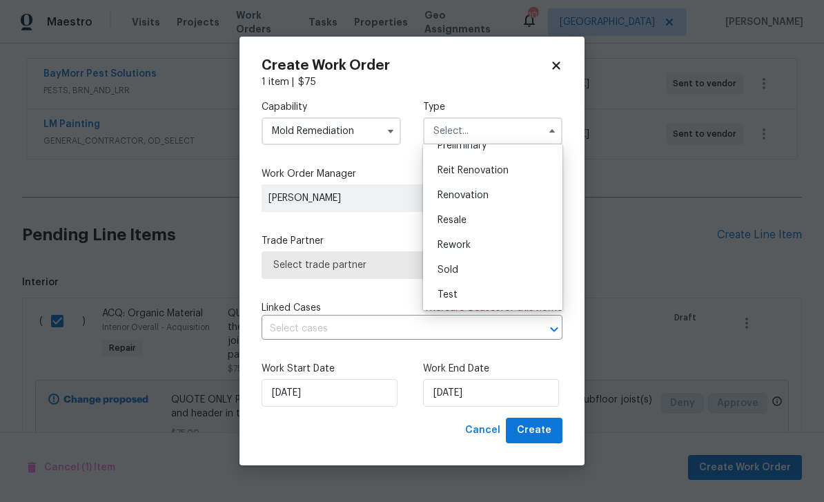
scroll to position [313, 0]
click at [515, 173] on div "Reit Renovation" at bounding box center [493, 170] width 133 height 25
type input "Reit Renovation"
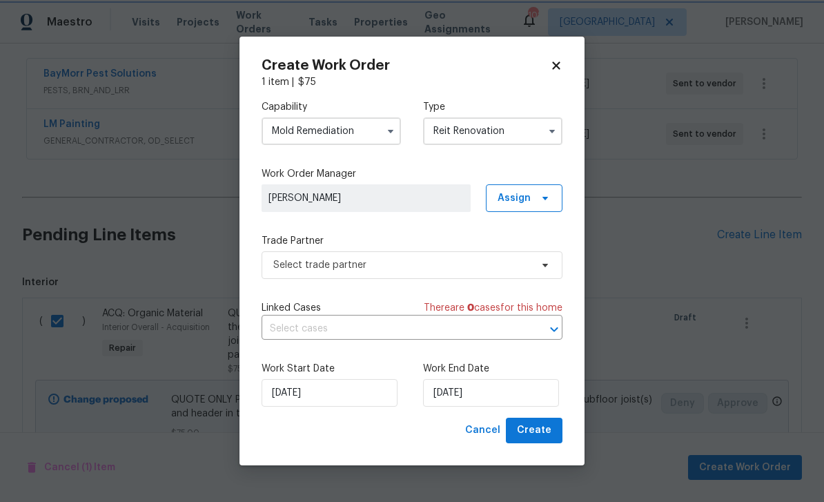
scroll to position [0, 0]
click at [491, 396] on input "[DATE]" at bounding box center [491, 393] width 136 height 28
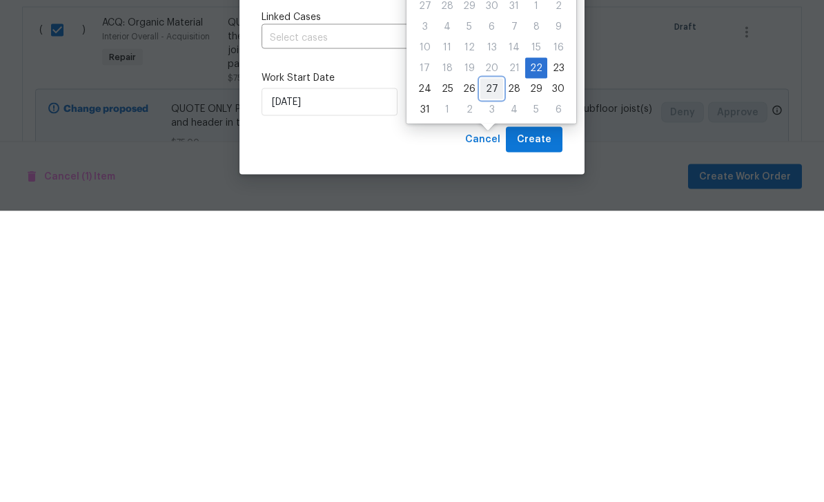
click at [489, 370] on div "27" at bounding box center [491, 379] width 23 height 19
type input "[DATE]"
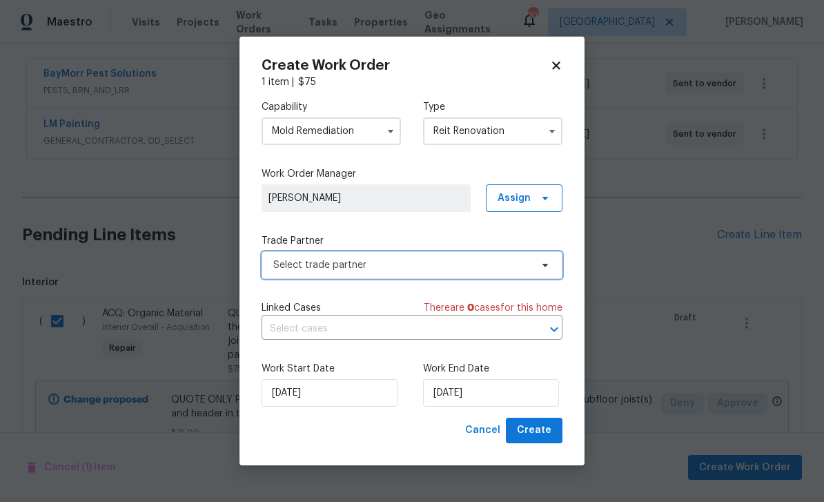
click at [450, 262] on span "Select trade partner" at bounding box center [401, 265] width 257 height 14
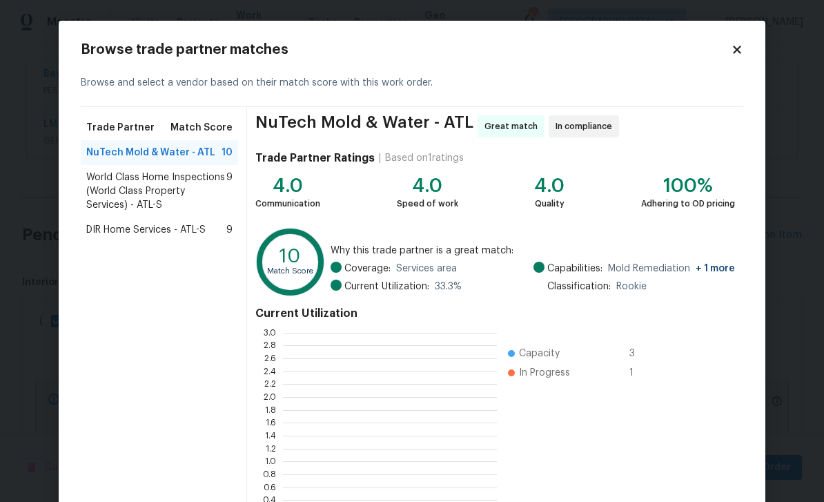
scroll to position [193, 214]
click at [112, 235] on span "DIR Home Services - ATL-S" at bounding box center [145, 230] width 119 height 14
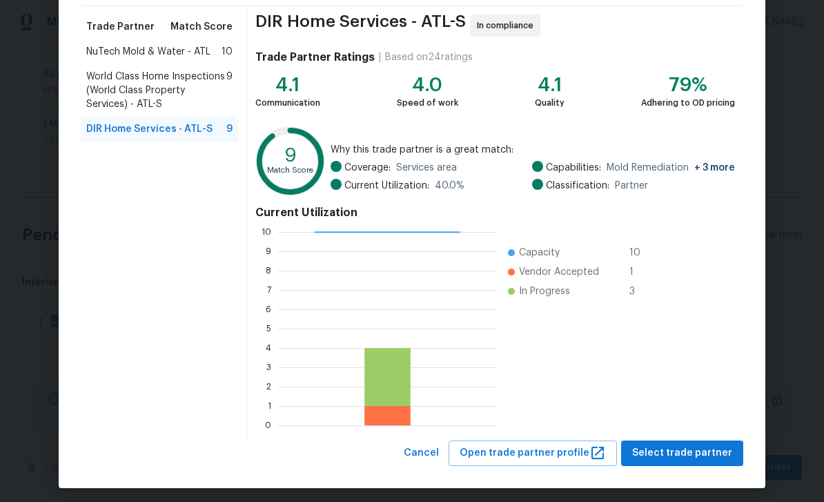
scroll to position [103, 0]
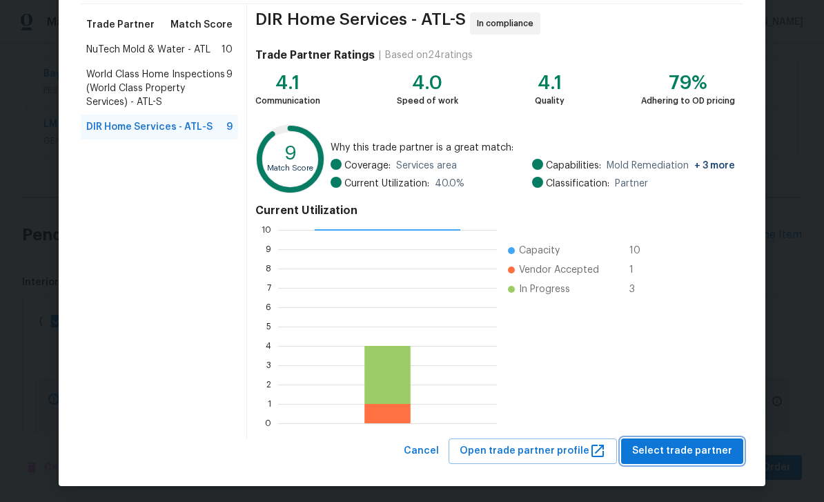
click at [732, 447] on button "Select trade partner" at bounding box center [682, 451] width 122 height 26
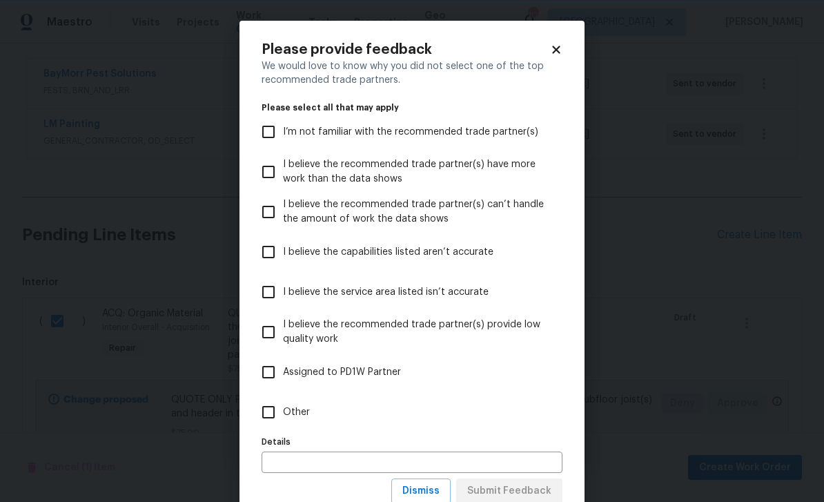
scroll to position [0, 0]
click at [503, 133] on span "I’m not familiar with the recommended trade partner(s)" at bounding box center [410, 132] width 255 height 14
click at [283, 133] on input "I’m not familiar with the recommended trade partner(s)" at bounding box center [268, 131] width 29 height 29
checkbox input "true"
click at [525, 495] on span "Submit Feedback" at bounding box center [509, 490] width 84 height 17
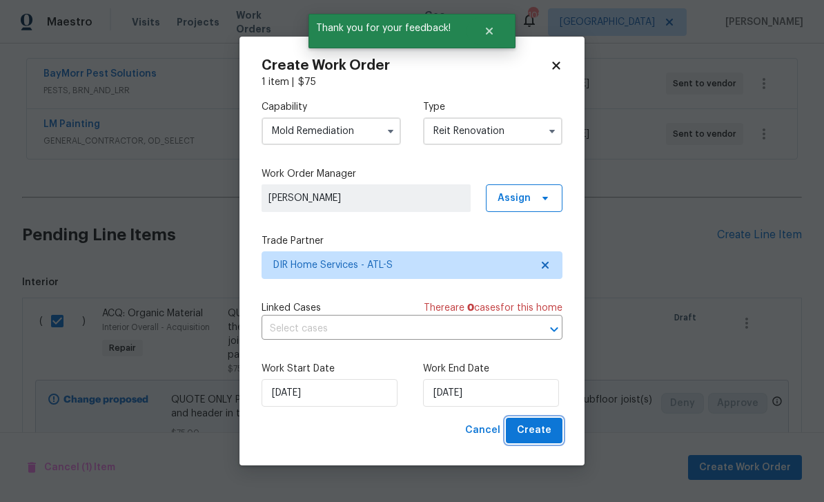
click at [538, 434] on span "Create" at bounding box center [534, 430] width 35 height 17
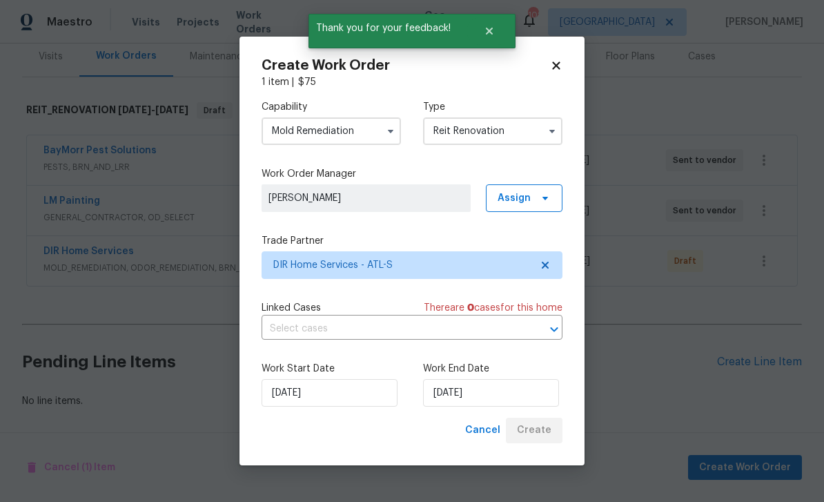
scroll to position [128, 0]
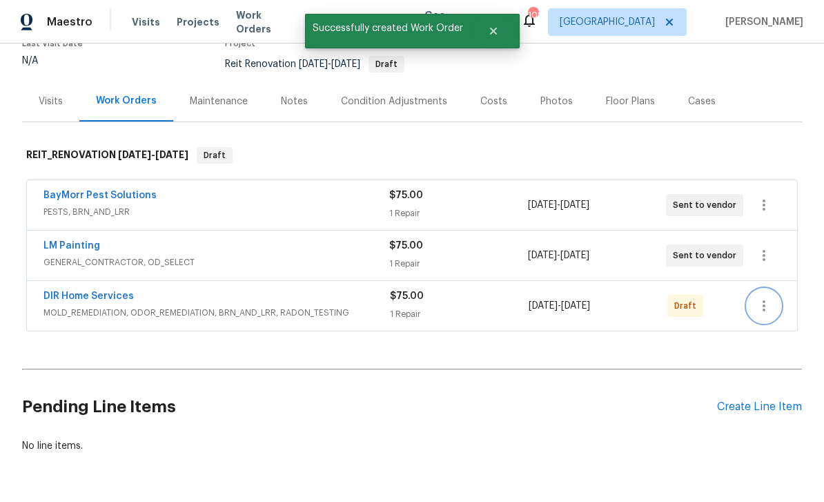
click at [768, 297] on icon "button" at bounding box center [764, 305] width 17 height 17
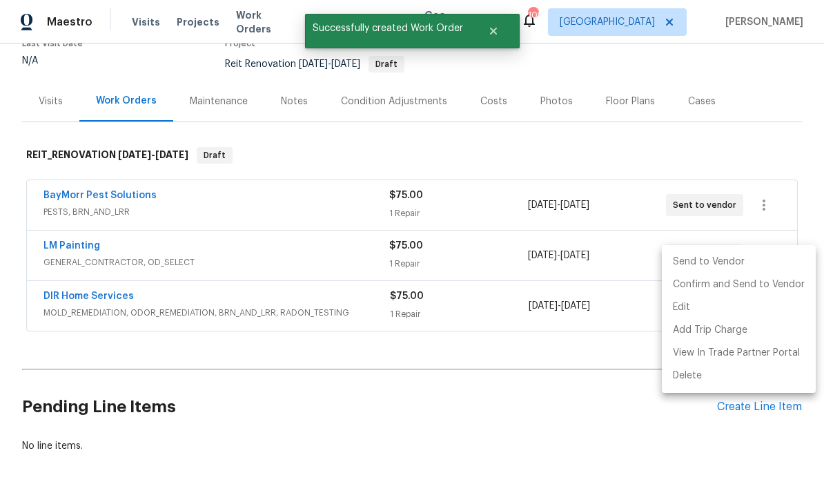
click at [721, 266] on li "Send to Vendor" at bounding box center [739, 262] width 154 height 23
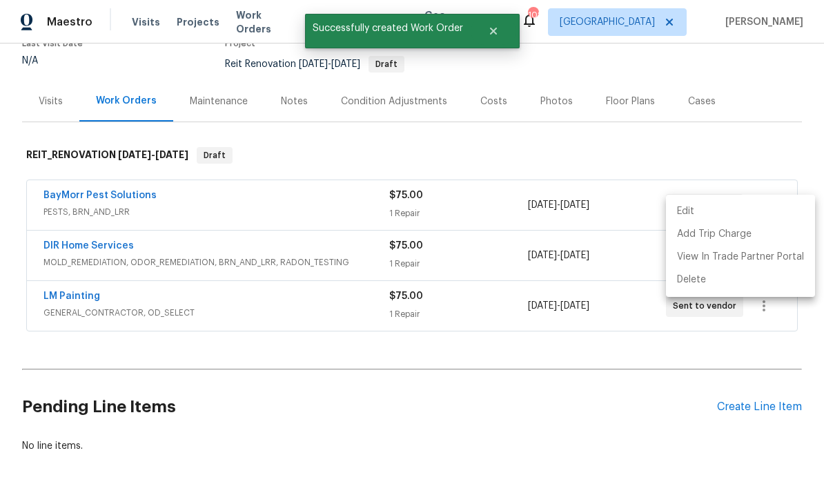
click at [608, 384] on div at bounding box center [412, 251] width 824 height 502
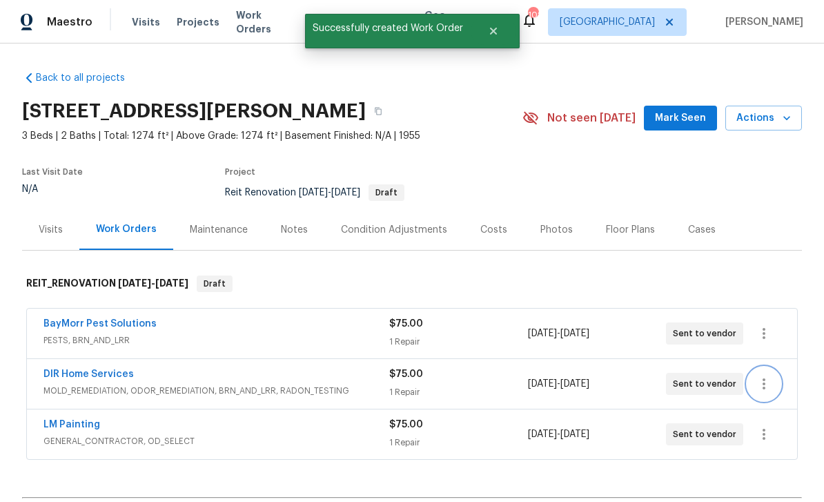
scroll to position [0, 0]
